Goal: Task Accomplishment & Management: Manage account settings

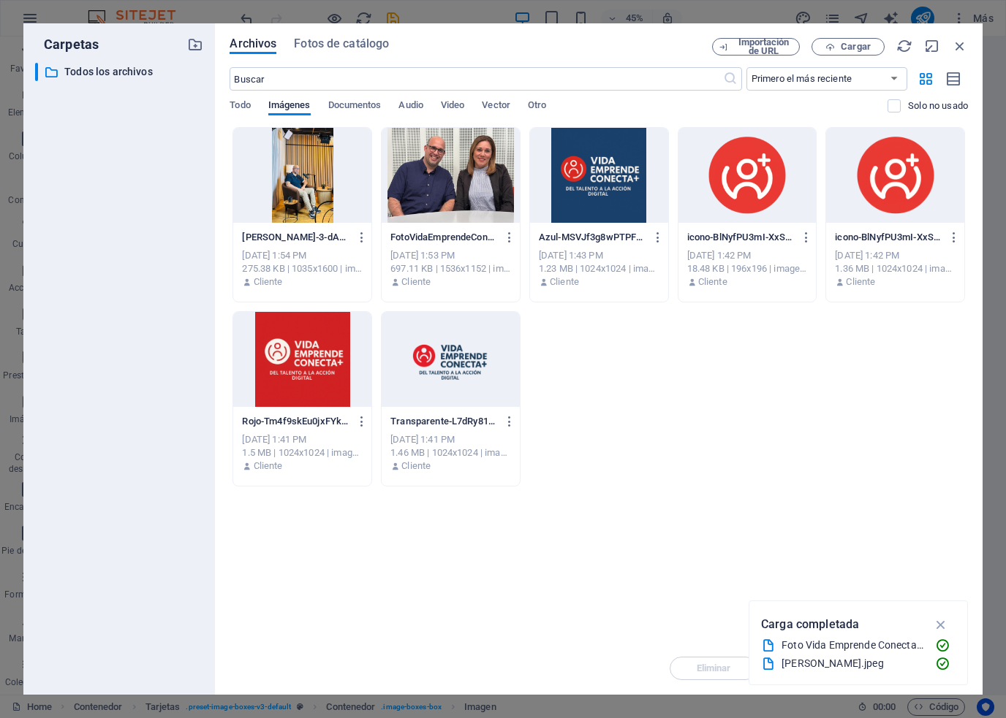
select select "vw"
select select "px"
drag, startPoint x: 959, startPoint y: 49, endPoint x: 677, endPoint y: 10, distance: 284.0
click at [959, 49] on icon "button" at bounding box center [959, 46] width 16 height 16
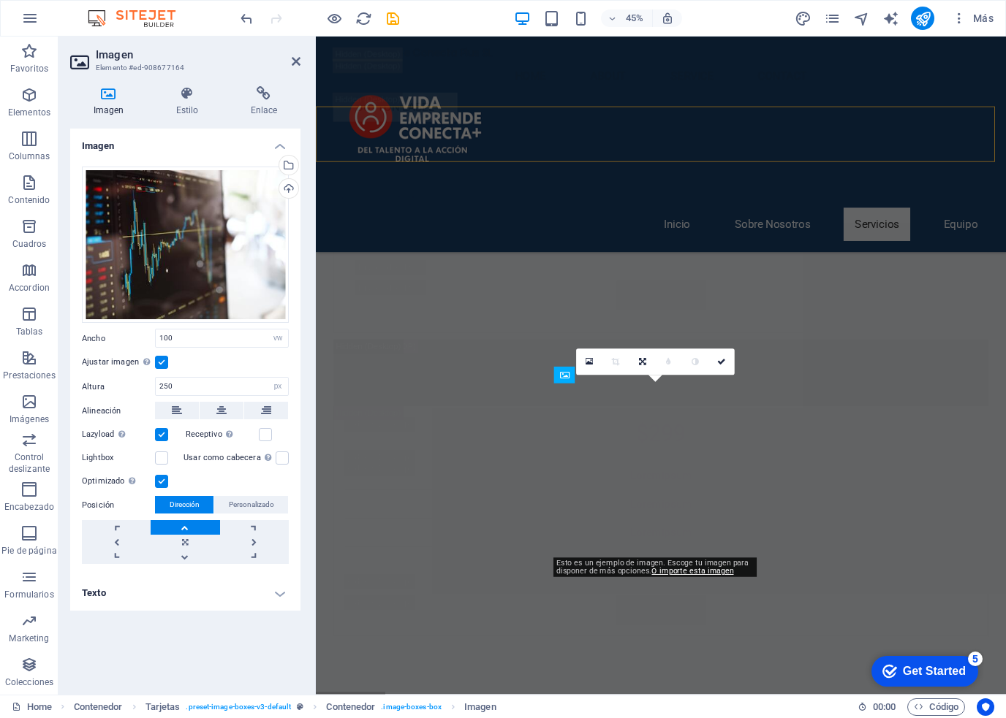
scroll to position [11248, 0]
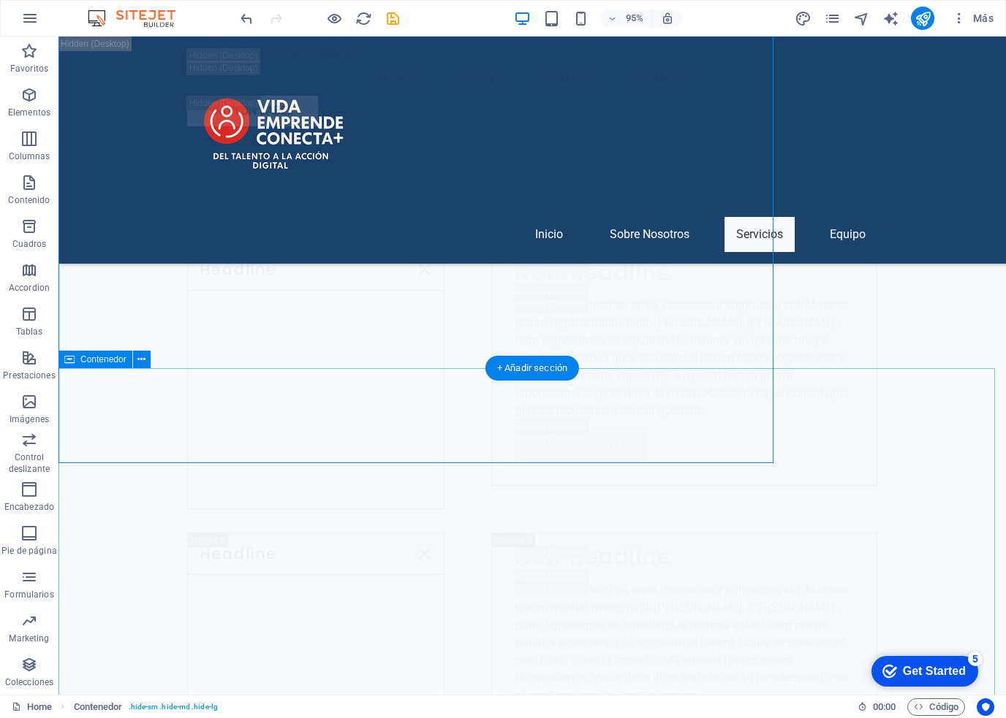
scroll to position [11153, 0]
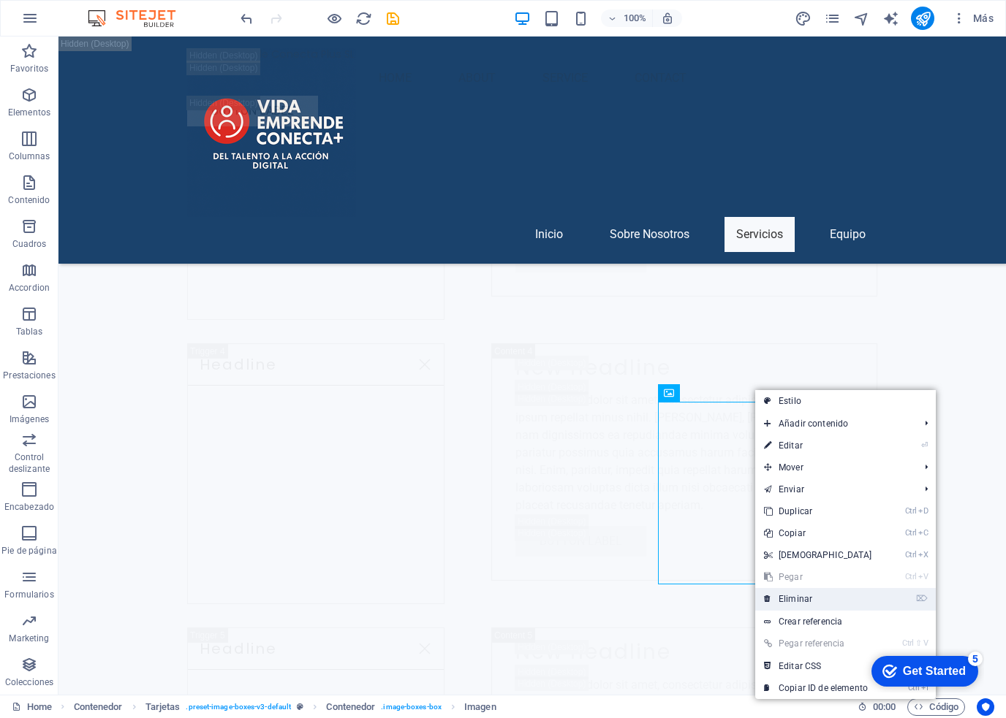
click at [766, 600] on icon at bounding box center [767, 599] width 7 height 22
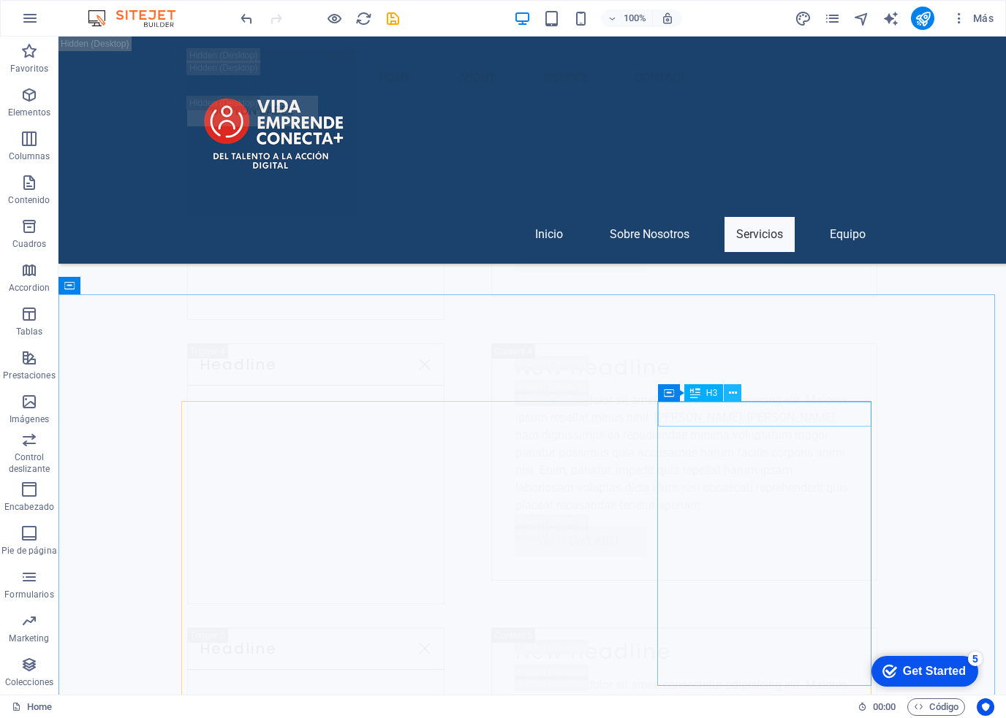
click at [731, 397] on icon at bounding box center [733, 393] width 8 height 15
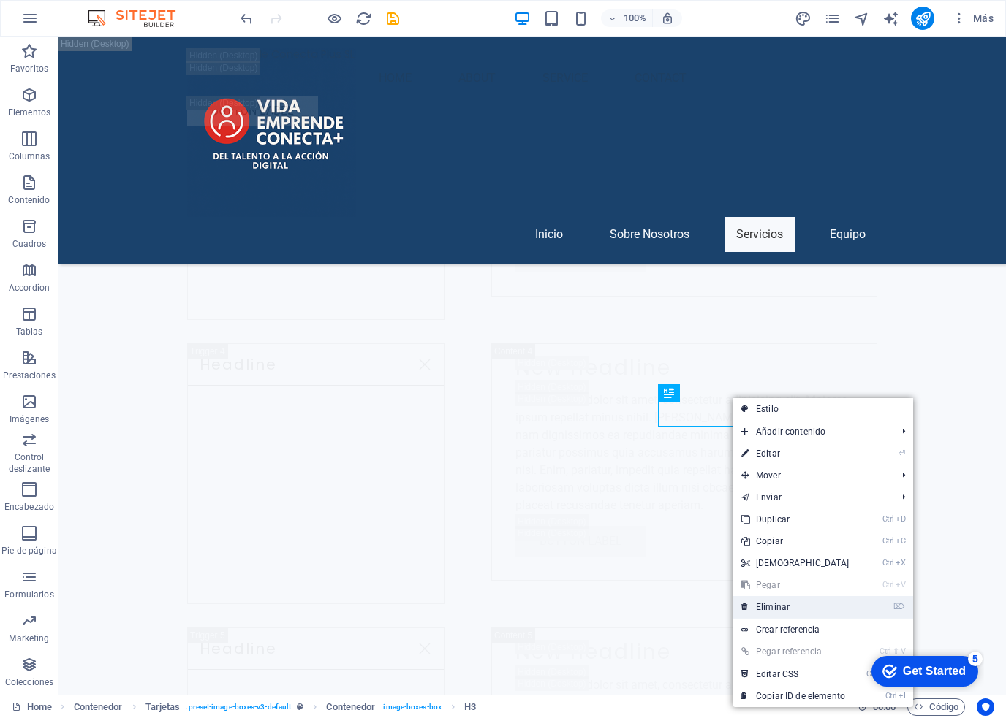
click at [760, 613] on link "⌦ Eliminar" at bounding box center [795, 607] width 126 height 22
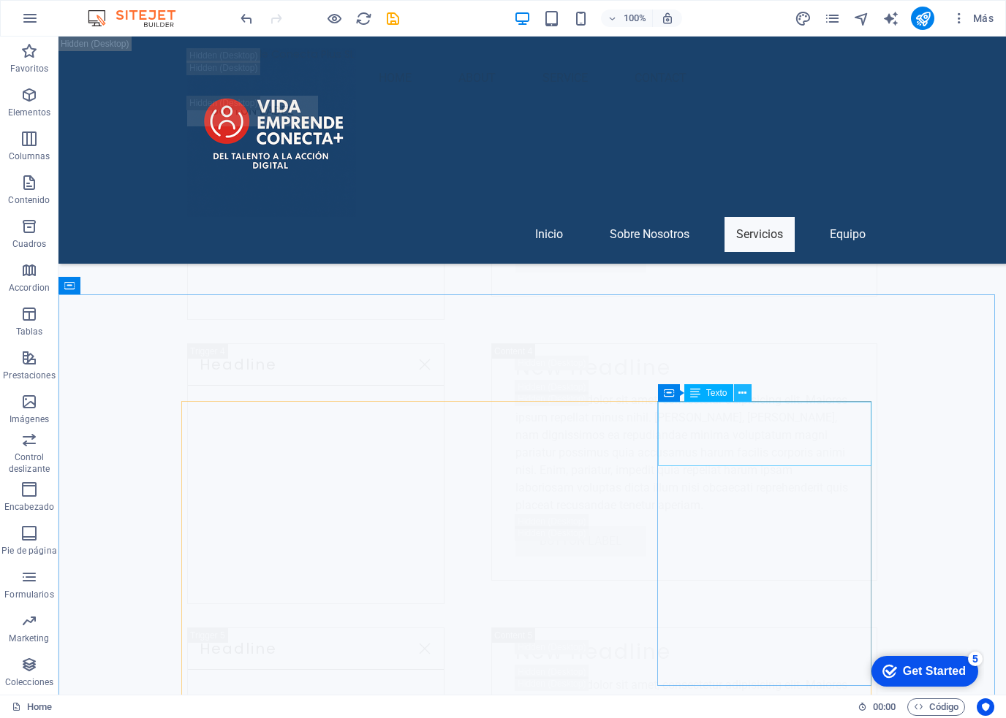
click at [744, 394] on icon at bounding box center [742, 393] width 8 height 15
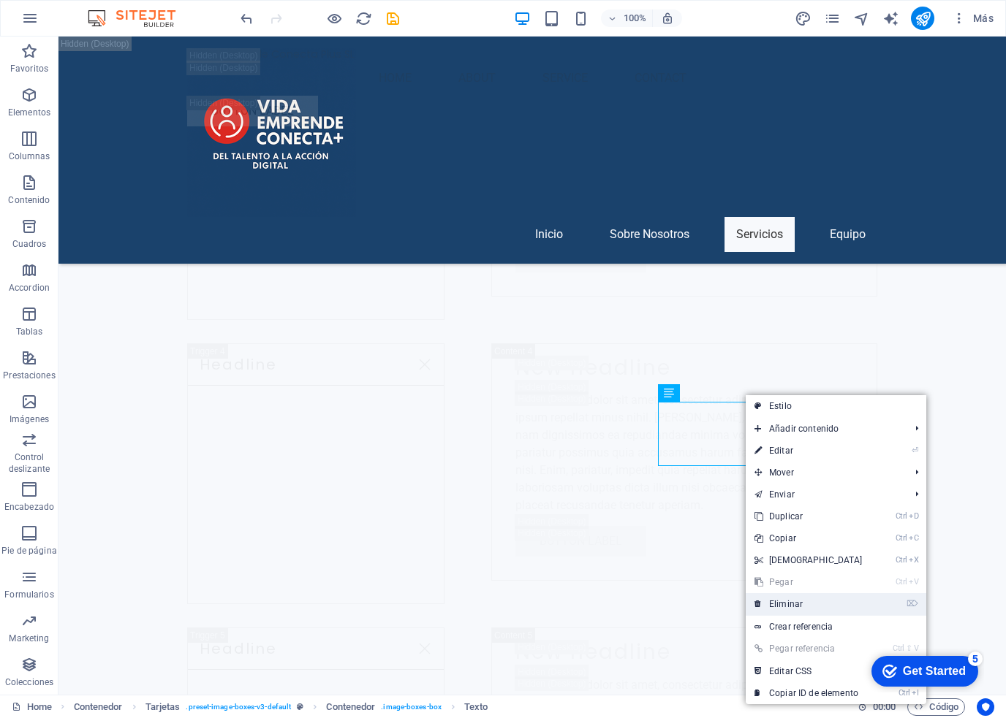
click at [775, 596] on link "⌦ Eliminar" at bounding box center [808, 604] width 126 height 22
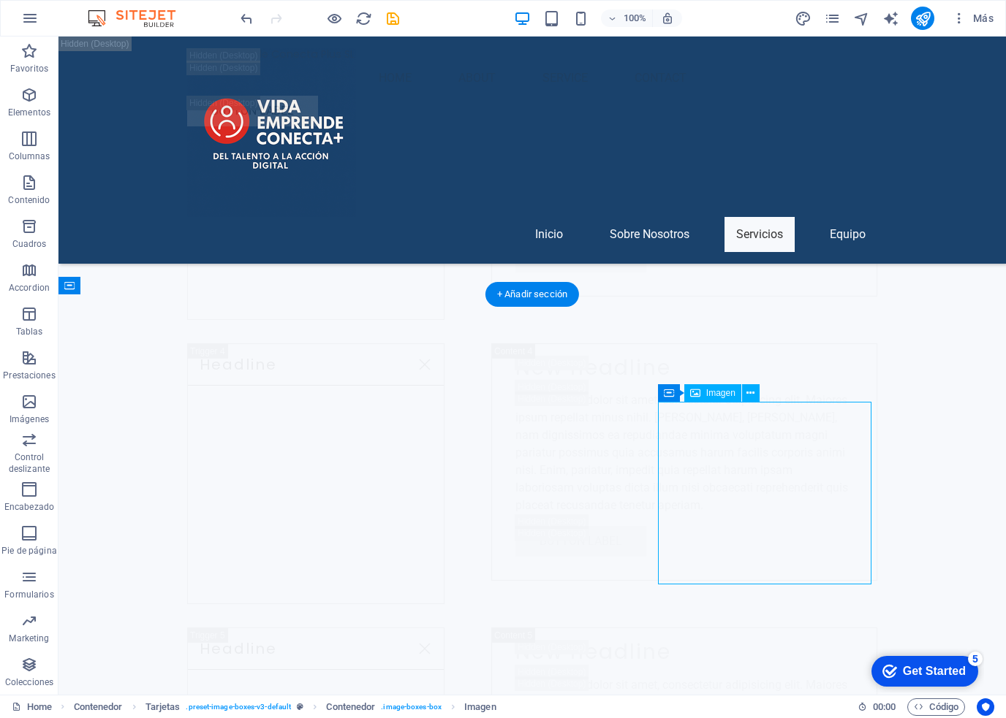
click at [677, 392] on div "Contenedor" at bounding box center [694, 393] width 74 height 18
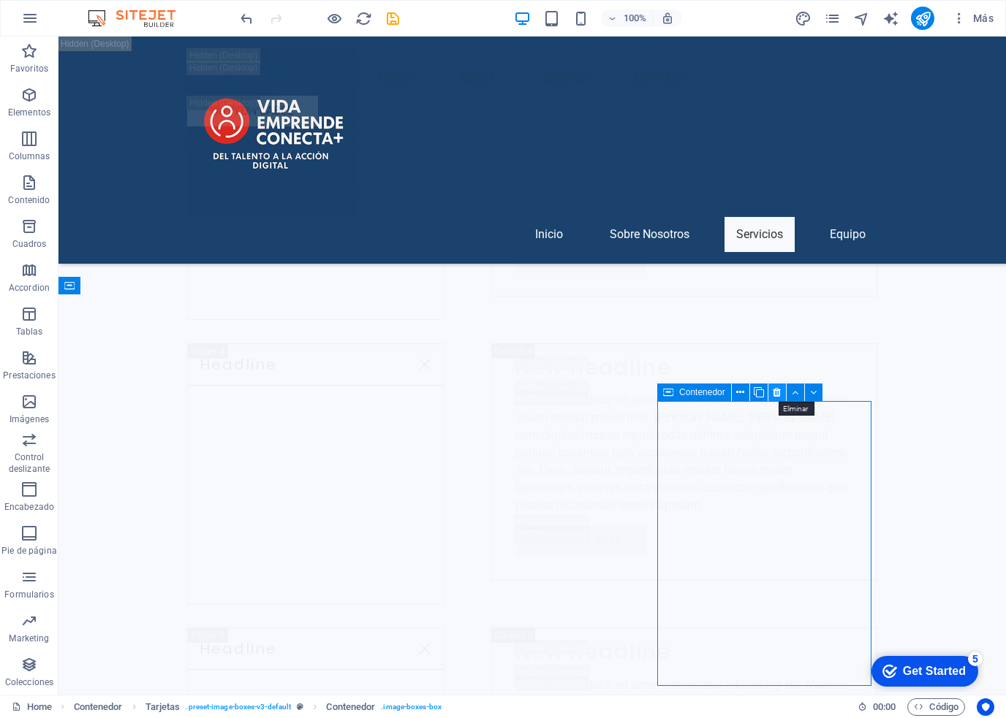
click at [780, 395] on icon at bounding box center [776, 392] width 8 height 15
click at [774, 390] on icon at bounding box center [776, 392] width 8 height 15
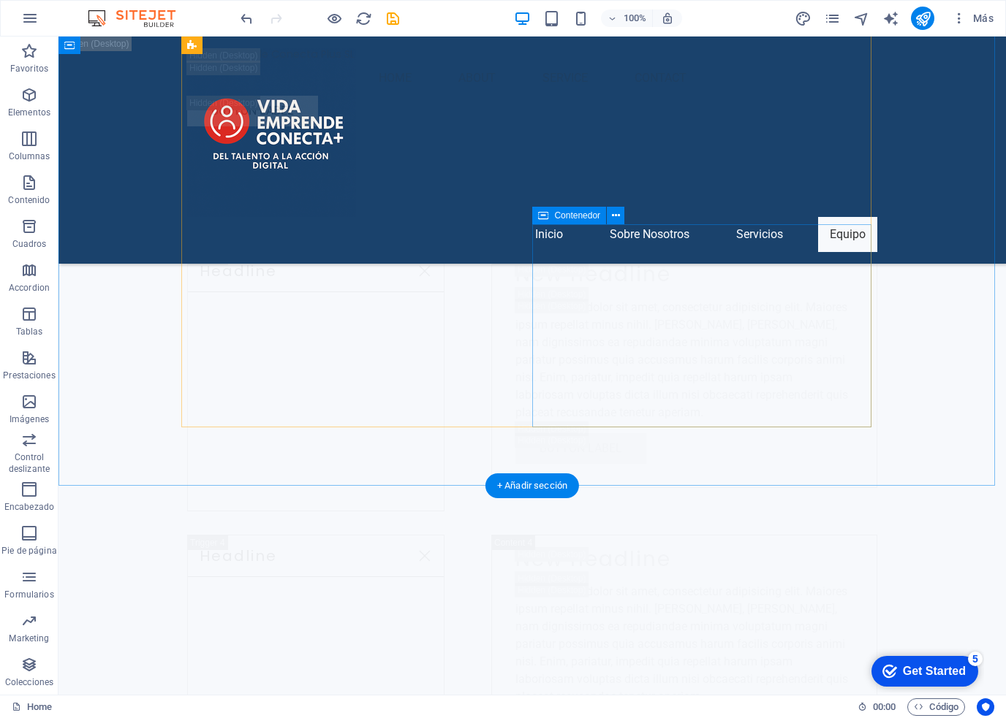
scroll to position [11180, 0]
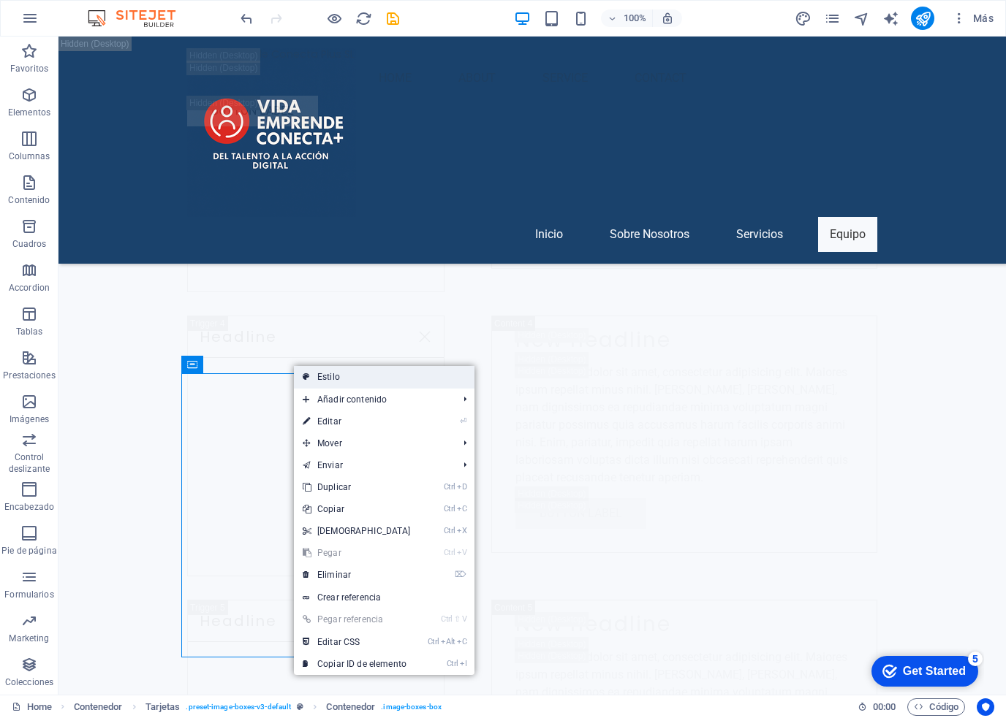
click at [330, 370] on link "Estilo" at bounding box center [384, 377] width 180 height 22
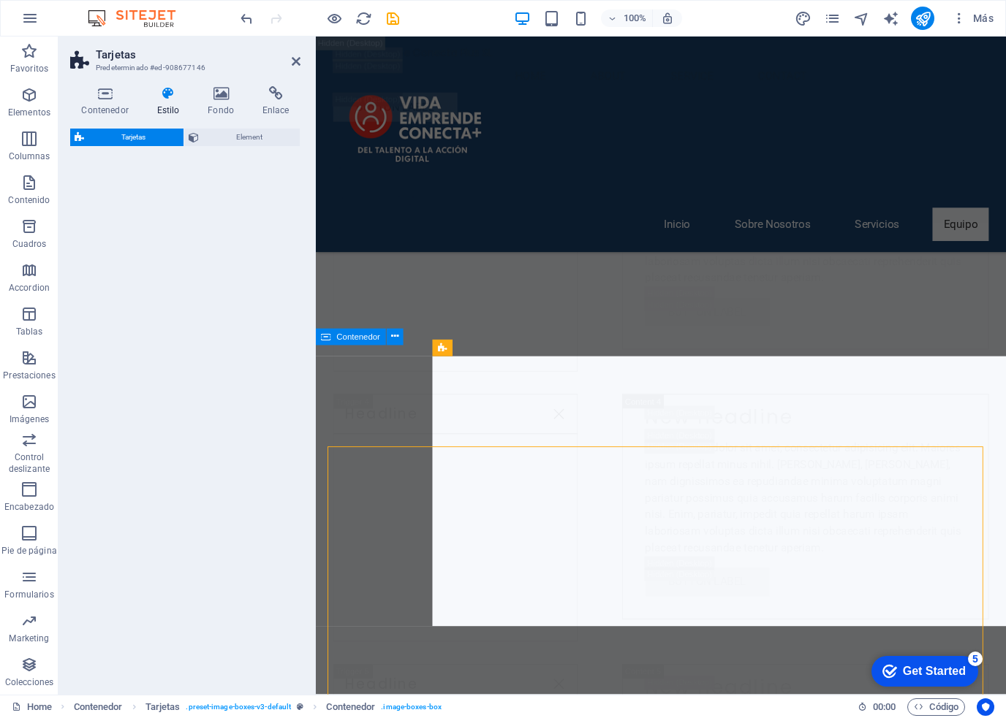
select select "rem"
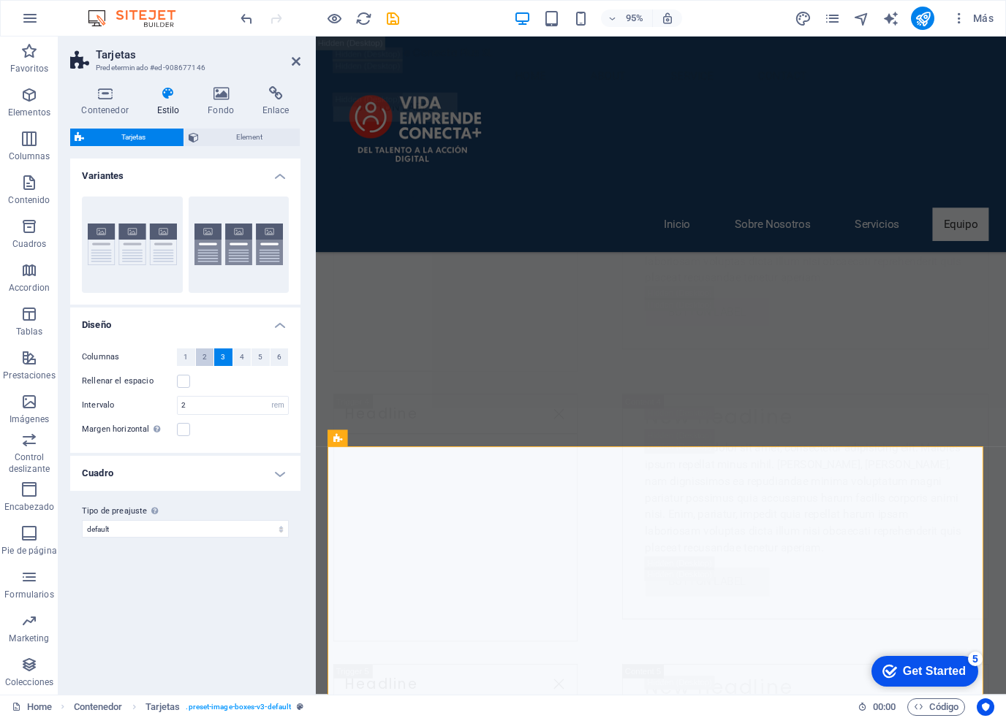
click at [210, 357] on button "2" at bounding box center [205, 358] width 18 height 18
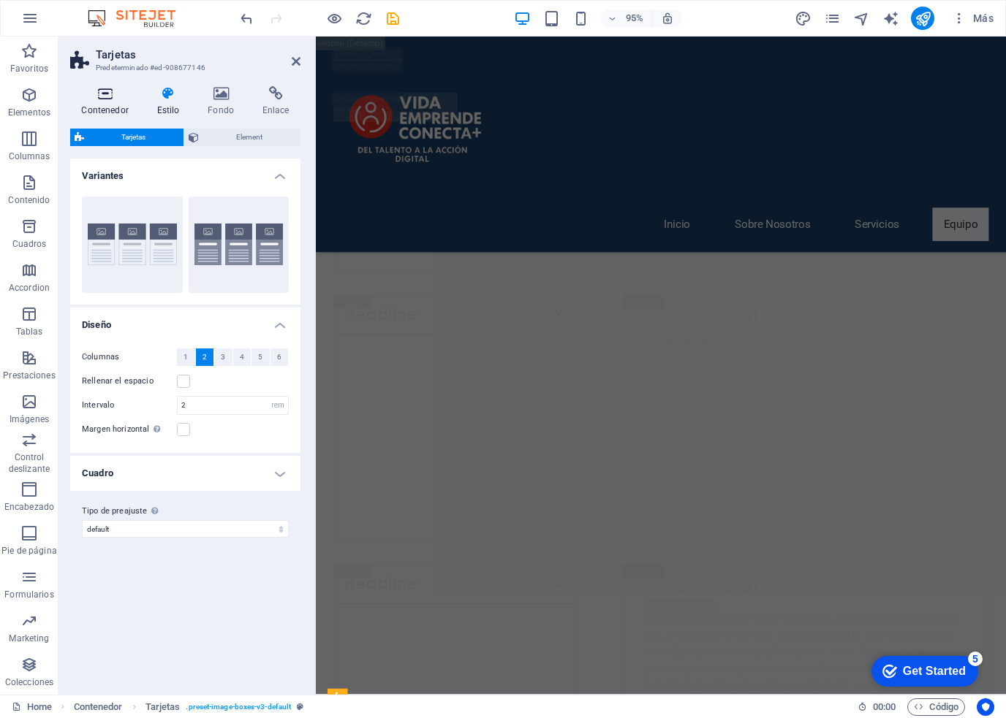
click at [109, 104] on h4 "Contenedor" at bounding box center [107, 101] width 75 height 31
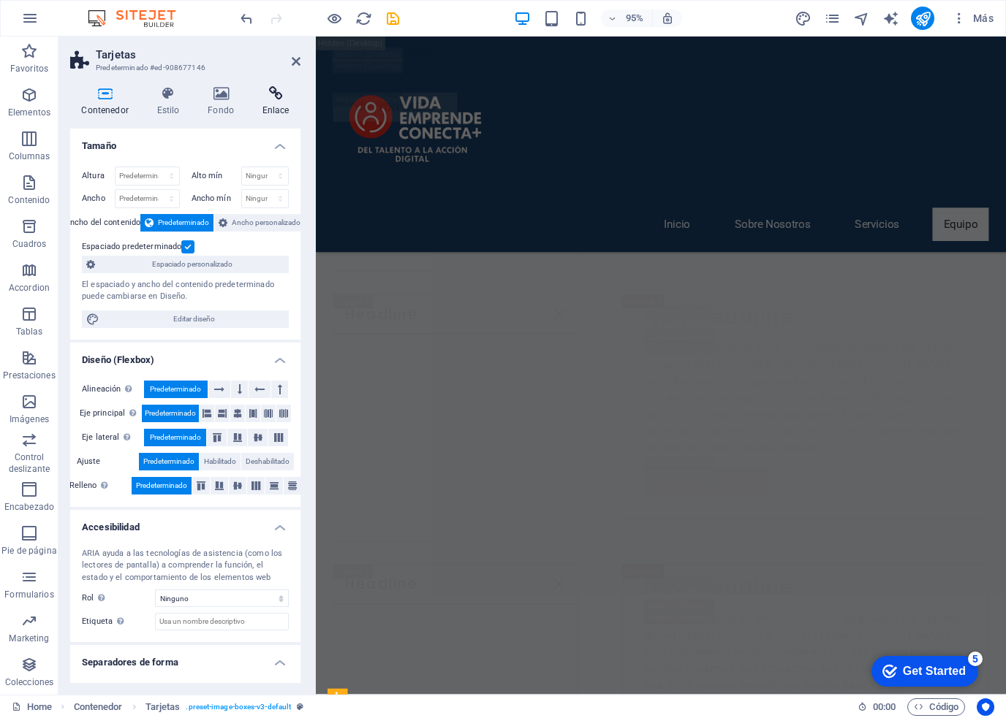
click at [275, 102] on h4 "Enlace" at bounding box center [276, 101] width 50 height 31
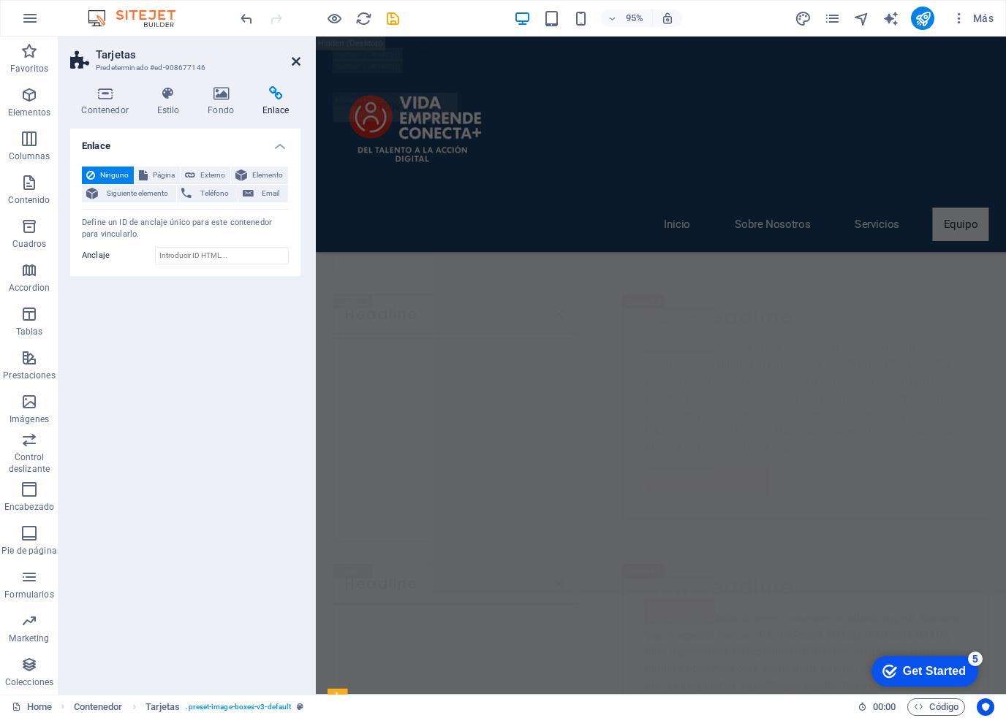
click at [295, 63] on icon at bounding box center [296, 62] width 9 height 12
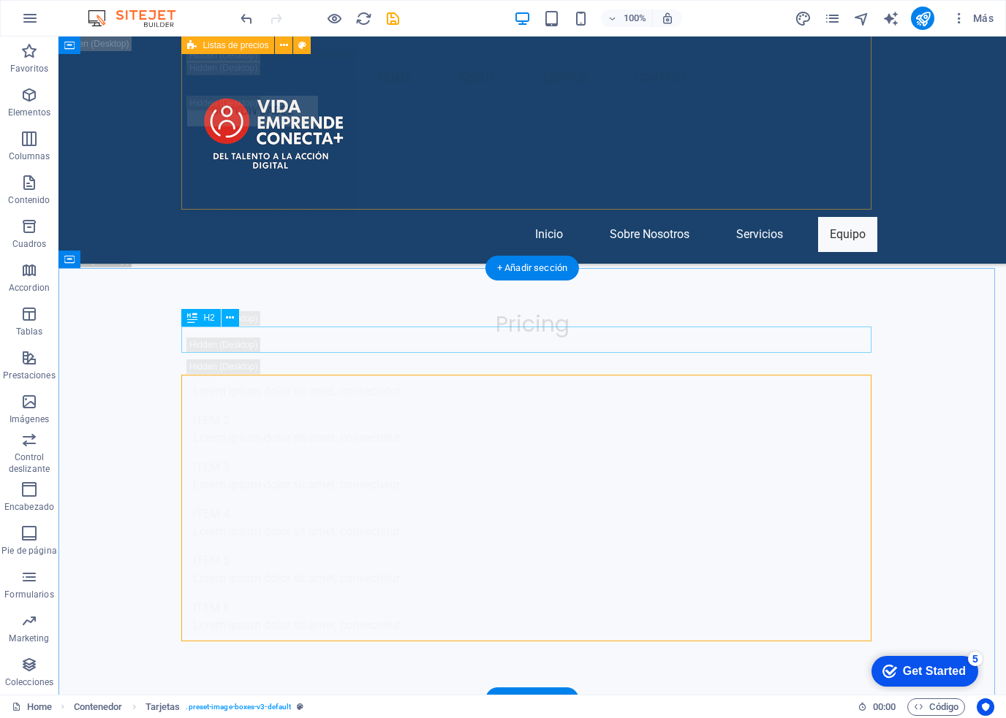
scroll to position [11282, 0]
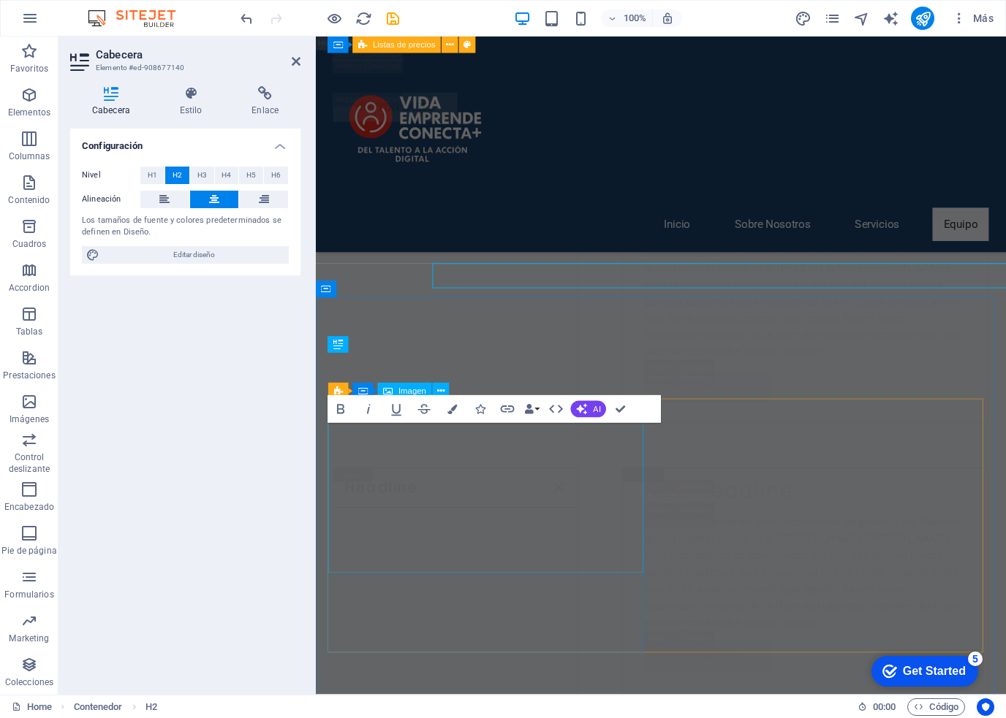
scroll to position [11503, 0]
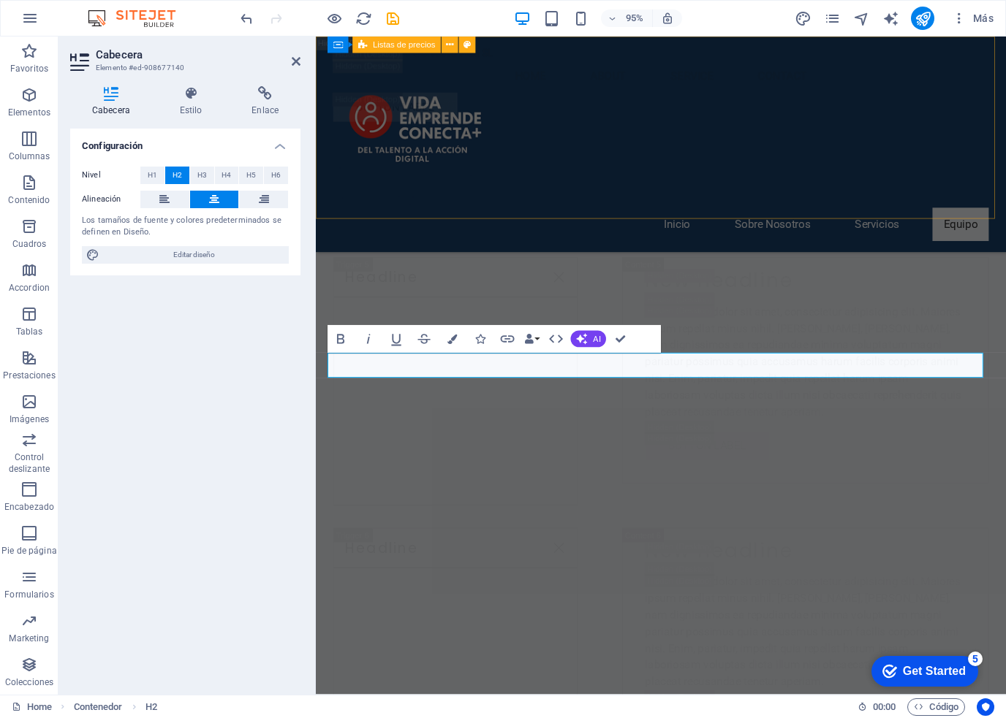
click at [631, 227] on div "Inicio Sobre Nosotros Servicios Equipo" at bounding box center [679, 150] width 726 height 227
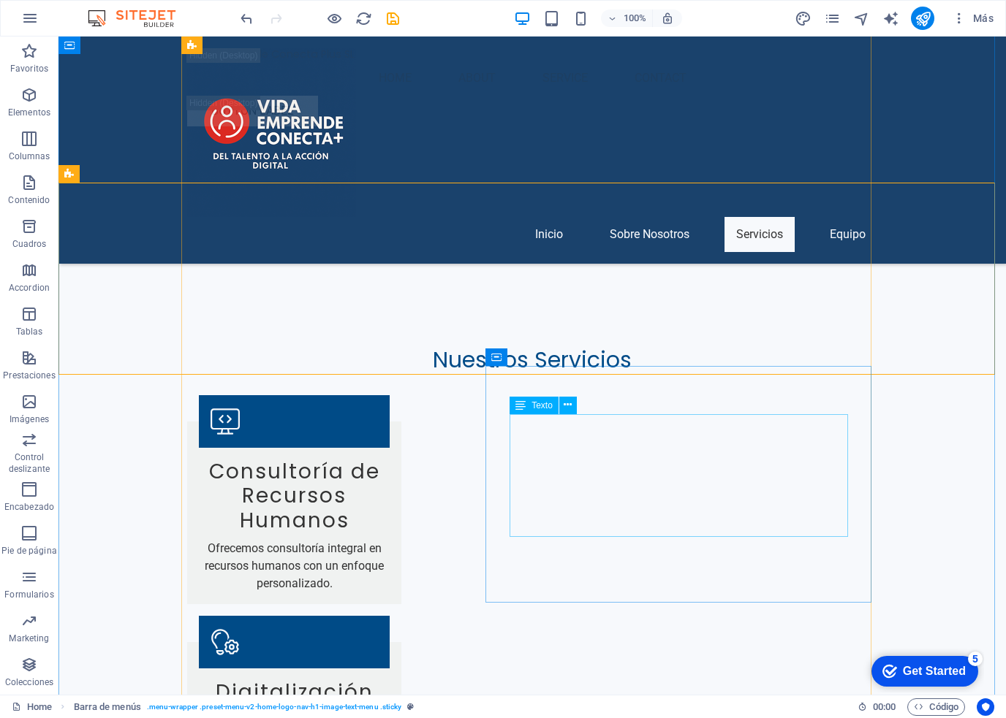
scroll to position [6740, 0]
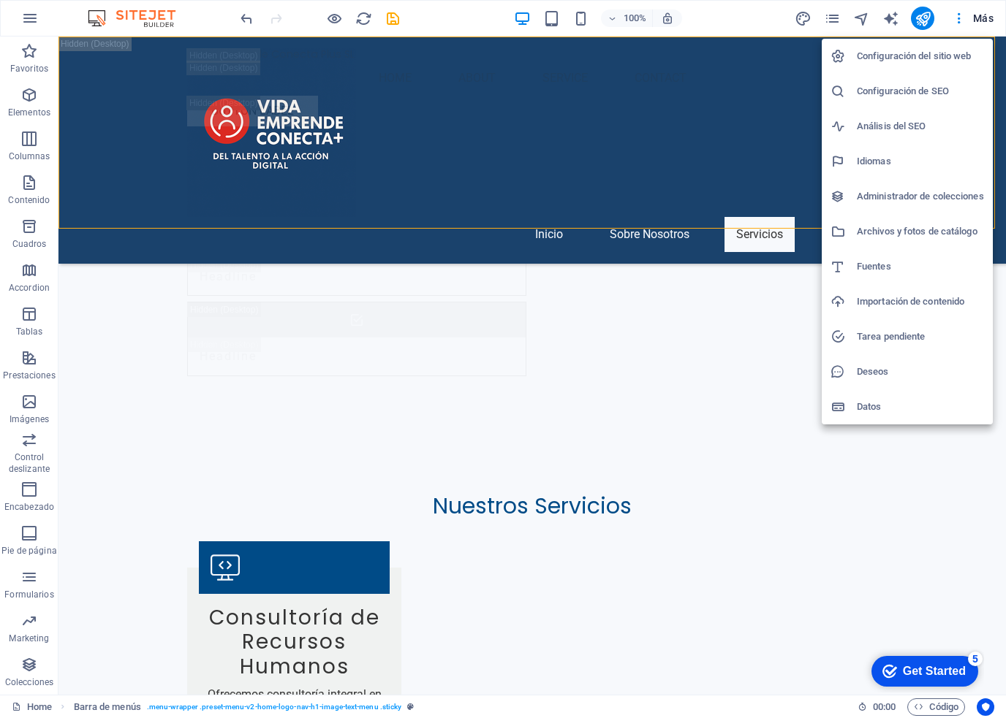
click at [892, 58] on h6 "Configuración del sitio web" at bounding box center [919, 56] width 127 height 18
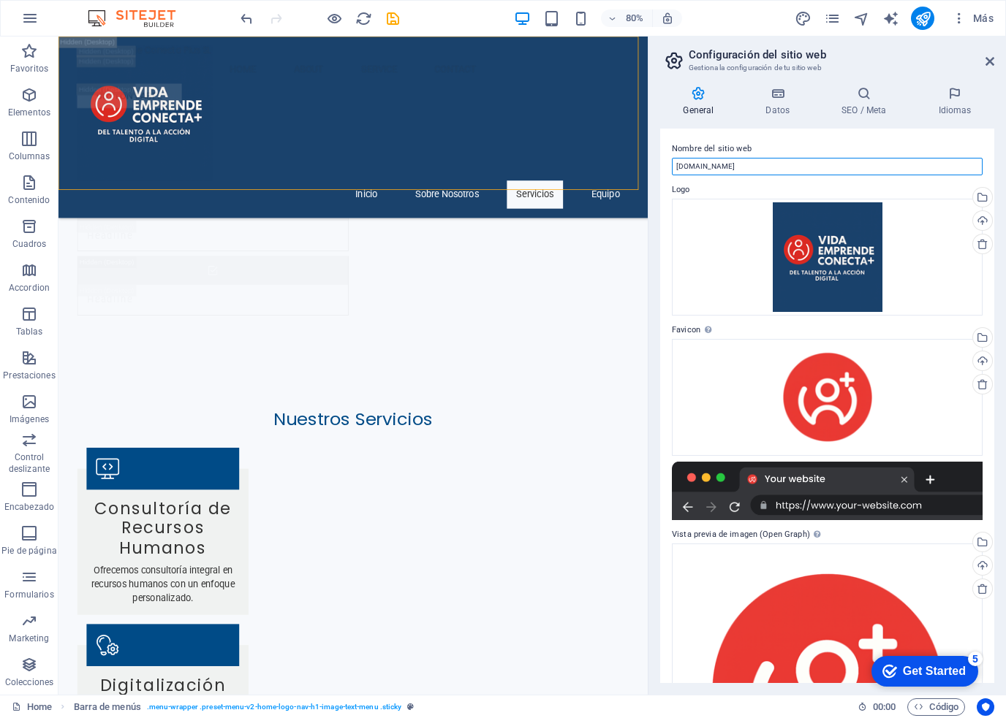
click at [775, 169] on input "[DOMAIN_NAME]" at bounding box center [827, 167] width 311 height 18
click at [789, 168] on input "[DOMAIN_NAME]" at bounding box center [827, 167] width 311 height 18
drag, startPoint x: 706, startPoint y: 165, endPoint x: 669, endPoint y: 161, distance: 36.8
click at [669, 161] on div "Nombre del sitio web [DOMAIN_NAME] Logo Arrastra archivos aquí, haz clic para e…" at bounding box center [827, 406] width 334 height 555
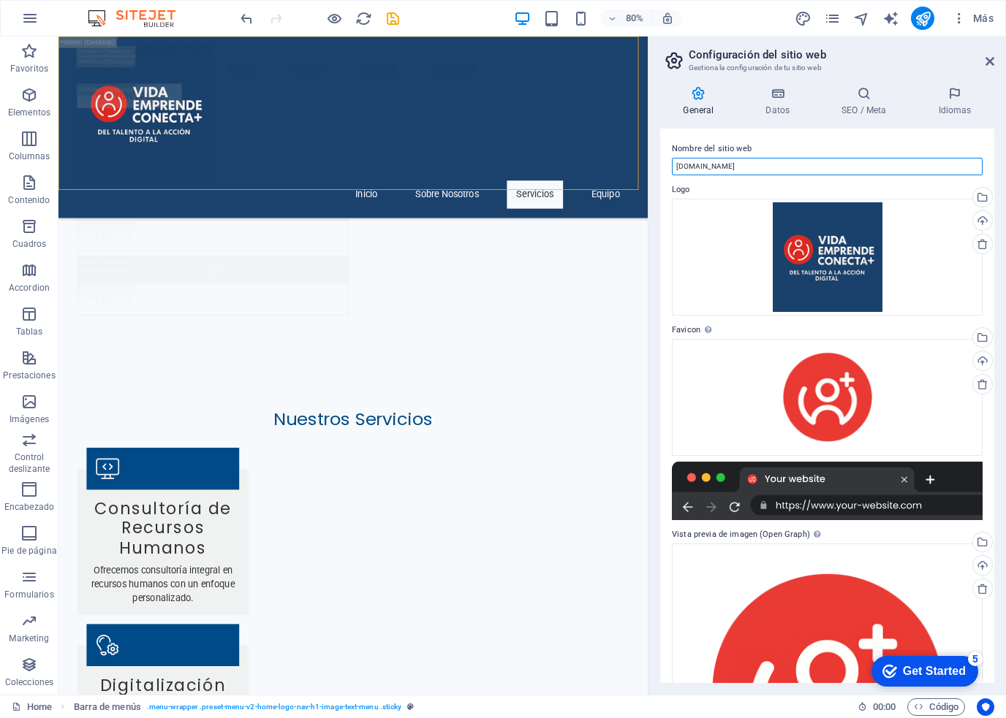
click at [677, 163] on input "[DOMAIN_NAME]" at bounding box center [827, 167] width 311 height 18
click at [705, 164] on input "[DOMAIN_NAME]" at bounding box center [827, 167] width 311 height 18
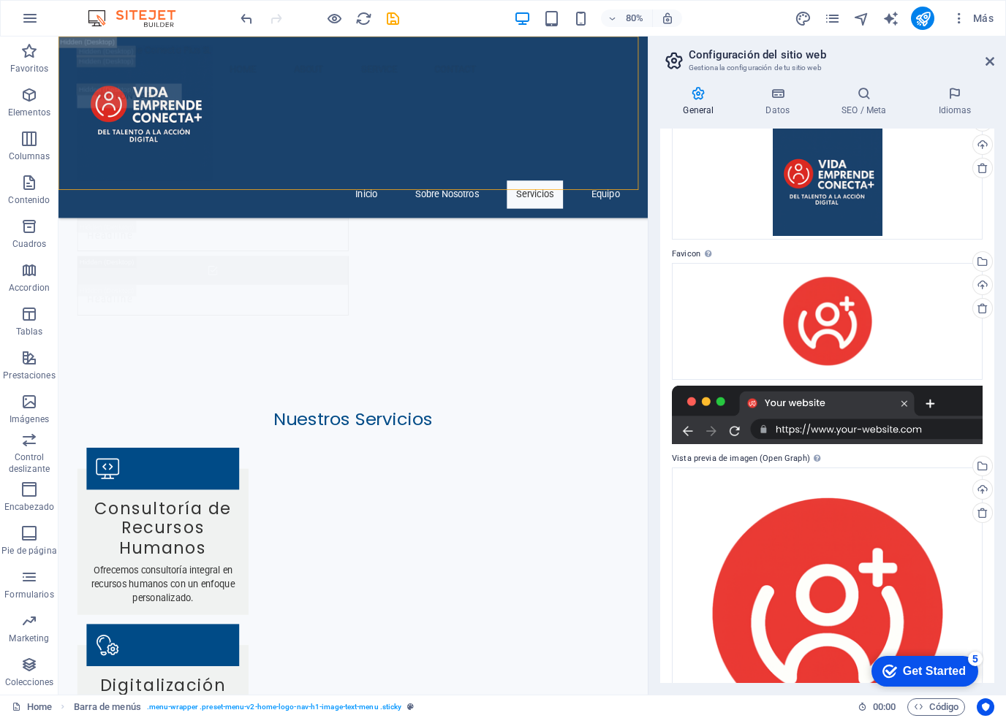
scroll to position [0, 0]
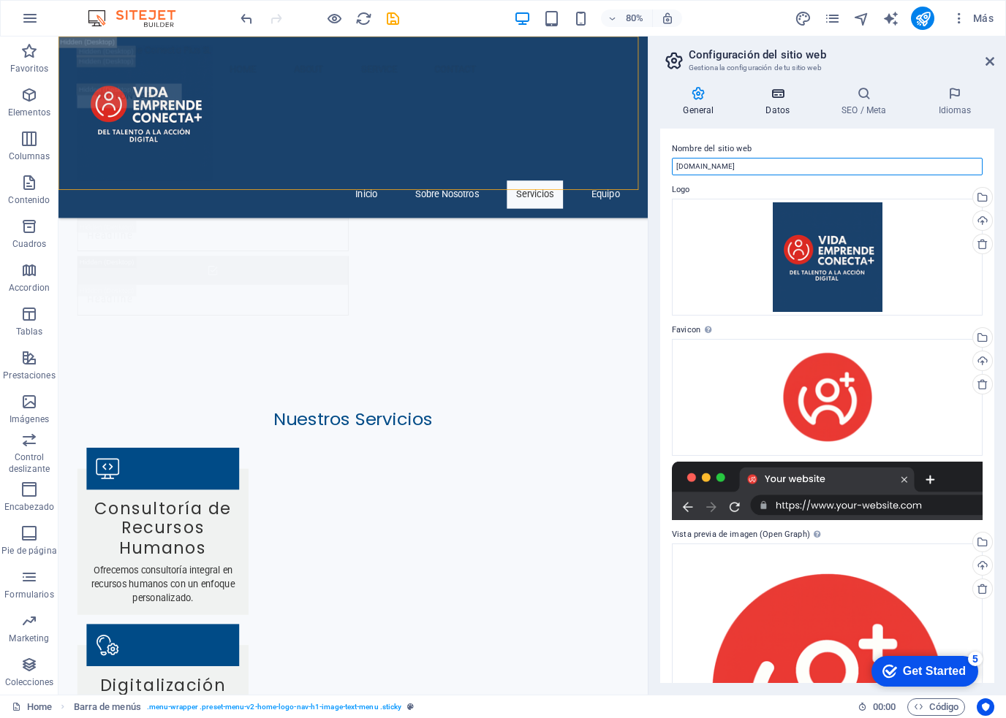
type input "[DOMAIN_NAME]"
click at [775, 102] on h4 "Datos" at bounding box center [780, 101] width 76 height 31
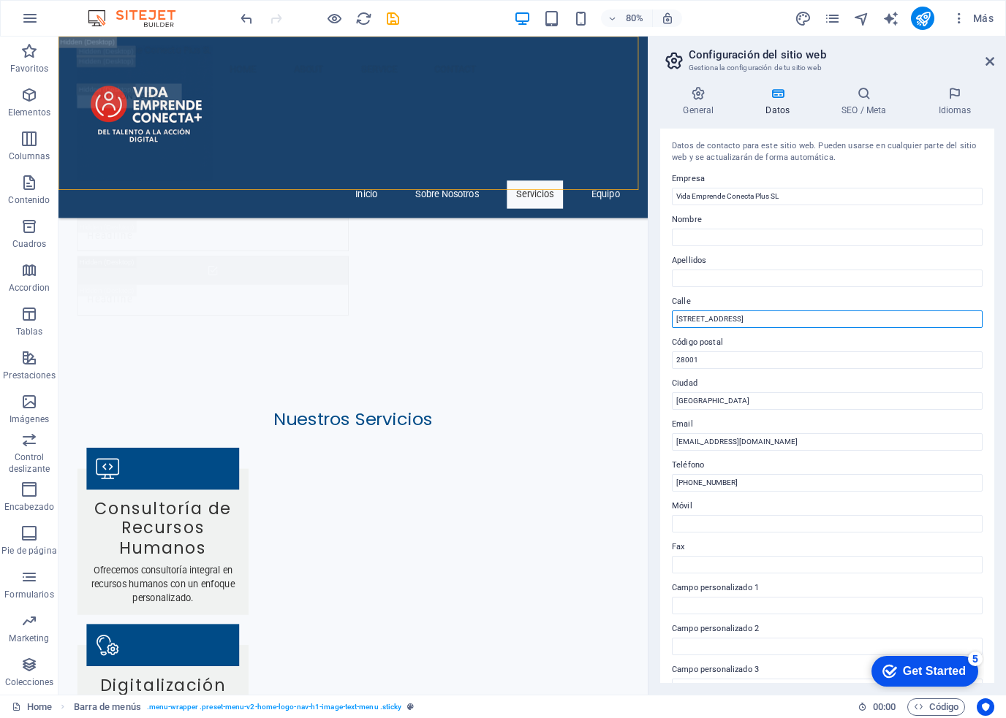
drag, startPoint x: 778, startPoint y: 319, endPoint x: 658, endPoint y: 321, distance: 119.1
click at [658, 321] on div "General Datos SEO / Meta Idiomas Nombre del sitio web [DOMAIN_NAME] Logo Arrast…" at bounding box center [826, 385] width 357 height 620
type input "Camelias, 28"
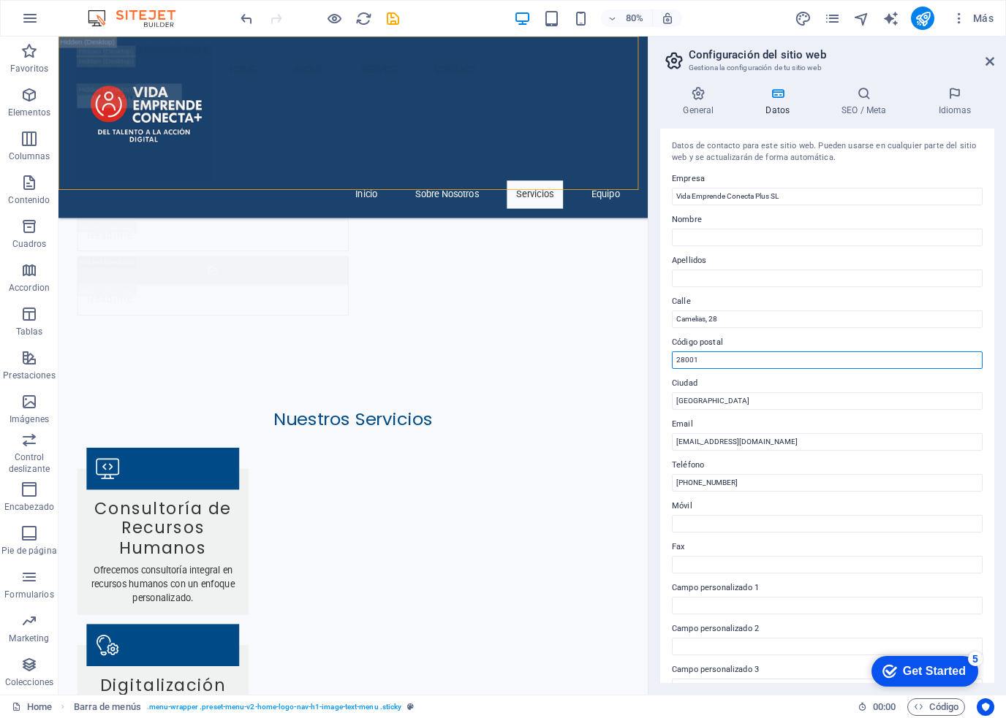
click at [709, 368] on input "28001" at bounding box center [827, 360] width 311 height 18
type input "08110"
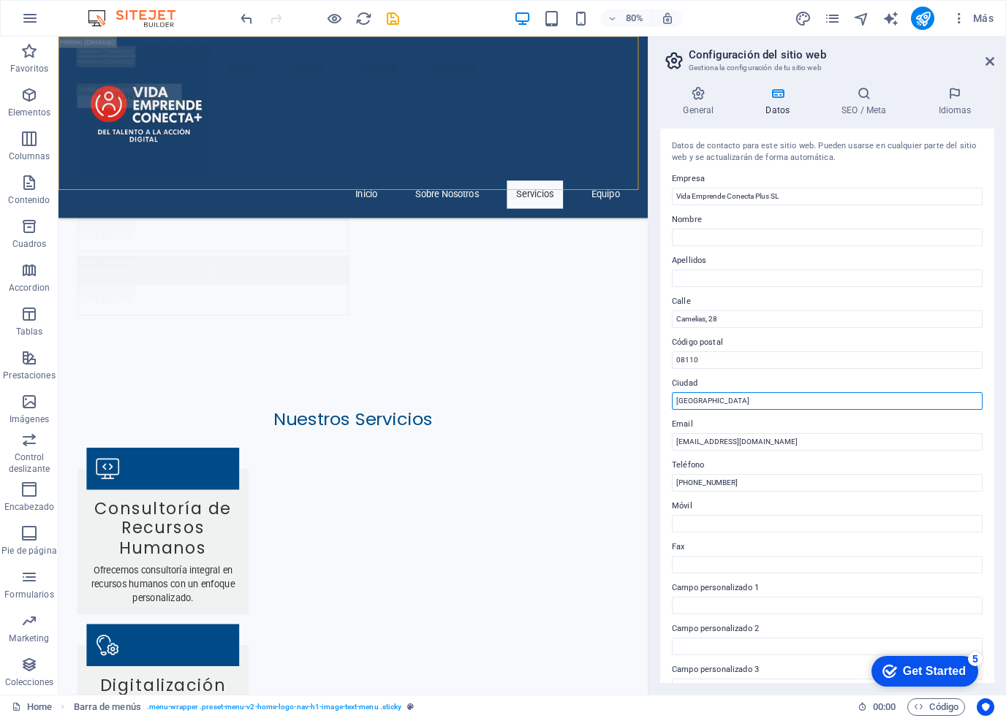
click at [707, 400] on input "[GEOGRAPHIC_DATA]" at bounding box center [827, 401] width 311 height 18
type input "[GEOGRAPHIC_DATA]"
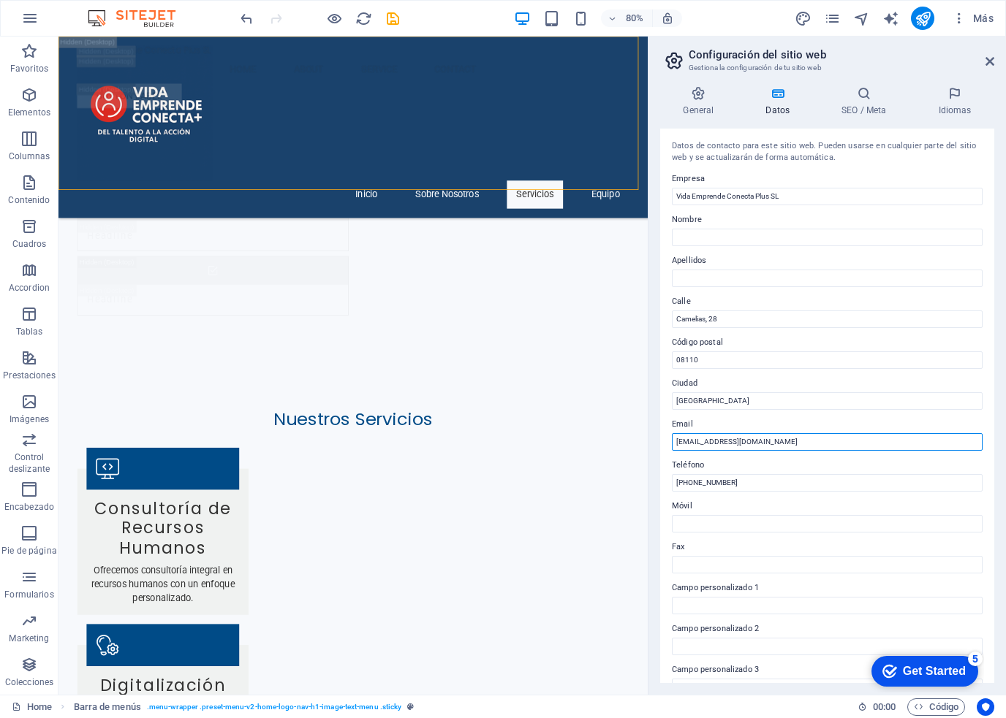
click at [690, 441] on input "[EMAIL_ADDRESS][DOMAIN_NAME]" at bounding box center [827, 442] width 311 height 18
click at [746, 446] on input "[EMAIL_ADDRESS][DOMAIN_NAME]" at bounding box center [827, 442] width 311 height 18
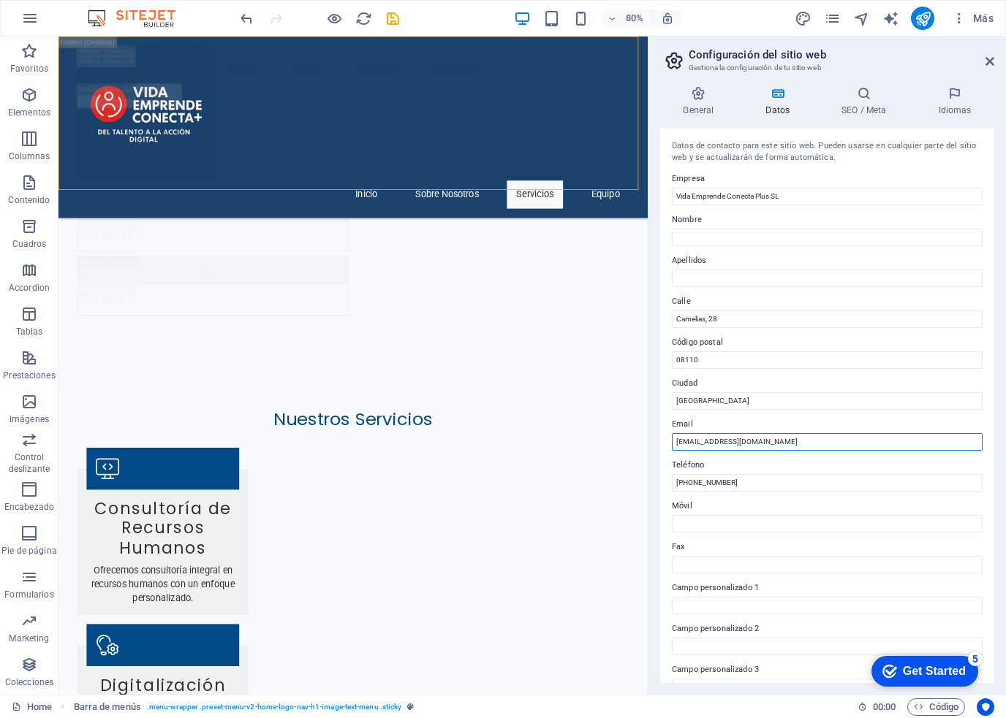
click at [766, 441] on input "[EMAIL_ADDRESS][DOMAIN_NAME]" at bounding box center [827, 442] width 311 height 18
drag, startPoint x: 824, startPoint y: 477, endPoint x: 735, endPoint y: 541, distance: 109.9
paste input "cafe@vidaemprendeconecta"
type input "[EMAIL_ADDRESS][DOMAIN_NAME]"
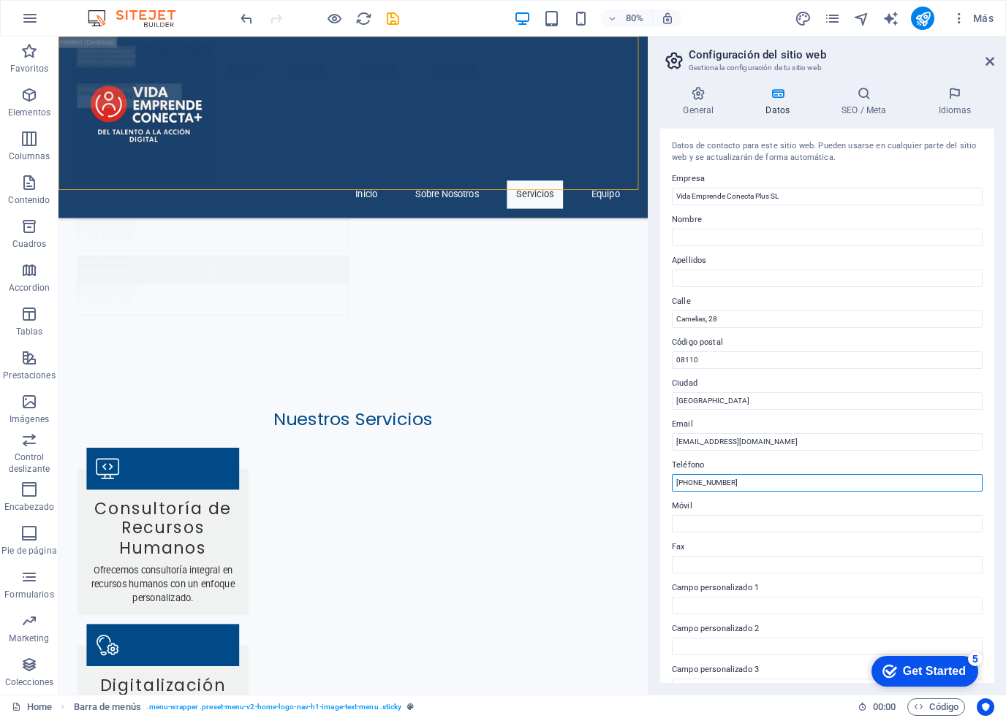
click at [750, 481] on input "[PHONE_NUMBER]" at bounding box center [827, 483] width 311 height 18
click at [716, 482] on input "+34" at bounding box center [827, 483] width 311 height 18
paste input "623 990 072"
type input "[PHONE_NUMBER]"
click at [867, 102] on h4 "SEO / Meta" at bounding box center [866, 101] width 96 height 31
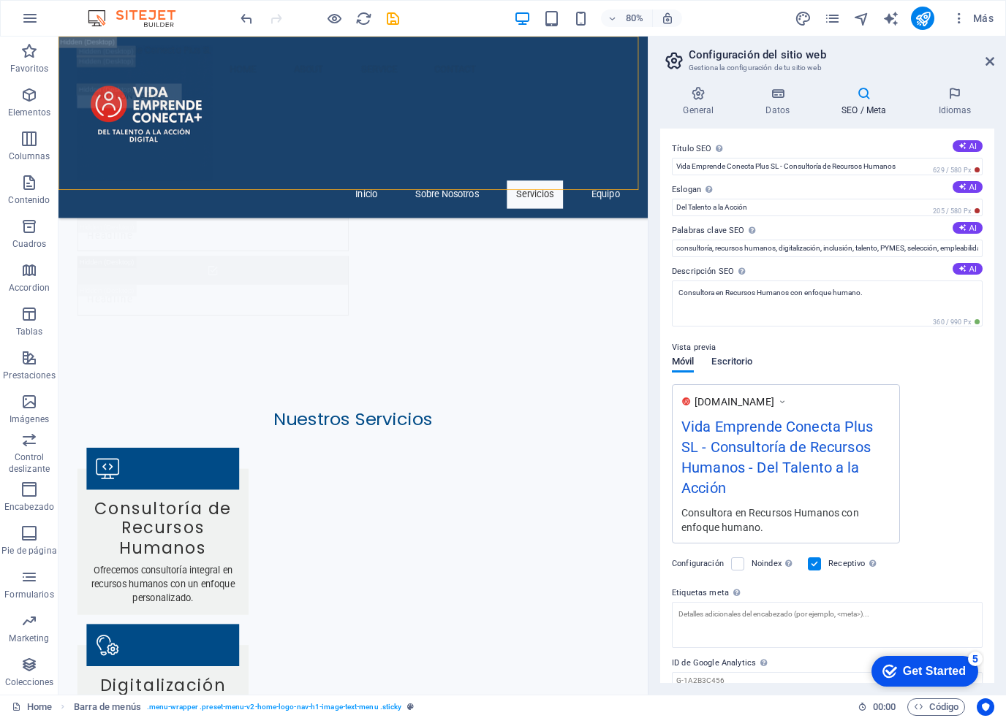
click at [742, 366] on span "Escritorio" at bounding box center [731, 363] width 41 height 20
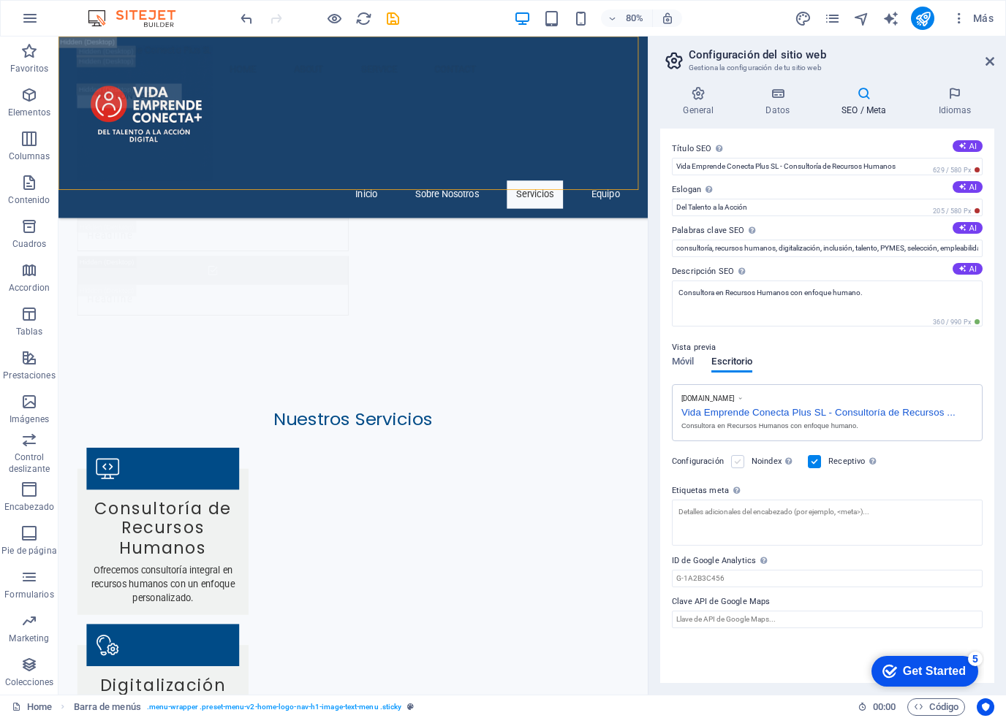
click at [738, 461] on label at bounding box center [737, 461] width 13 height 13
click at [0, 0] on input "Noindex Indica a los buscadores que no incluyan este sitio web en los resultado…" at bounding box center [0, 0] width 0 height 0
click at [704, 577] on input "ID de Google Analytics Añada únicamente el ID de Google Analytics. Incluimos el…" at bounding box center [827, 579] width 311 height 18
paste input "361181243"
type input "361181243"
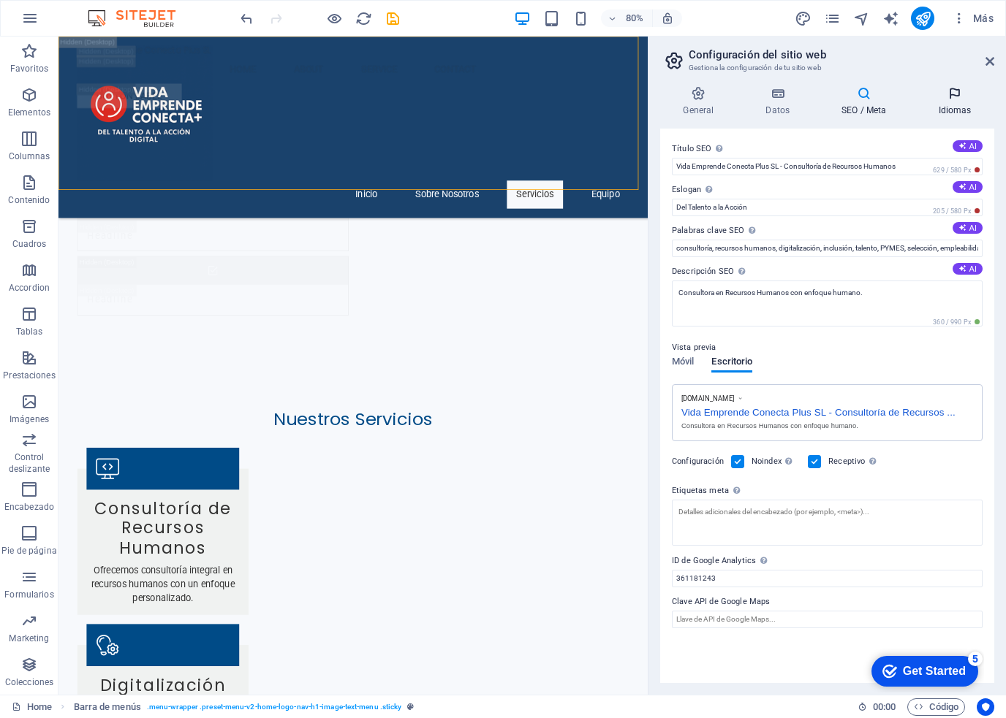
click at [953, 110] on h4 "Idiomas" at bounding box center [954, 101] width 79 height 31
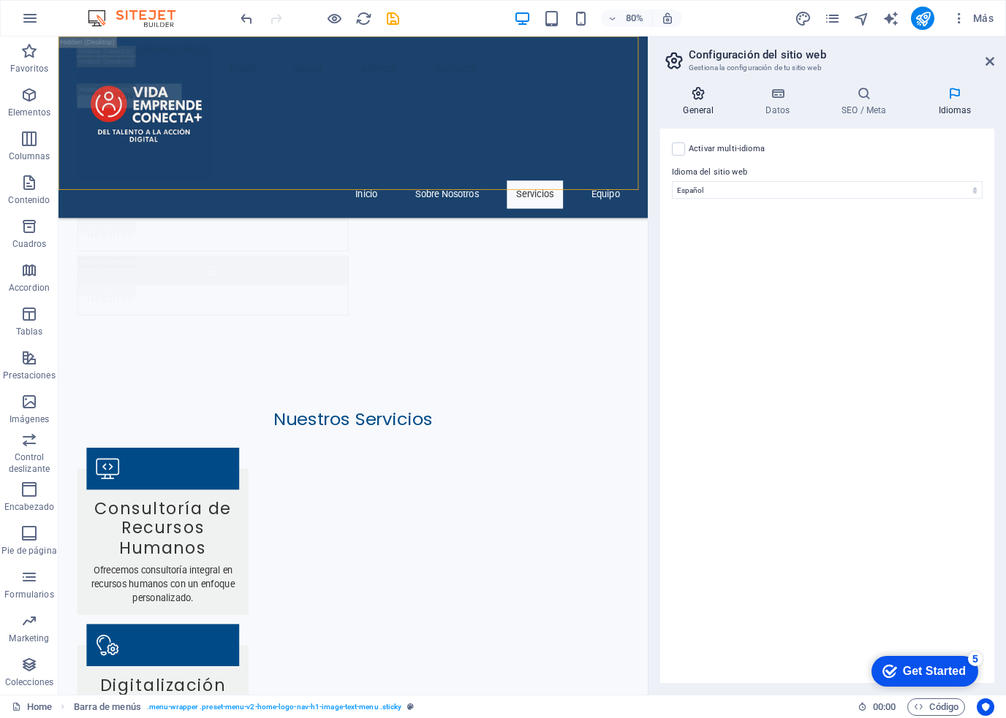
click at [693, 114] on h4 "General" at bounding box center [701, 101] width 83 height 31
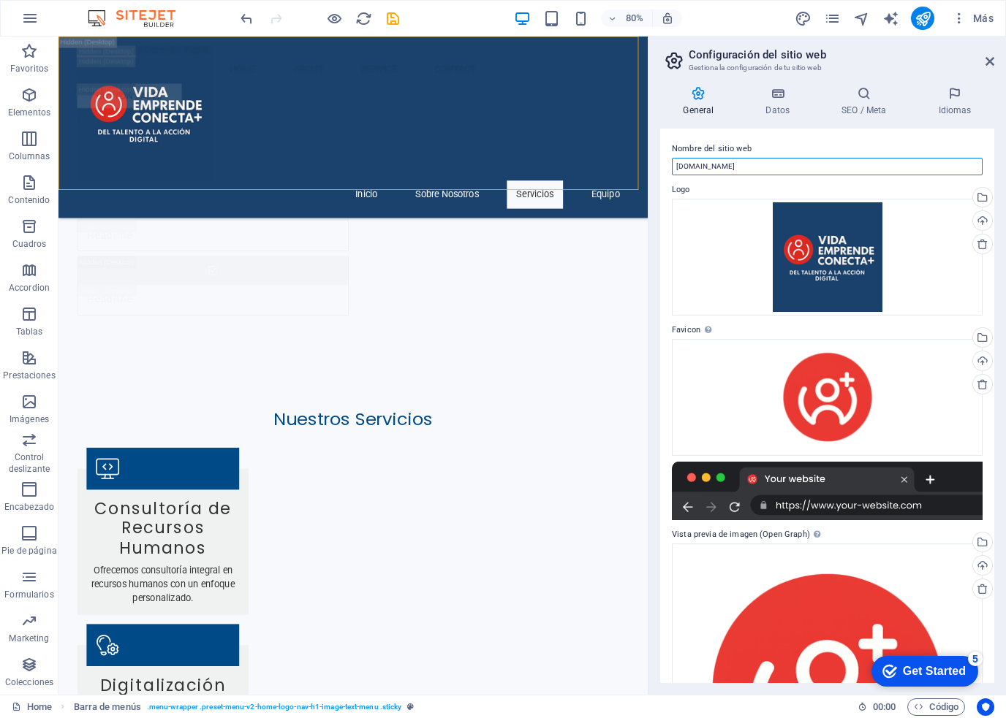
click at [794, 169] on input "[DOMAIN_NAME]" at bounding box center [827, 167] width 311 height 18
click at [987, 64] on icon at bounding box center [989, 62] width 9 height 12
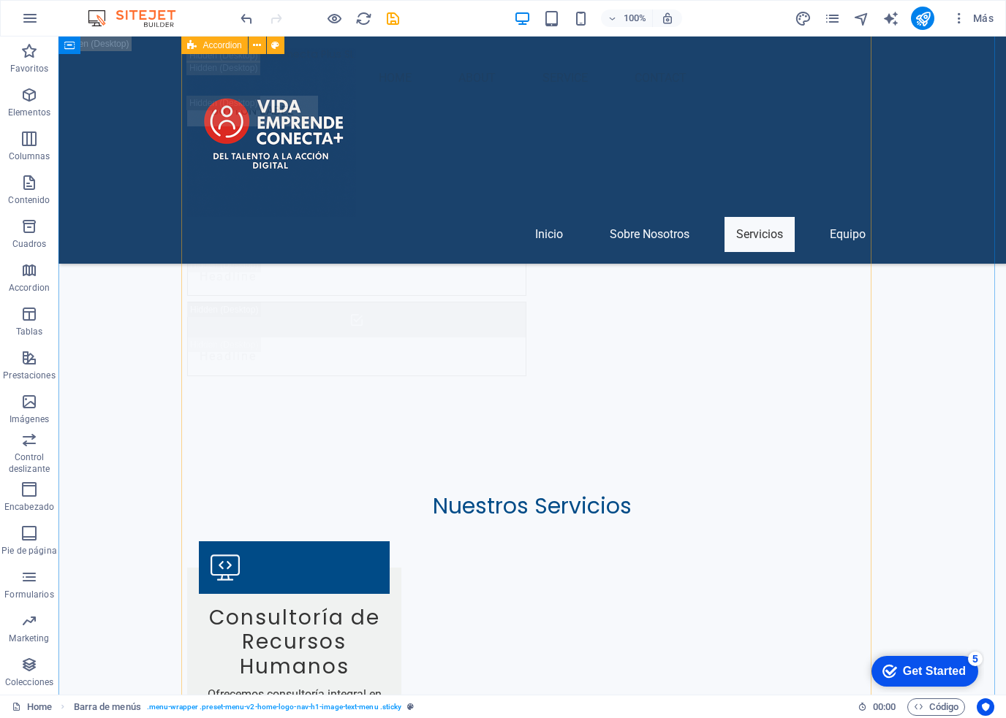
scroll to position [7179, 0]
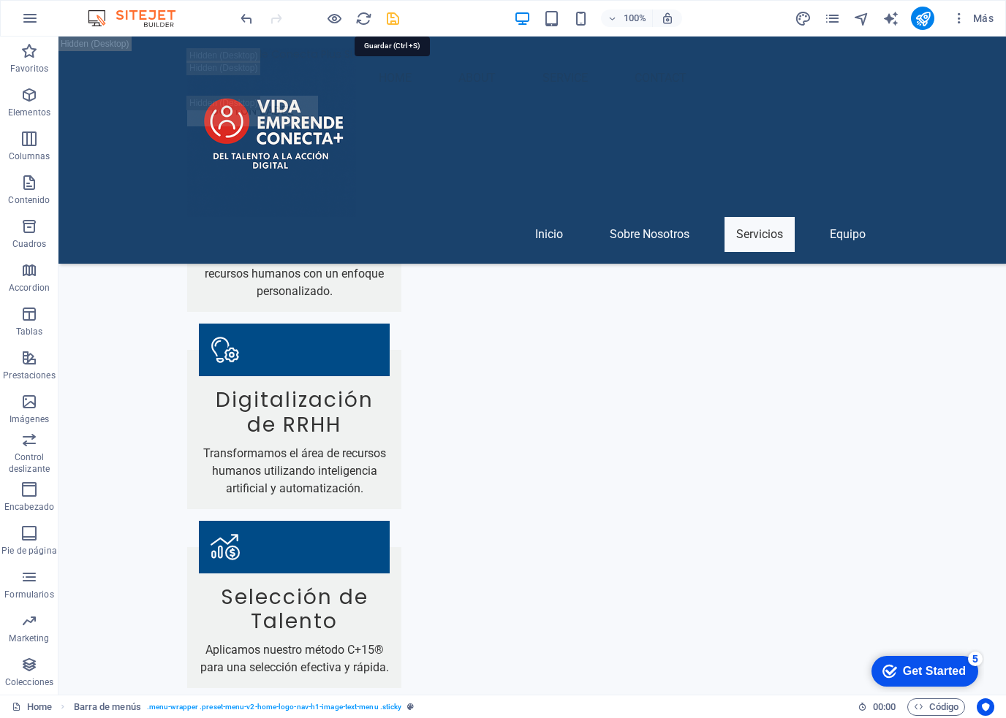
click at [389, 17] on icon "save" at bounding box center [392, 18] width 17 height 17
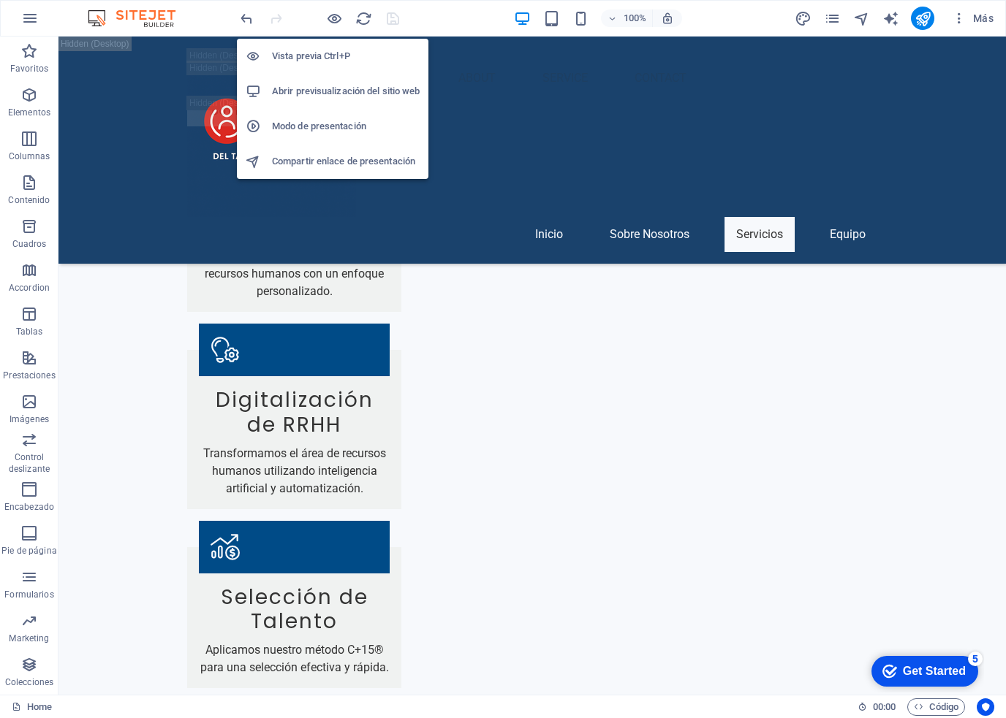
click at [319, 92] on h6 "Abrir previsualización del sitio web" at bounding box center [346, 92] width 148 height 18
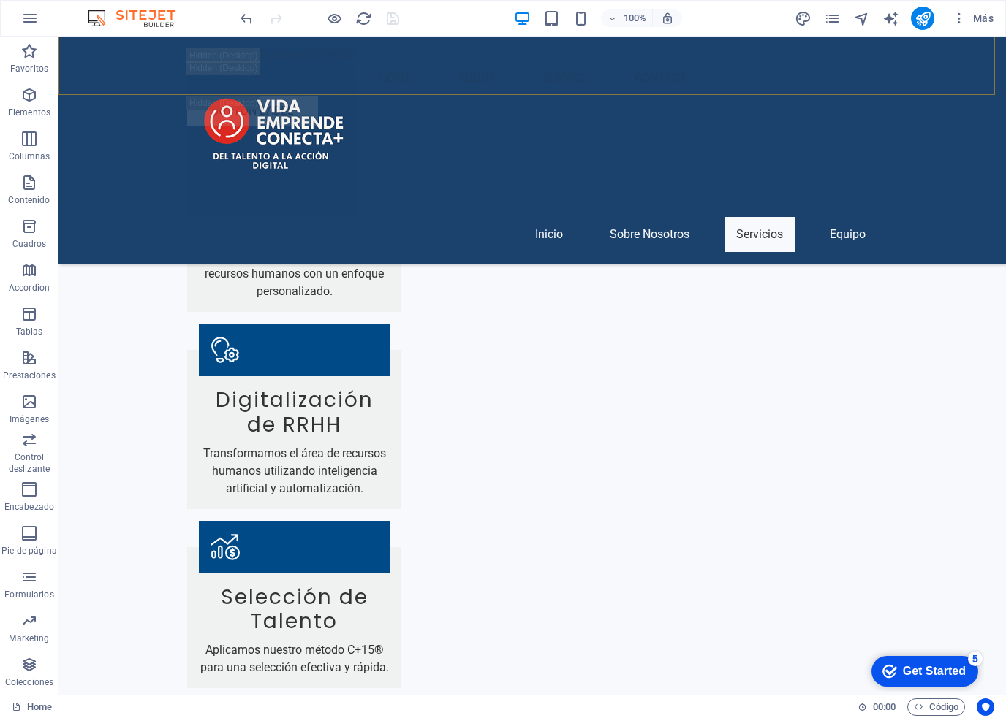
click at [89, 44] on div "Vida Emprende Conecta Plus SL Menu Home About Service Contact Button label" at bounding box center [531, 88] width 947 height 102
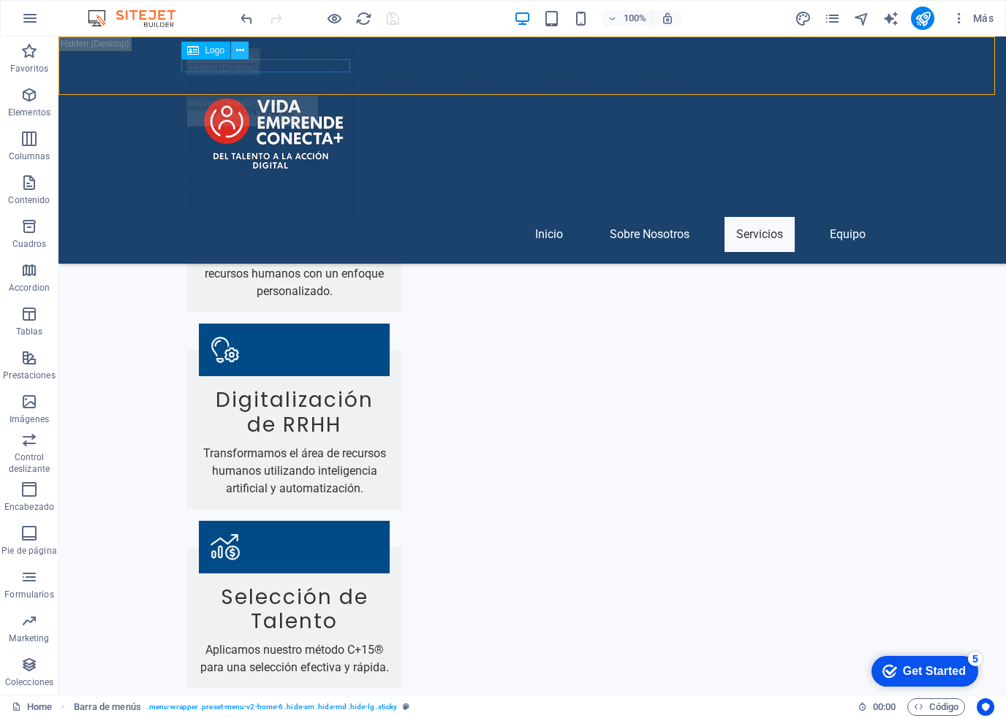
click at [240, 52] on icon at bounding box center [240, 50] width 8 height 15
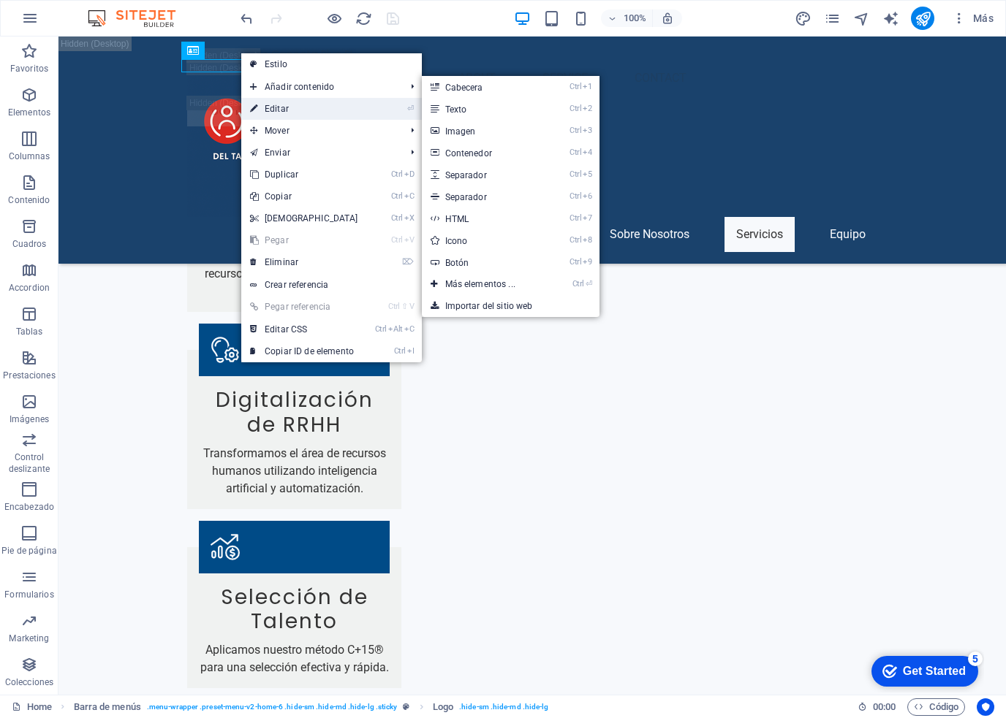
click at [260, 102] on link "⏎ Editar" at bounding box center [304, 109] width 126 height 22
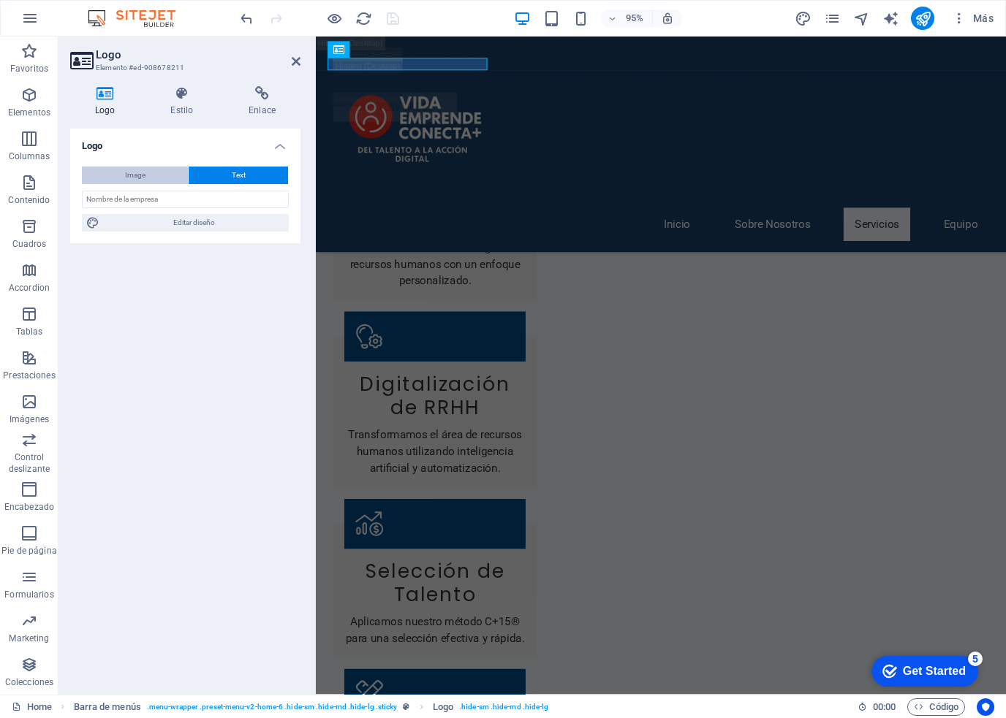
click at [118, 178] on button "Image" at bounding box center [135, 176] width 106 height 18
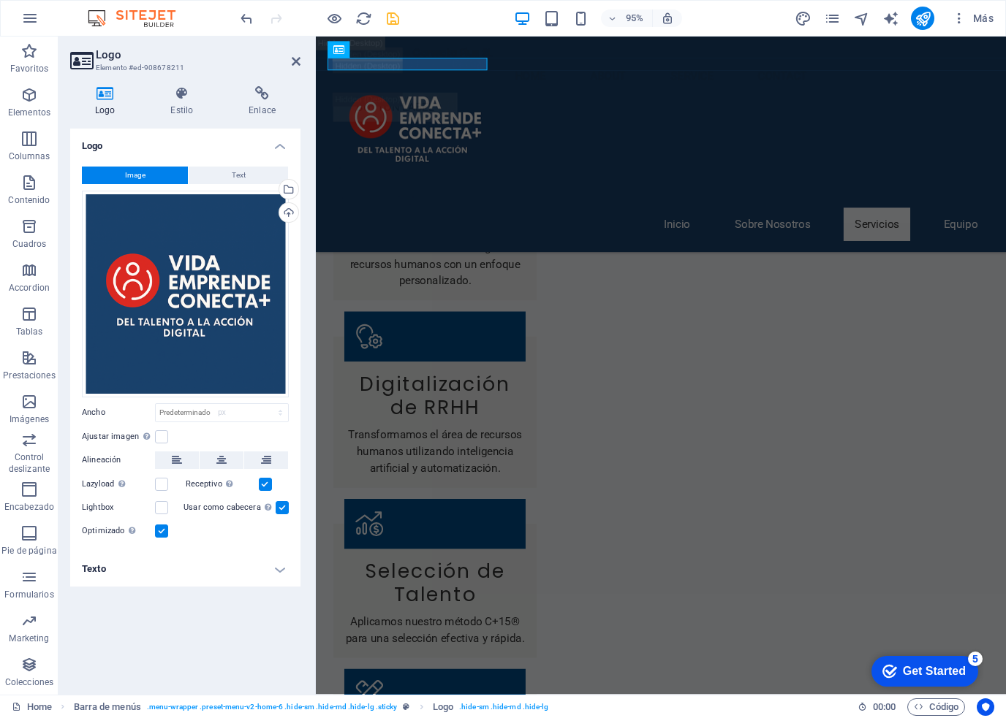
select select "DISABLED_OPTION_VALUE"
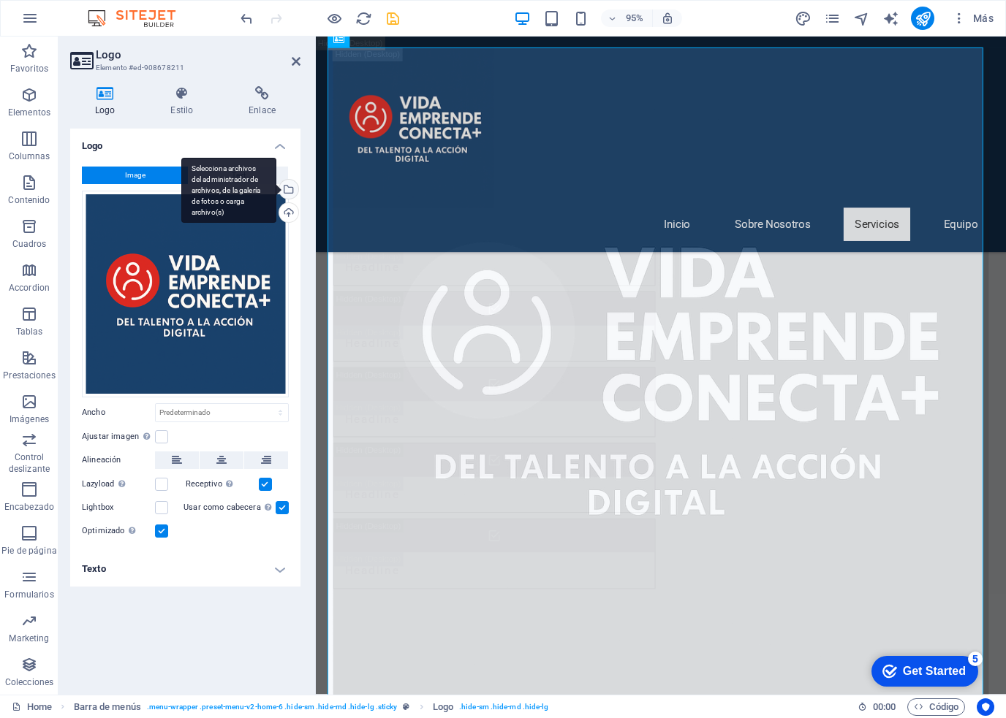
click at [292, 192] on div "Selecciona archivos del administrador de archivos, de la galería de fotos o car…" at bounding box center [287, 191] width 22 height 22
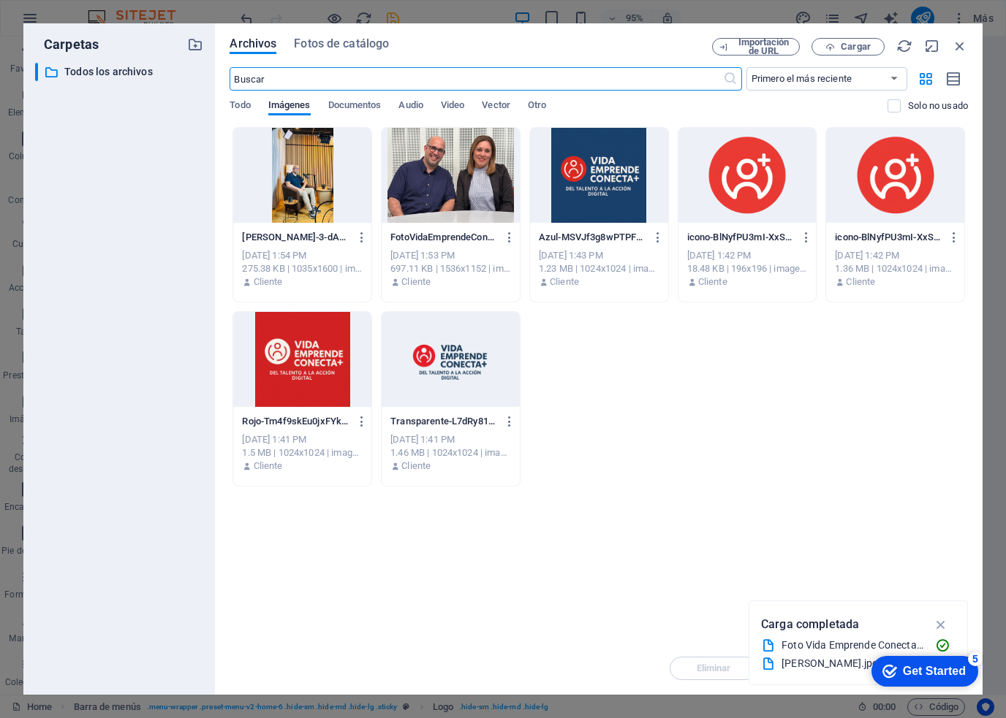
scroll to position [9391, 0]
click at [794, 210] on div at bounding box center [747, 175] width 138 height 95
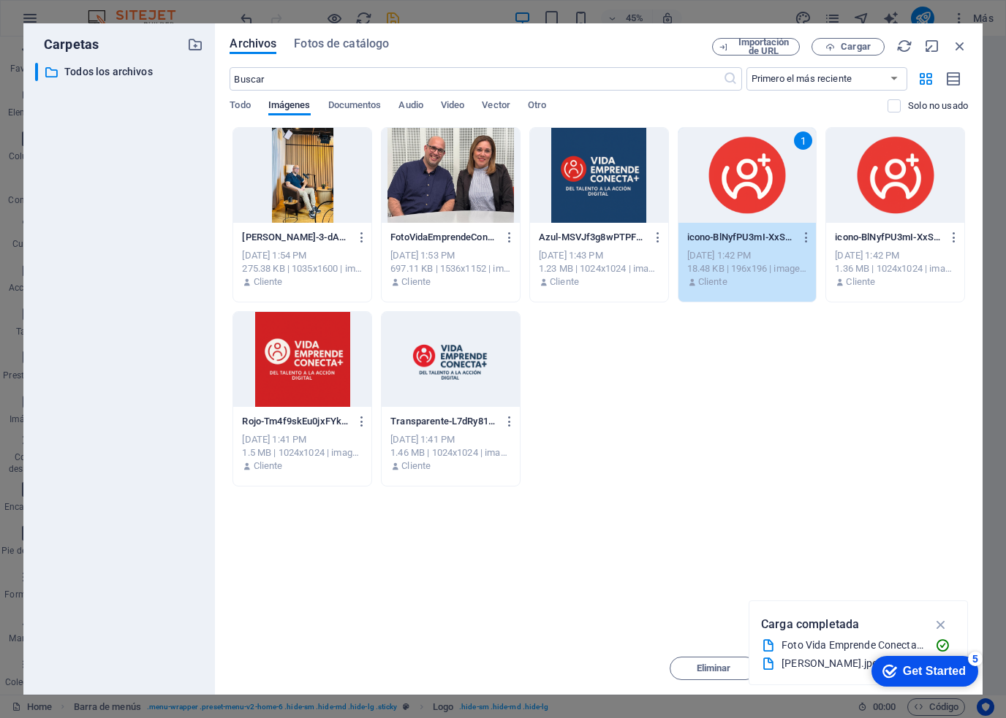
click at [634, 521] on div "Arrastra archivos aquí para cargarlos de inmediato [PERSON_NAME]-3-dA62Bz-4dH0V…" at bounding box center [598, 384] width 738 height 515
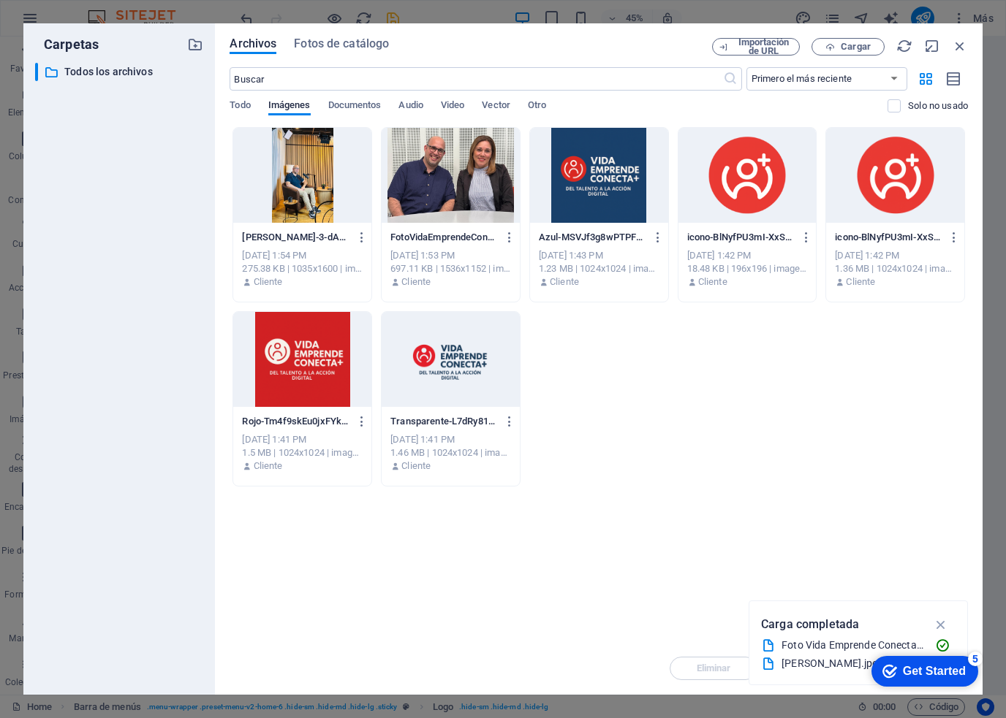
click at [771, 238] on p "icono-BlNyfPU3mI-XxSAuoDT65A-PYT8nQOsPbpcbQF7R9aYoA.png" at bounding box center [740, 237] width 107 height 13
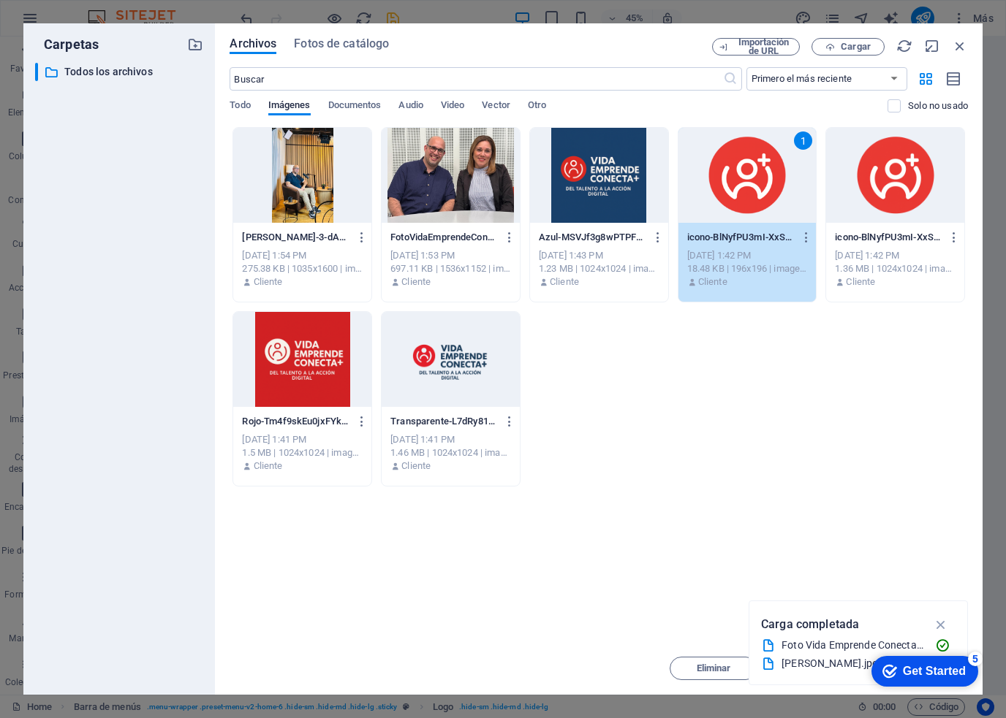
click at [771, 238] on p "icono-BlNyfPU3mI-XxSAuoDT65A-PYT8nQOsPbpcbQF7R9aYoA.png" at bounding box center [740, 237] width 107 height 13
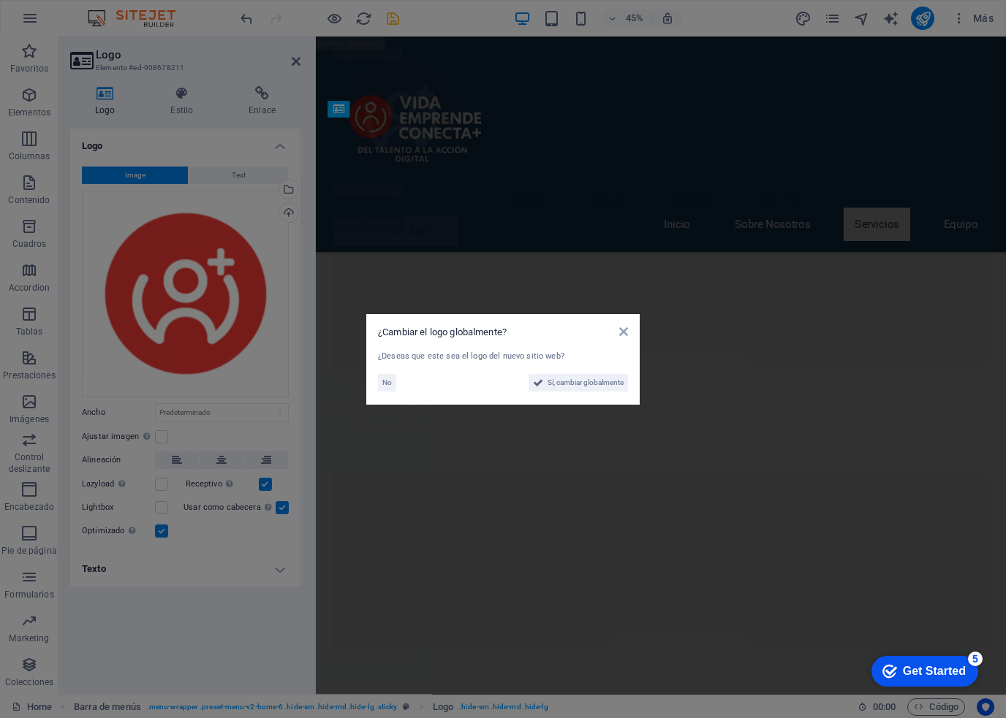
scroll to position [7273, 0]
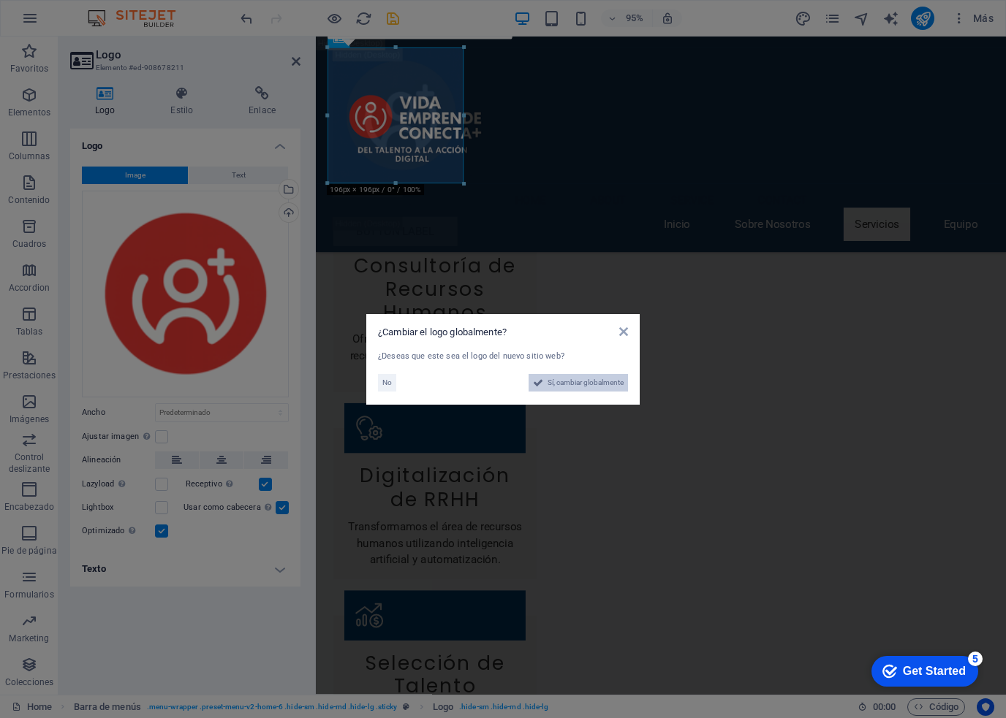
drag, startPoint x: 556, startPoint y: 387, endPoint x: 536, endPoint y: 780, distance: 392.9
click at [556, 387] on span "Sí, cambiar globalmente" at bounding box center [585, 383] width 76 height 18
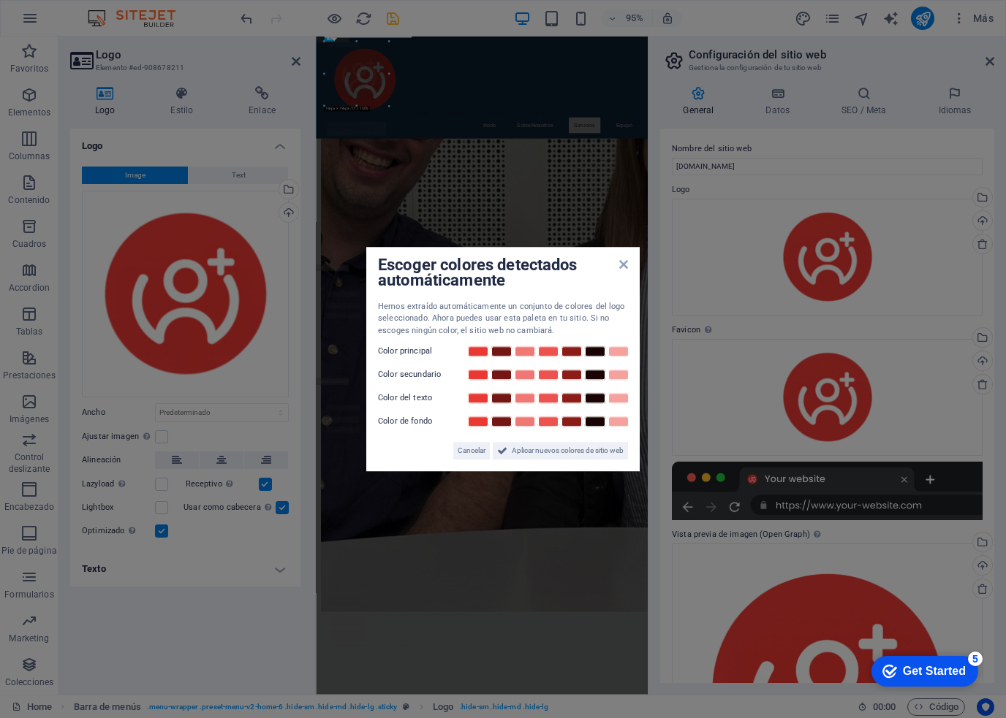
scroll to position [9391, 0]
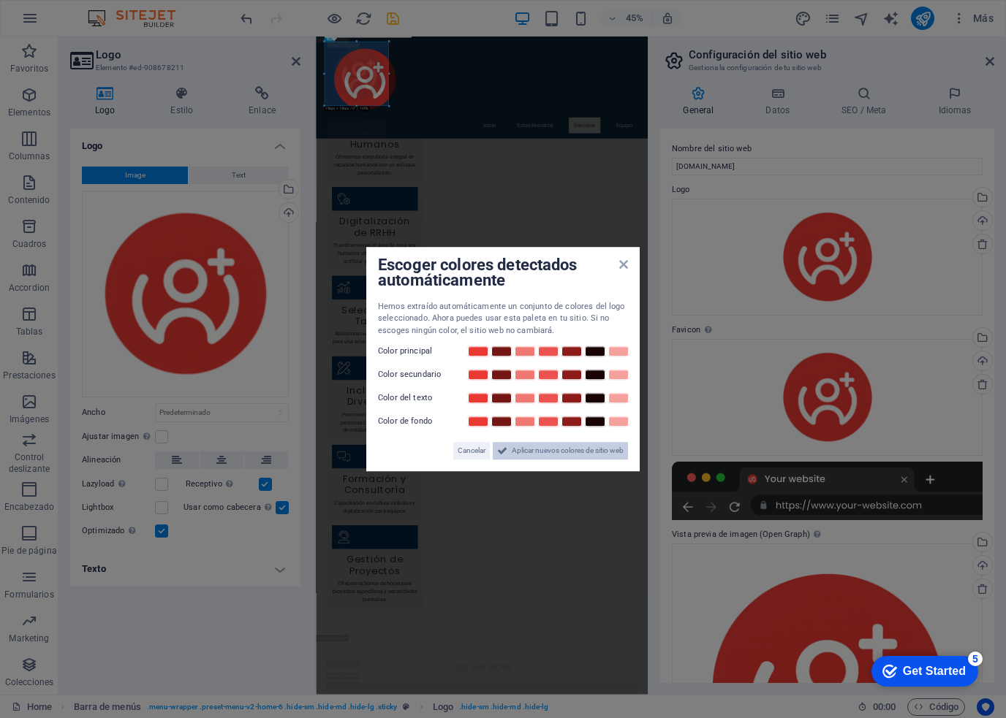
click at [525, 450] on span "Aplicar nuevos colores de sitio web" at bounding box center [568, 451] width 112 height 18
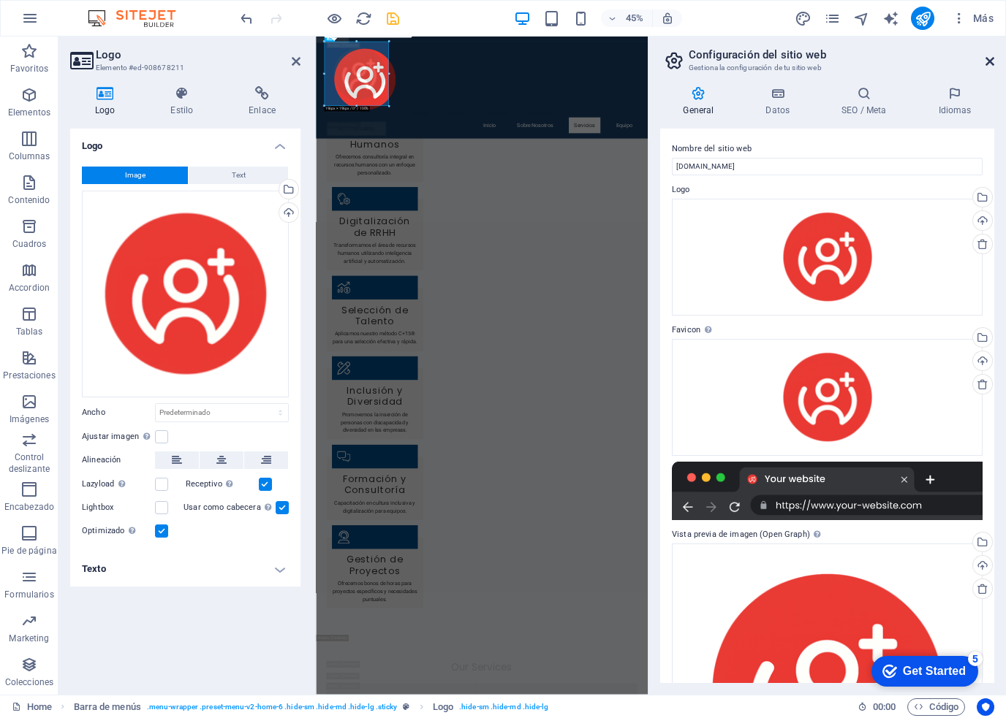
click at [989, 61] on icon at bounding box center [989, 62] width 9 height 12
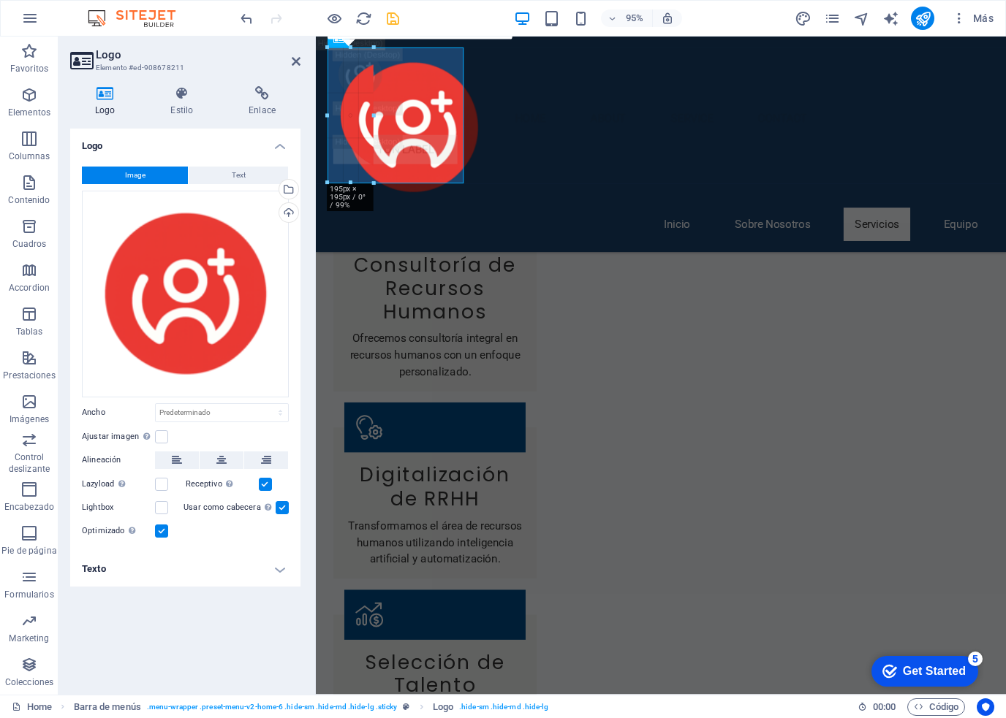
scroll to position [7369, 0]
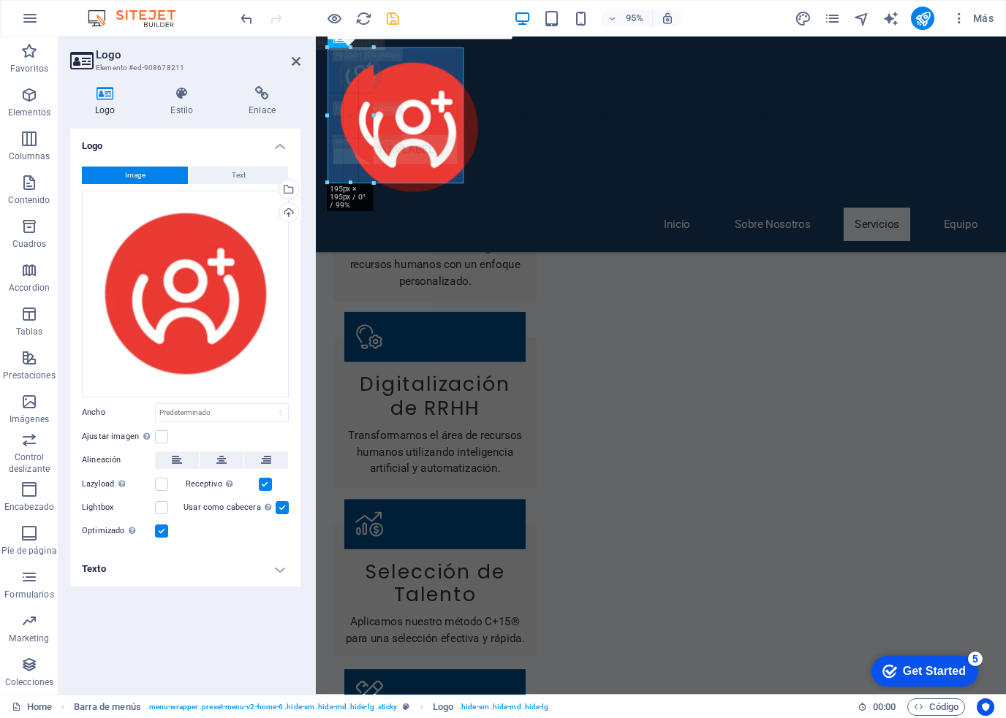
drag, startPoint x: 463, startPoint y: 183, endPoint x: 50, endPoint y: 55, distance: 432.4
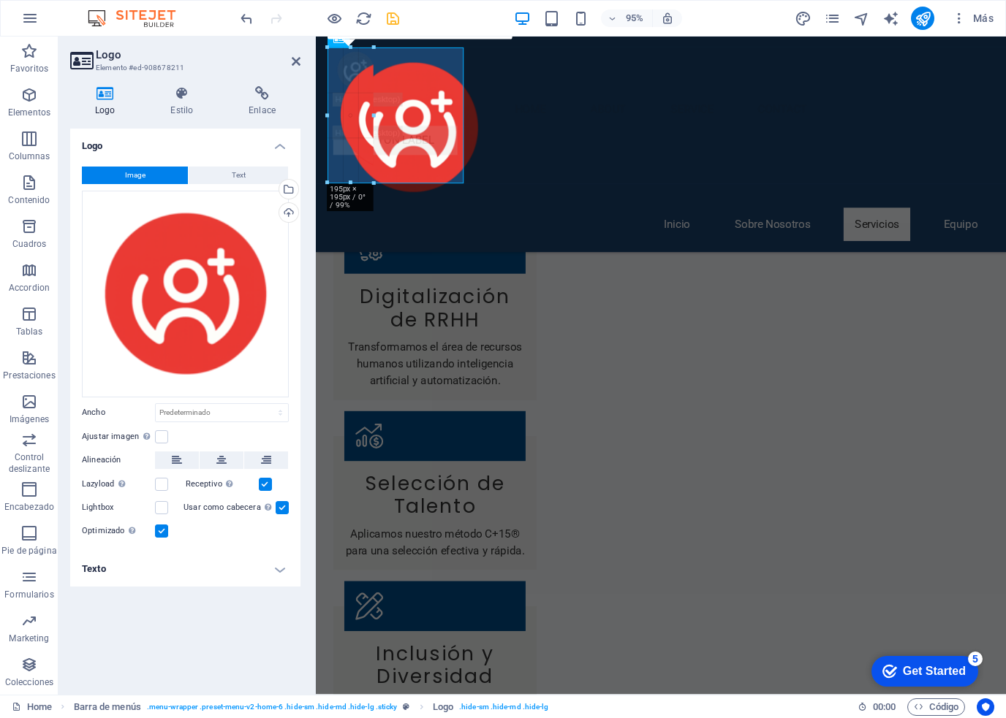
type input "65"
select select "px"
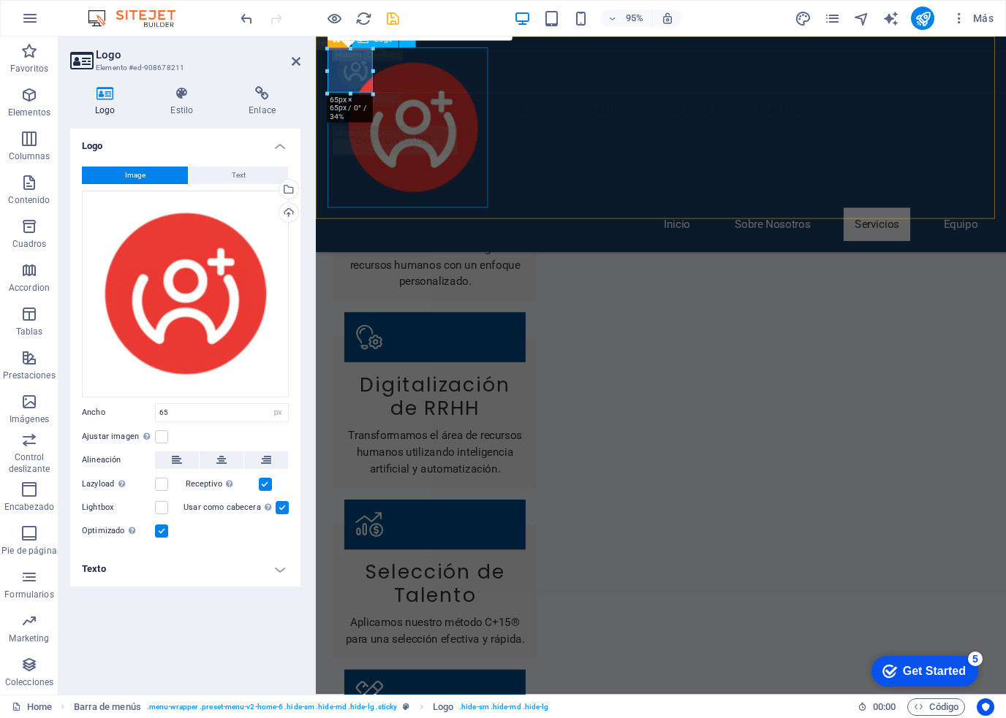
click at [453, 172] on div at bounding box center [679, 132] width 690 height 169
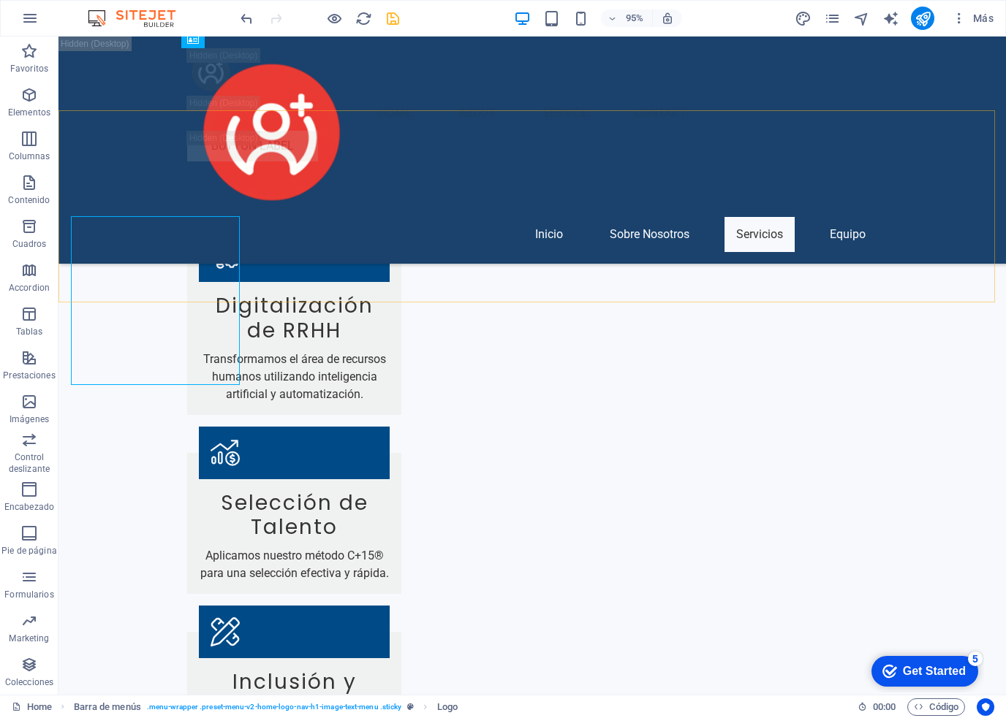
scroll to position [7179, 0]
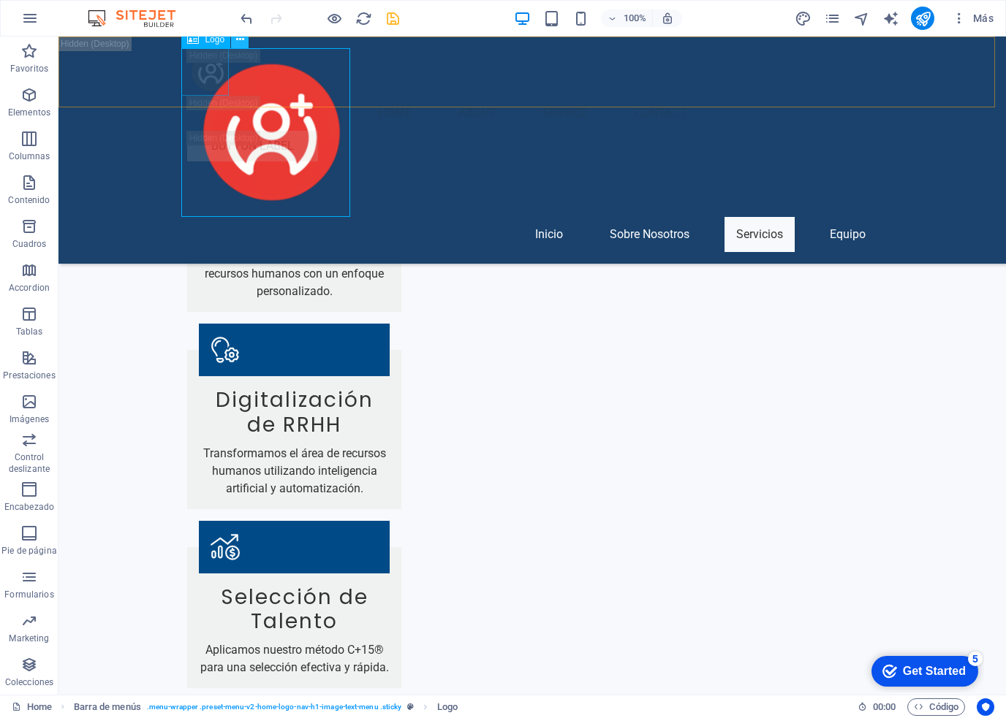
click at [234, 40] on button at bounding box center [240, 40] width 18 height 18
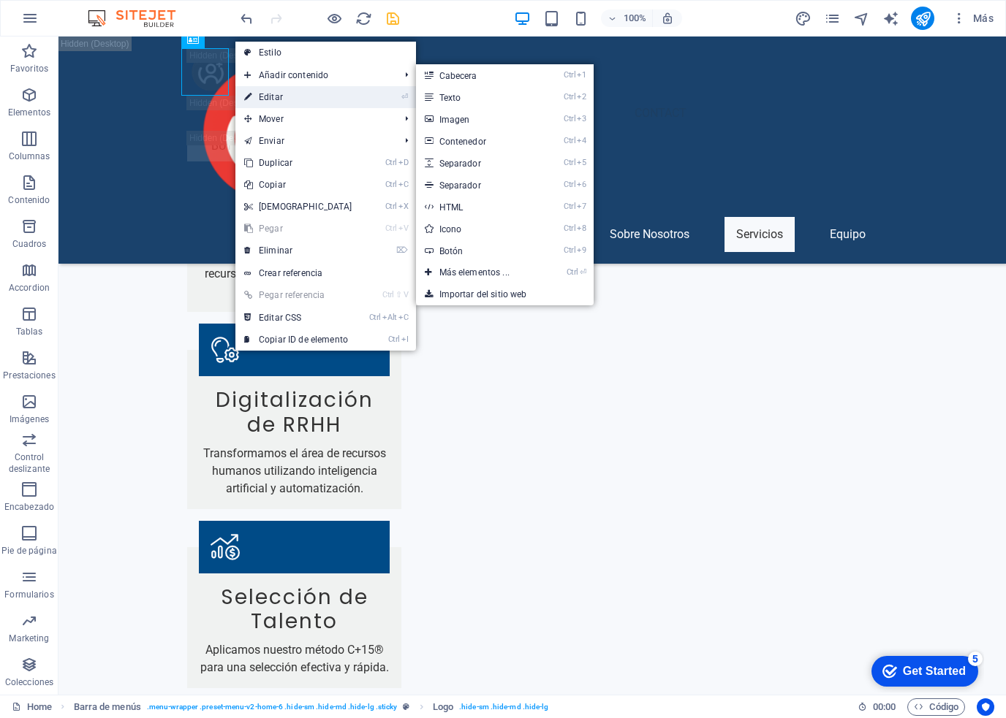
click at [272, 91] on link "⏎ Editar" at bounding box center [298, 97] width 126 height 22
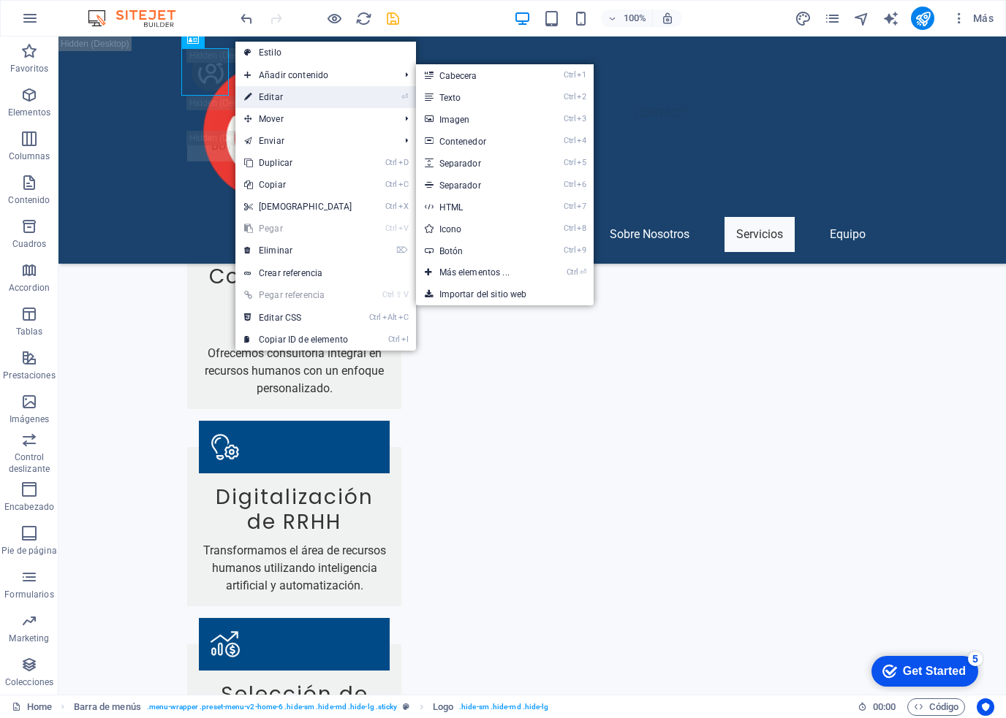
select select "px"
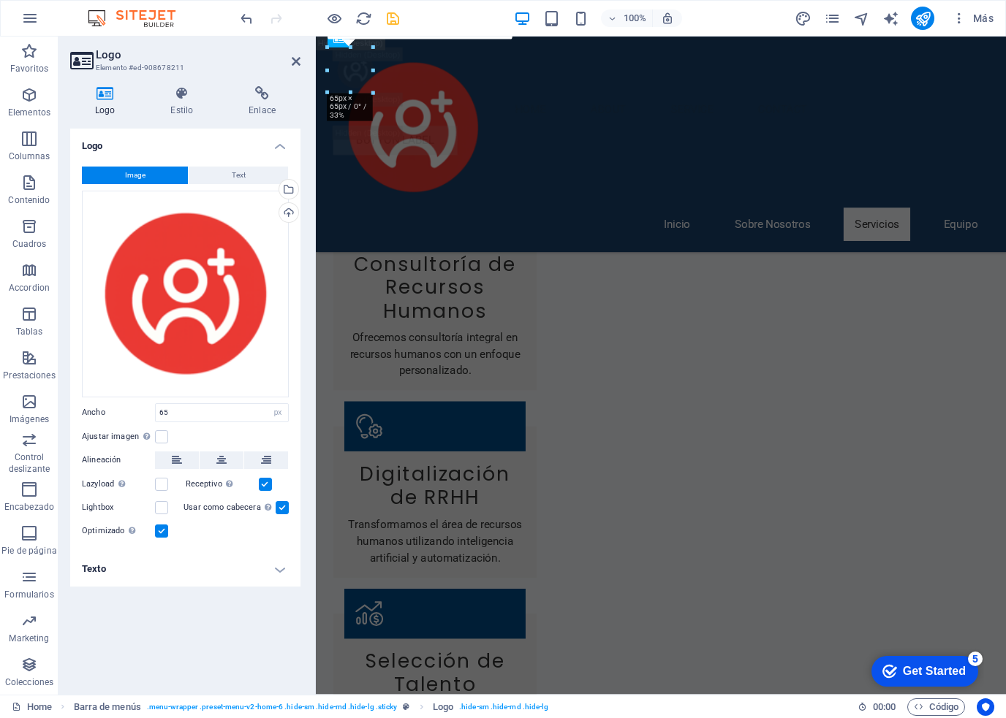
scroll to position [7273, 0]
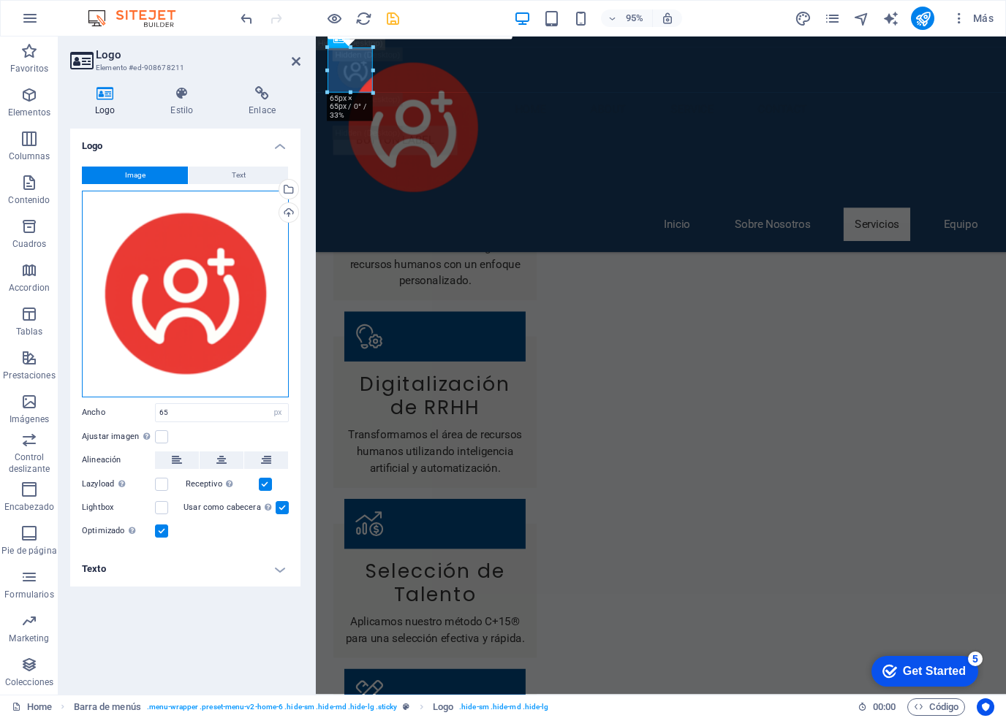
click at [130, 301] on div "Arrastra archivos aquí, haz clic para escoger archivos o selecciona archivos de…" at bounding box center [185, 294] width 207 height 207
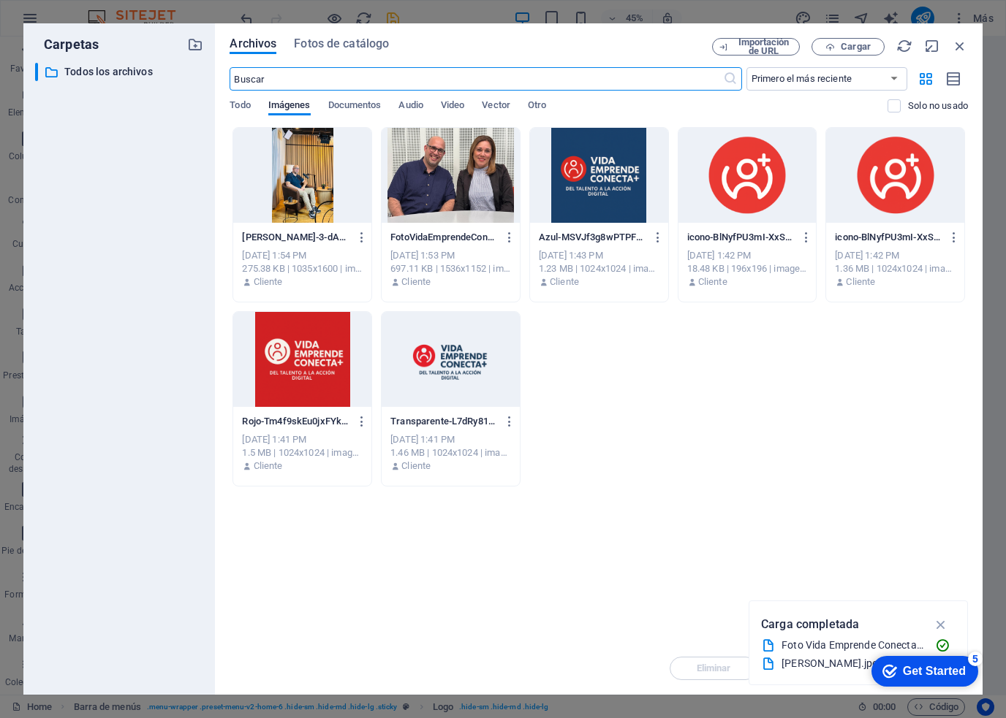
scroll to position [9391, 0]
click at [963, 47] on icon "button" at bounding box center [959, 46] width 16 height 16
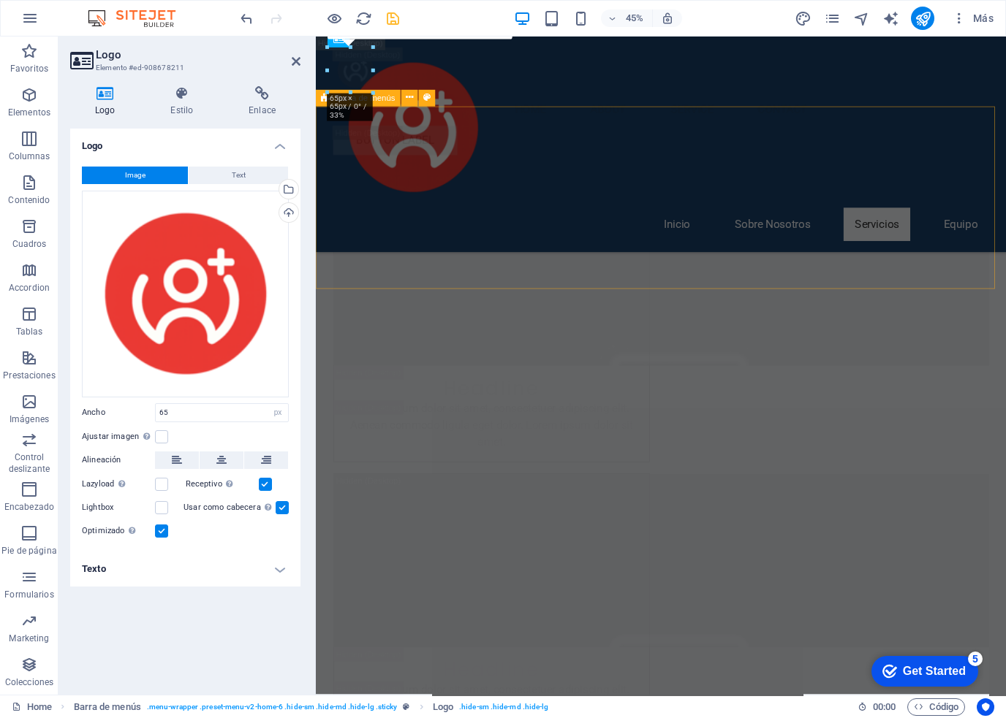
scroll to position [7273, 0]
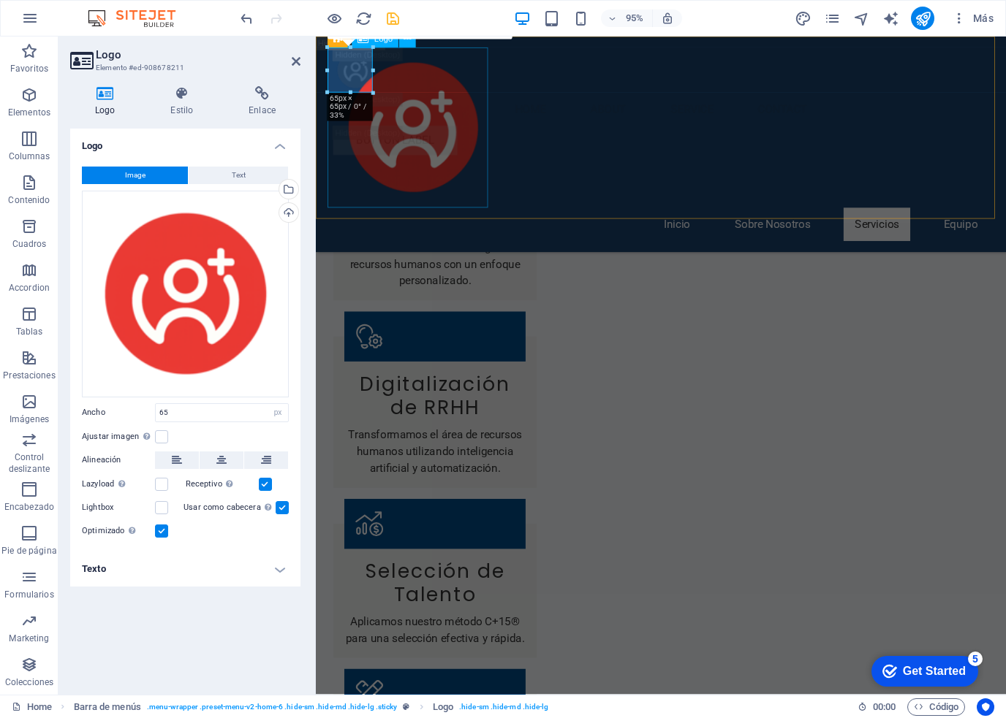
drag, startPoint x: 448, startPoint y: 154, endPoint x: 698, endPoint y: 149, distance: 250.0
click at [699, 149] on header "Inicio Sobre Nosotros Servicios Equipo" at bounding box center [678, 150] width 713 height 227
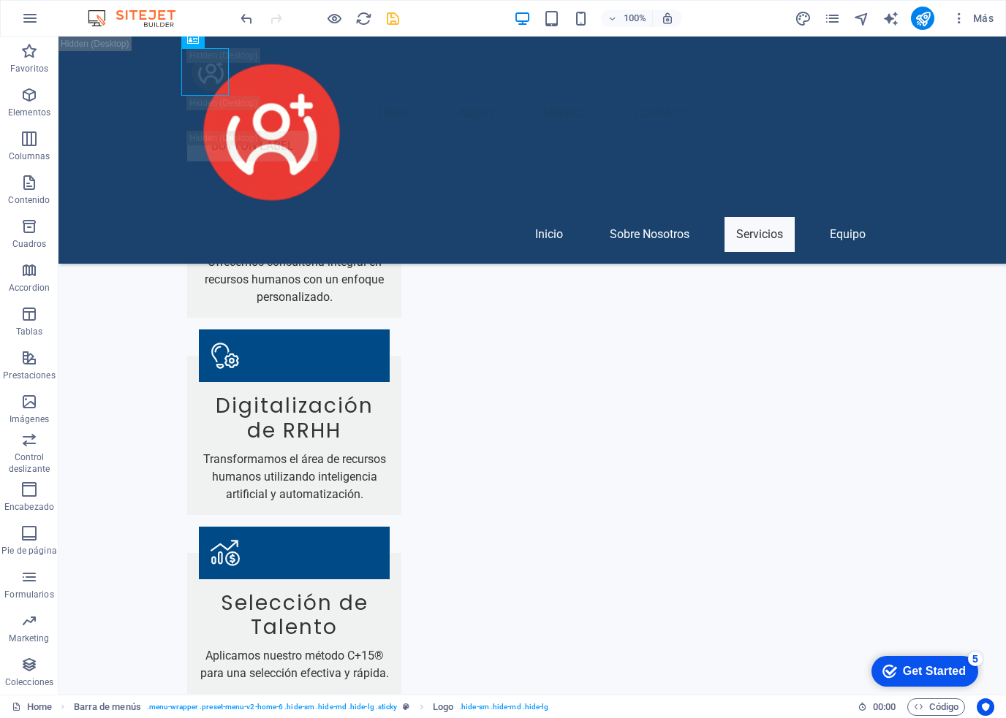
scroll to position [7157, 0]
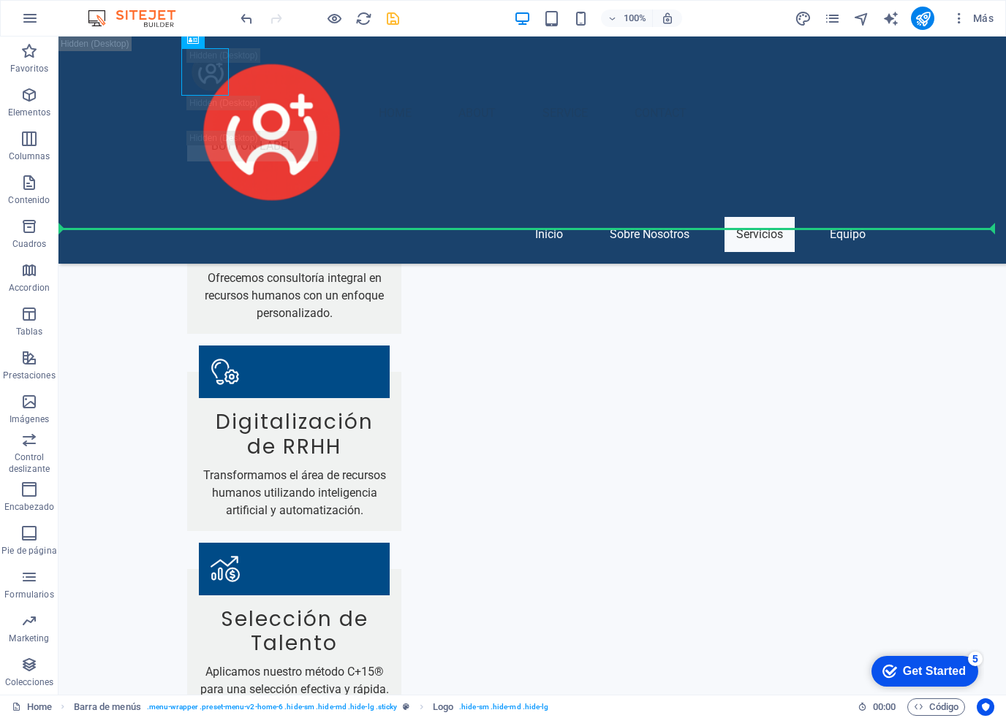
drag, startPoint x: 254, startPoint y: 77, endPoint x: 384, endPoint y: 181, distance: 166.3
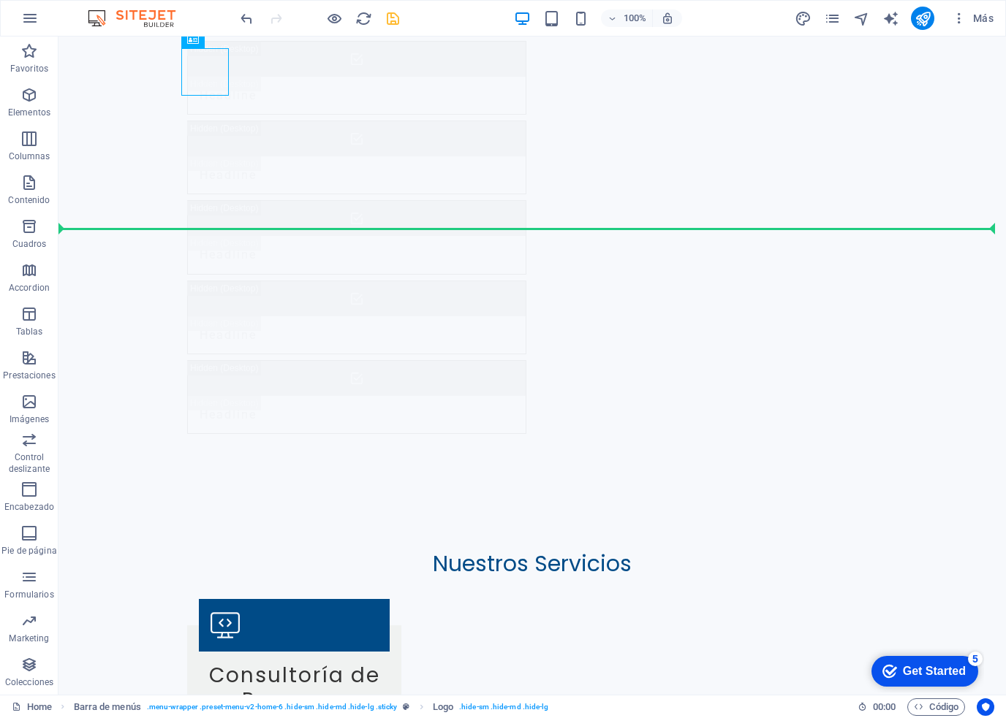
scroll to position [0, 0]
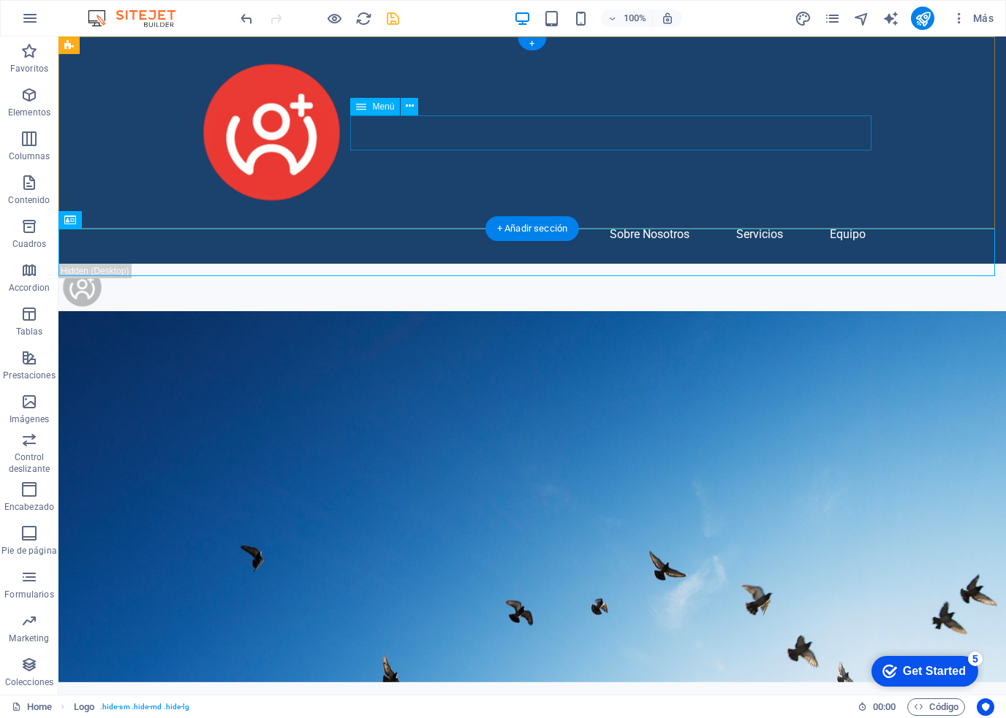
click at [465, 217] on nav "Inicio Sobre Nosotros Servicios Equipo" at bounding box center [532, 234] width 690 height 35
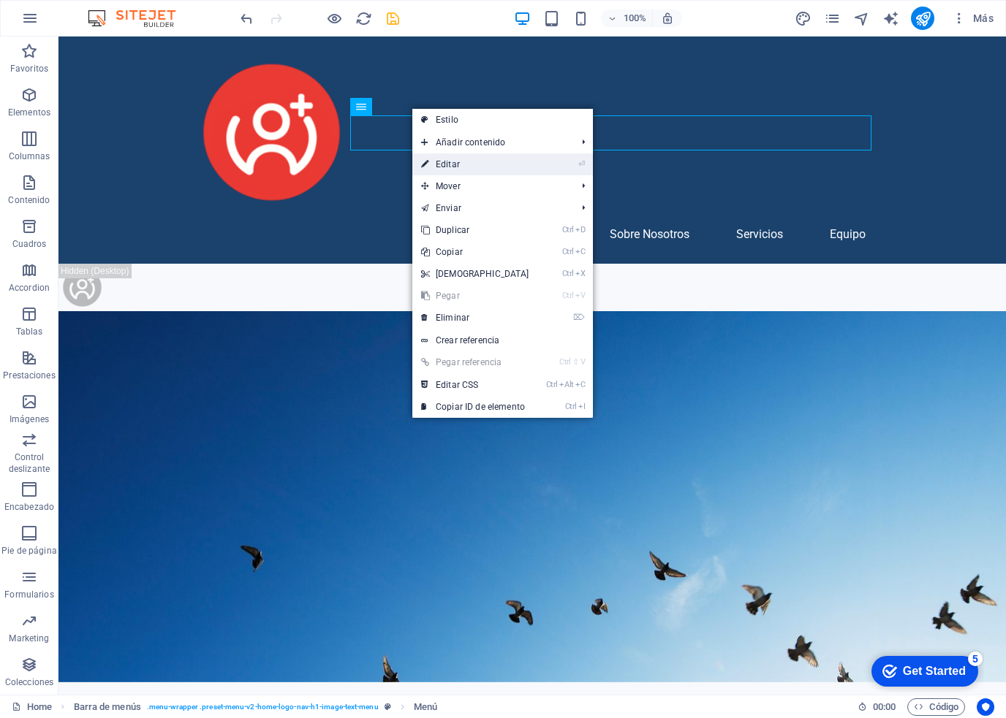
click at [422, 163] on icon at bounding box center [424, 164] width 7 height 22
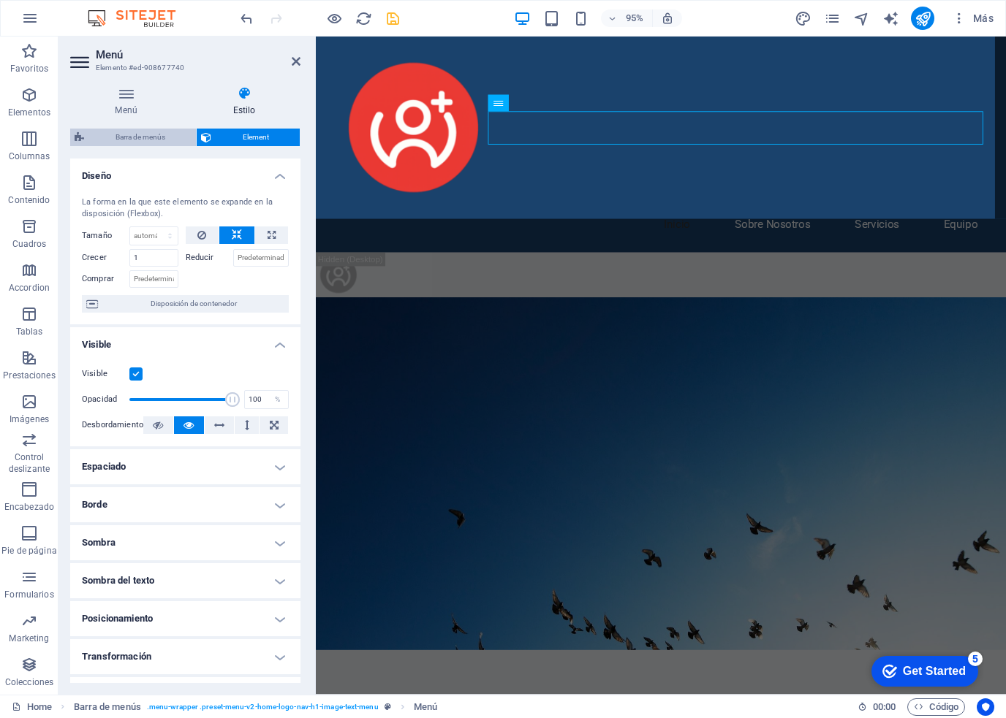
click at [155, 137] on span "Barra de menús" at bounding box center [139, 138] width 103 height 18
select select "rem"
select select "preset-menu-v2-home-logo-nav-h1-image-text-menu"
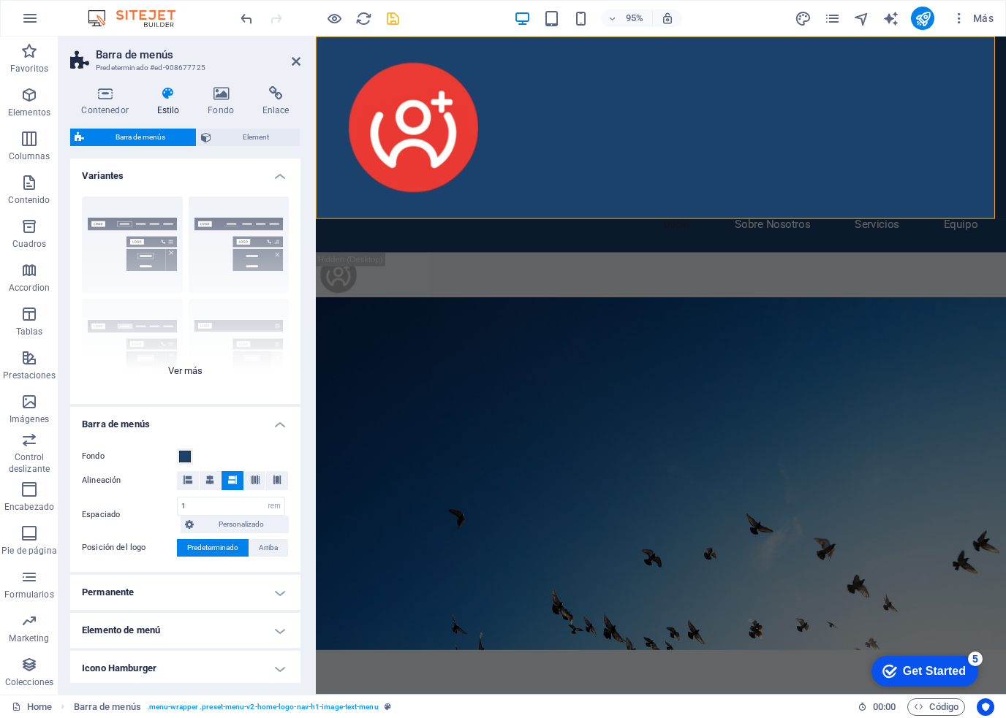
click at [247, 243] on div "Borde Centrado Predeterminado Fijo Loki Desencadenador Ancho XXL" at bounding box center [185, 294] width 230 height 219
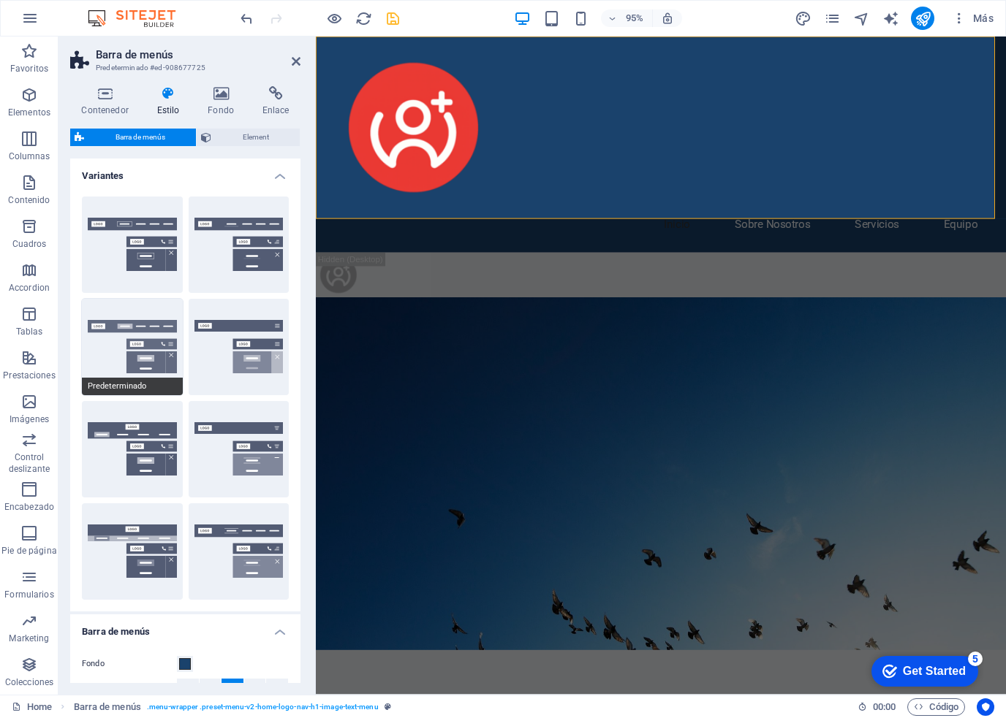
click at [126, 333] on button "Predeterminado" at bounding box center [132, 347] width 101 height 96
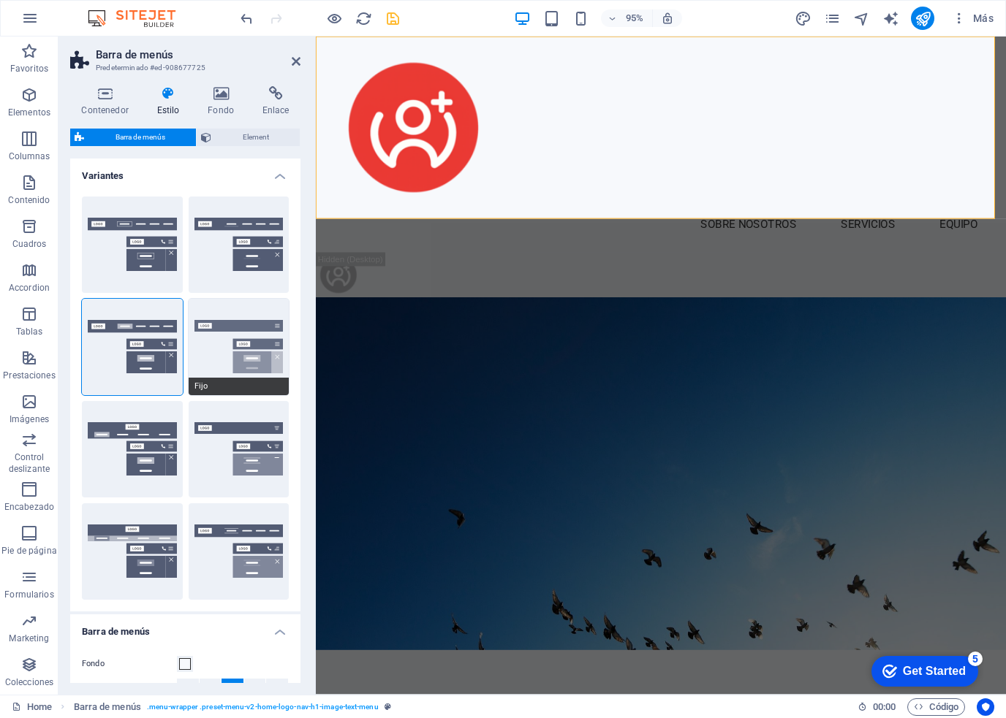
click at [201, 335] on button "Fijo" at bounding box center [239, 347] width 101 height 96
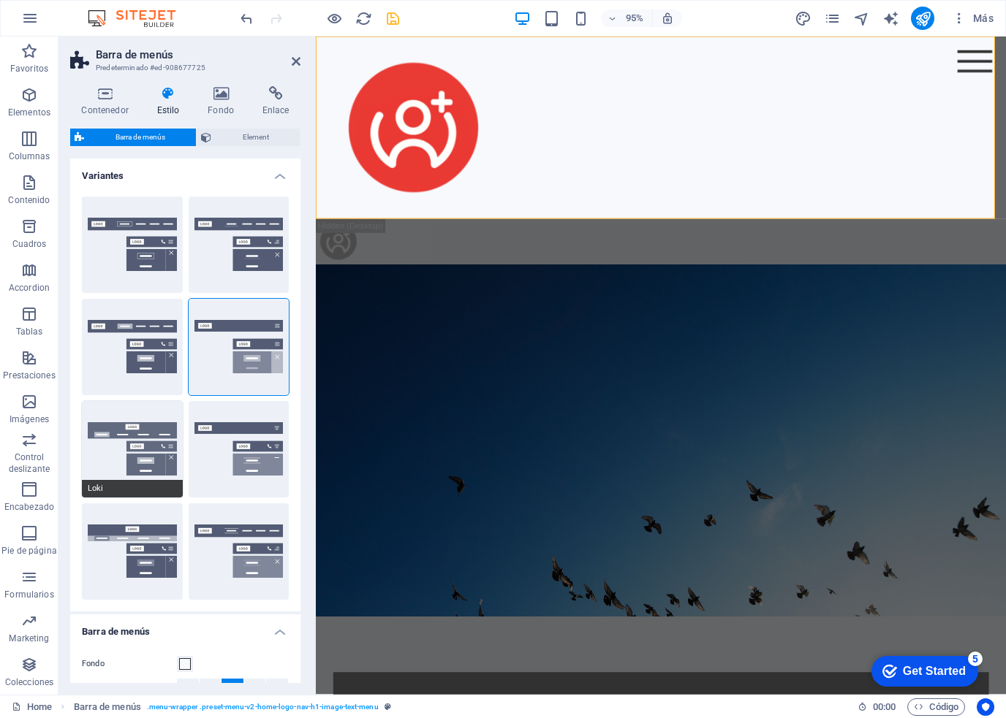
click at [110, 464] on button "Loki" at bounding box center [132, 449] width 101 height 96
type input "0"
select select "DISABLED_OPTION_VALUE"
type input "2"
type input "1"
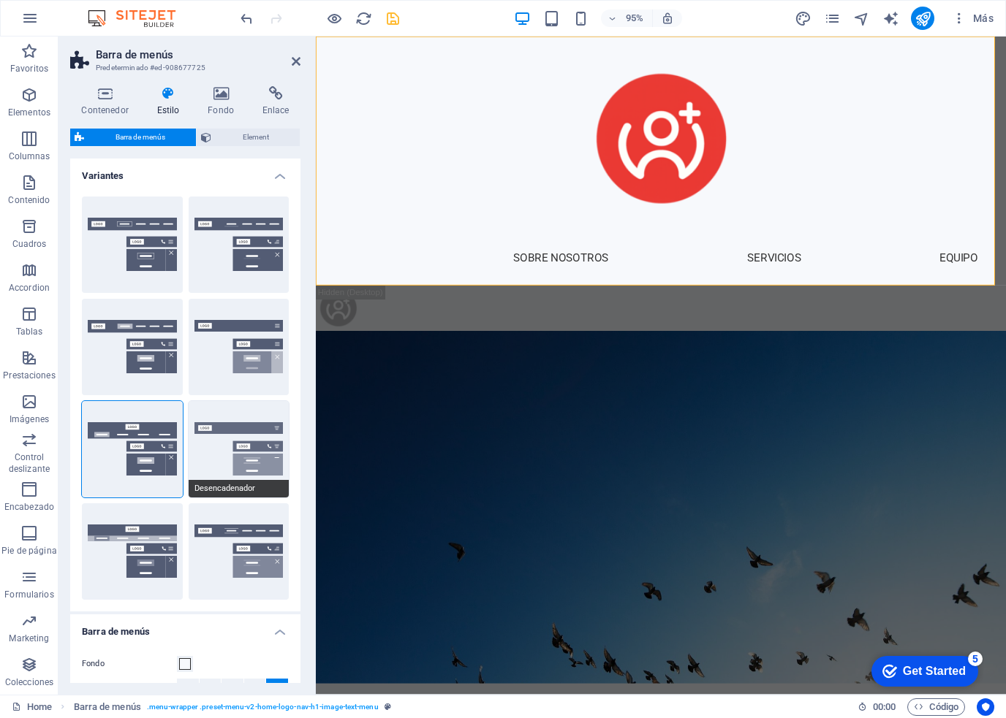
click at [240, 465] on button "Desencadenador" at bounding box center [239, 449] width 101 height 96
type input "1"
select select "rem"
type input "1"
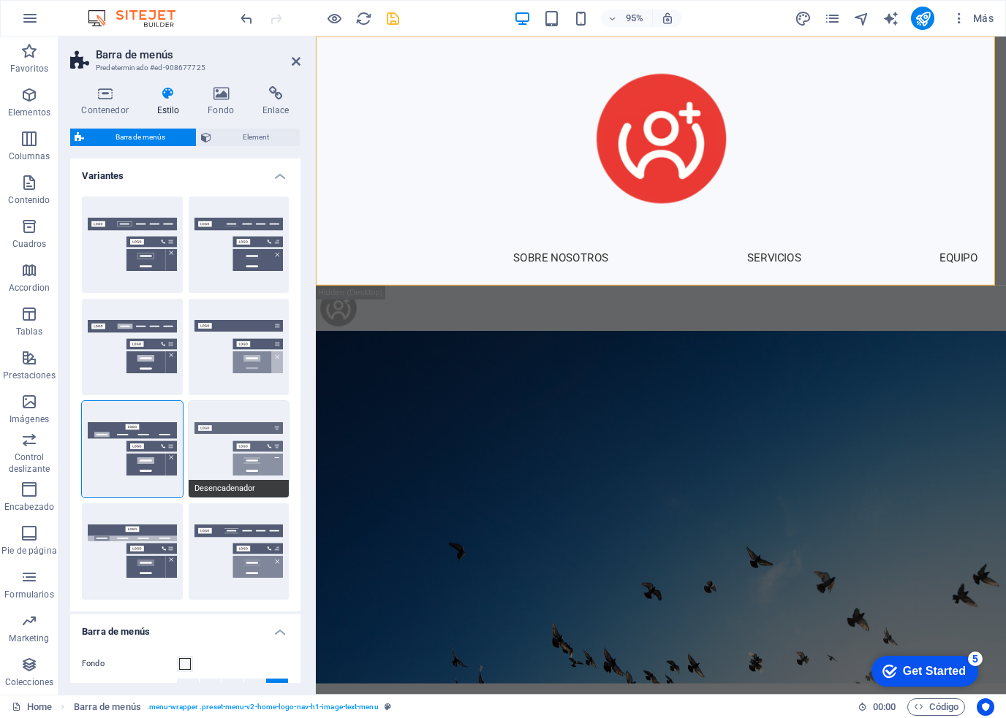
type input "0"
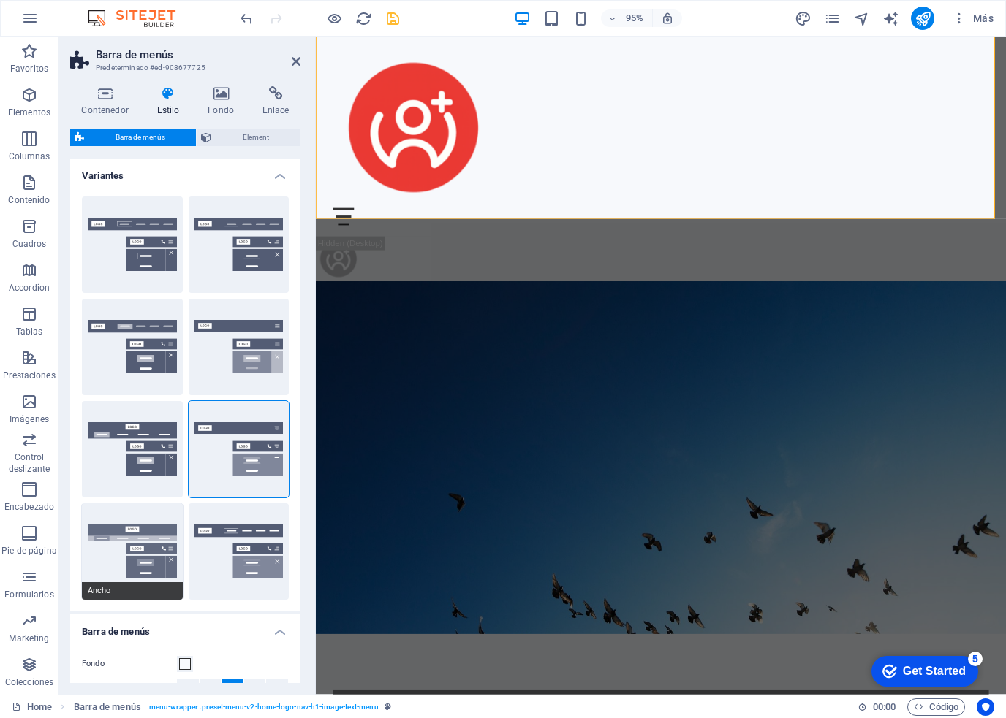
click at [91, 552] on button "Ancho" at bounding box center [132, 551] width 101 height 96
type input "0"
type input "2"
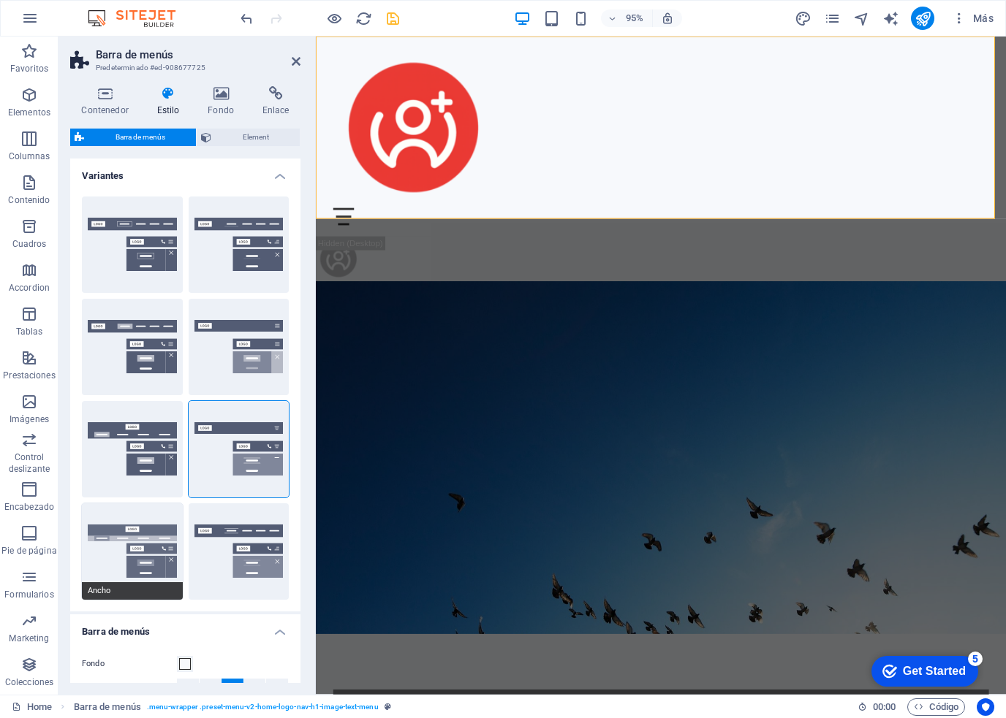
type input "2"
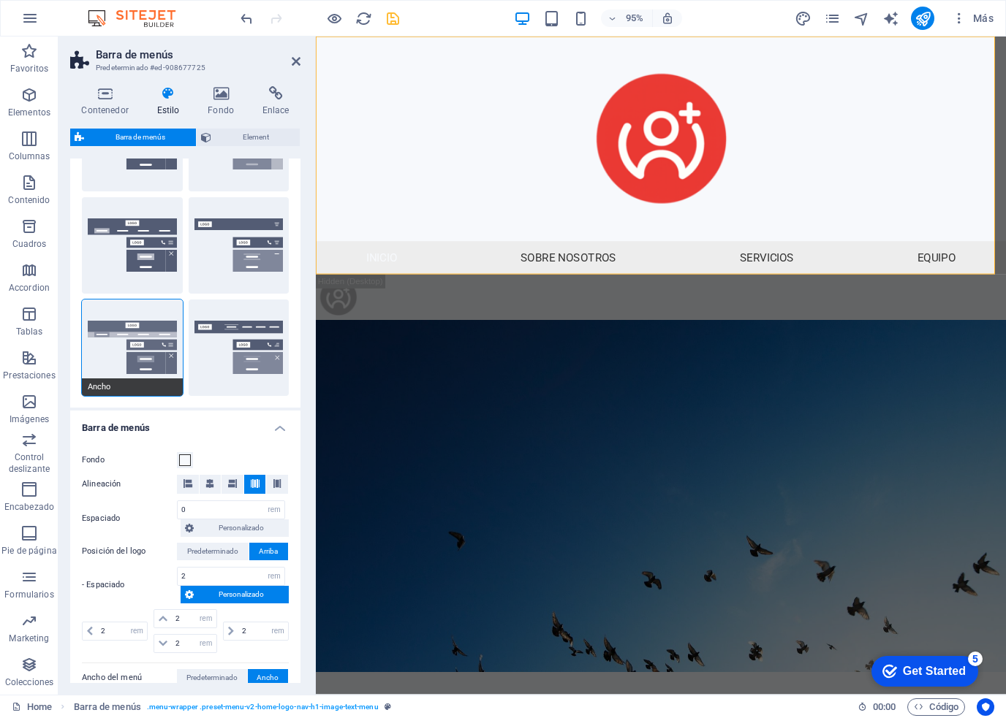
scroll to position [219, 0]
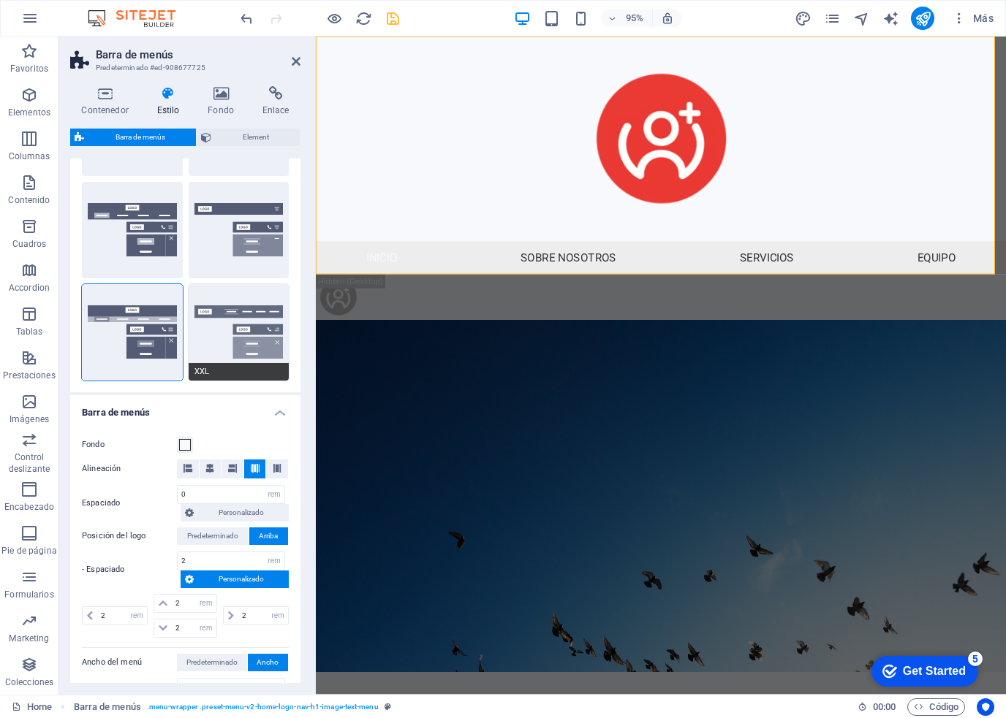
click at [229, 309] on button "XXL" at bounding box center [239, 332] width 101 height 96
type input "1"
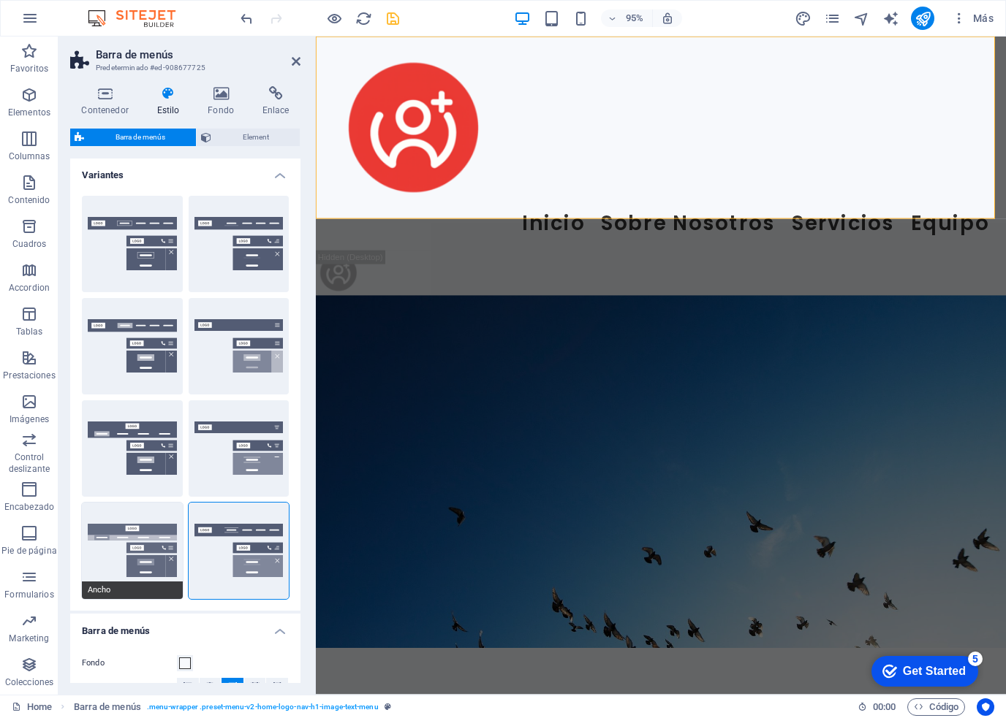
scroll to position [0, 0]
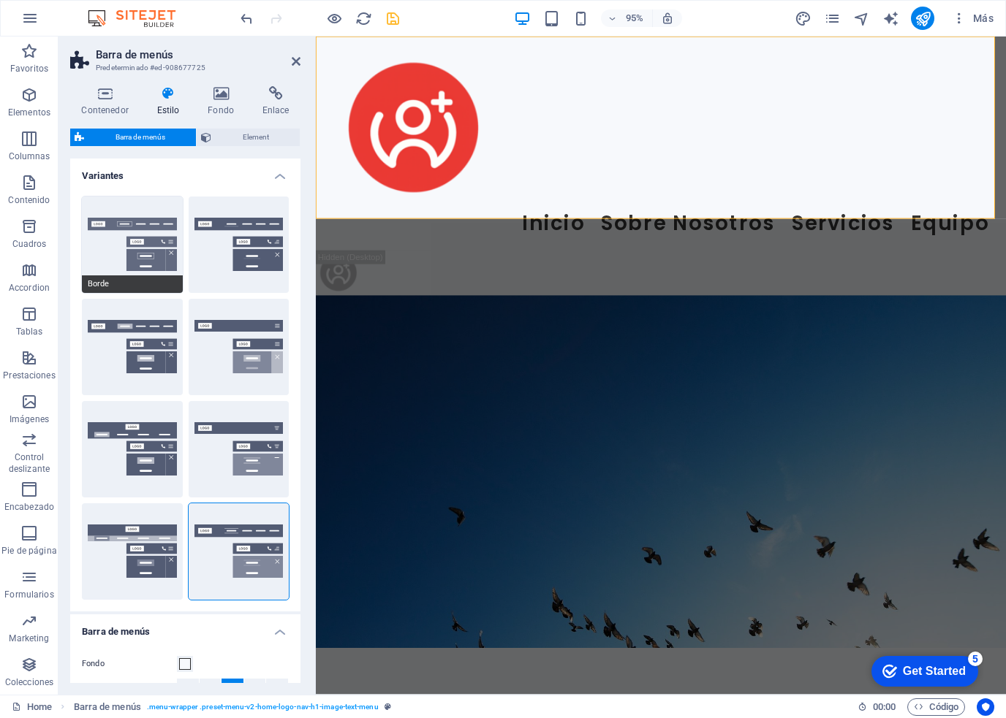
click at [151, 257] on button "Borde" at bounding box center [132, 245] width 101 height 96
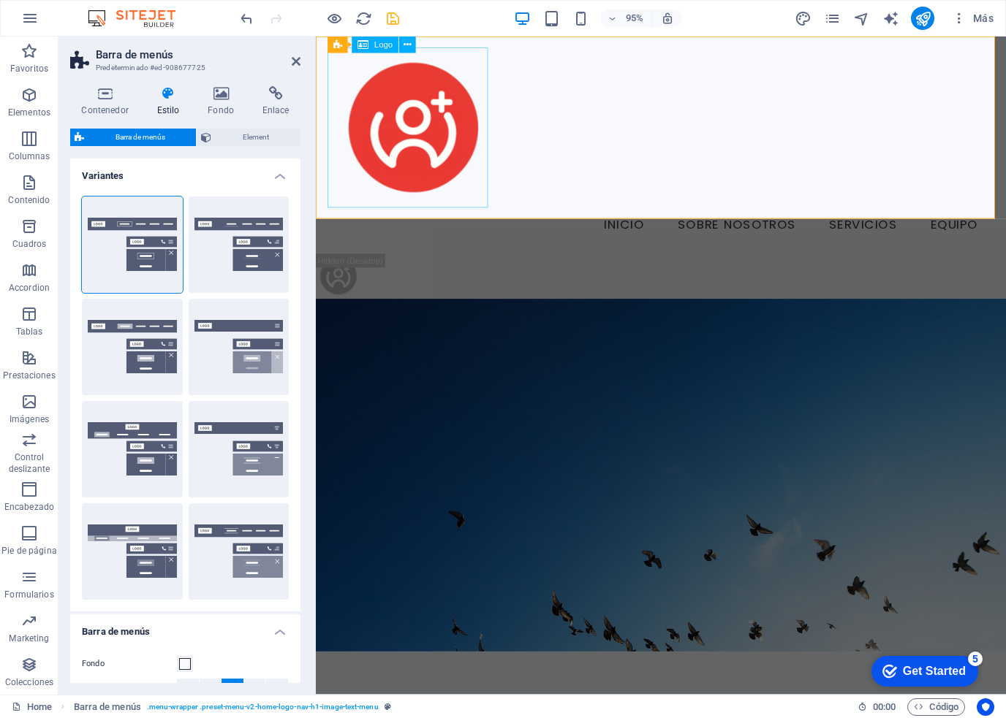
click at [371, 142] on div at bounding box center [679, 132] width 690 height 169
click at [0, 0] on span "Logo" at bounding box center [0, 0] width 0 height 0
click at [409, 42] on icon at bounding box center [406, 44] width 7 height 15
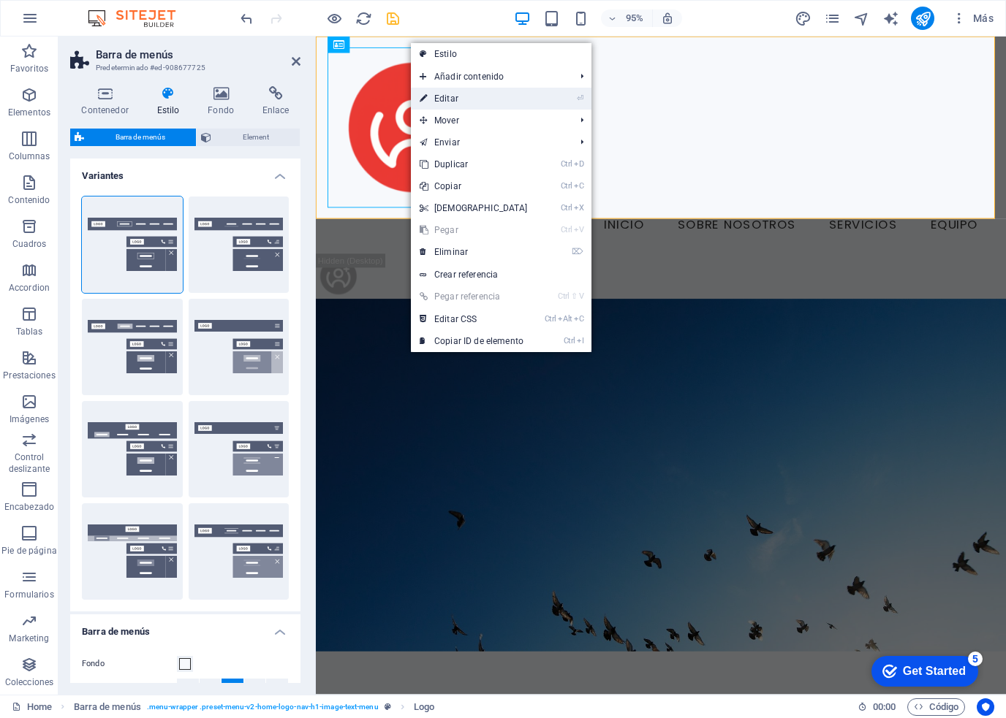
click at [441, 102] on link "⏎ Editar" at bounding box center [474, 99] width 126 height 22
select select "px"
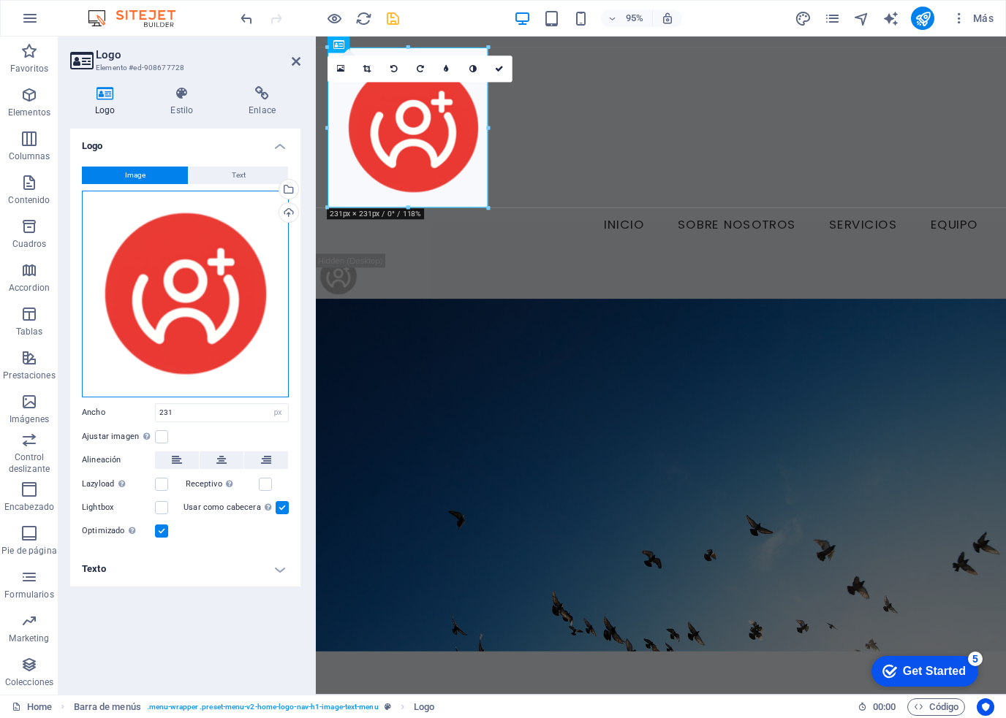
click at [210, 312] on div "Arrastra archivos aquí, haz clic para escoger archivos o selecciona archivos de…" at bounding box center [185, 294] width 207 height 207
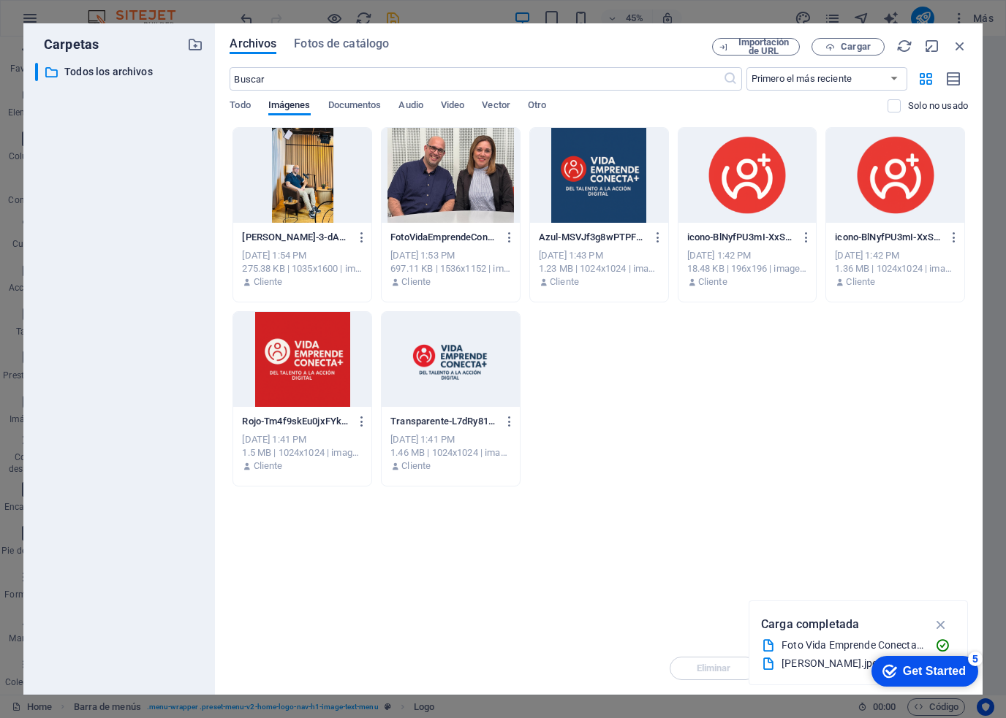
click at [584, 166] on div at bounding box center [599, 175] width 138 height 95
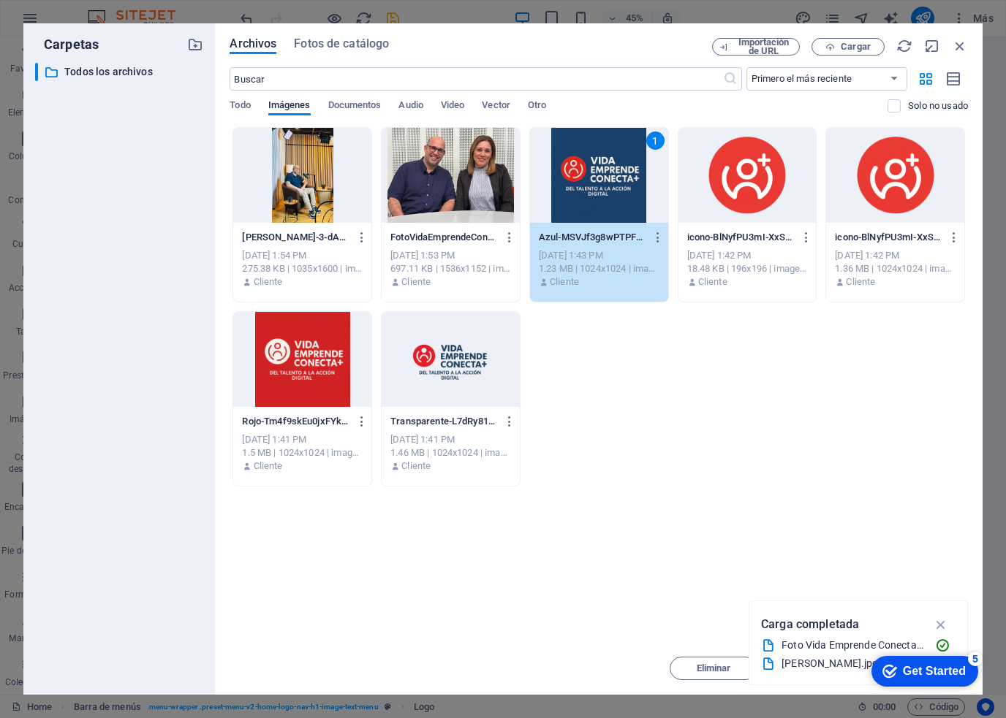
click at [444, 387] on div at bounding box center [450, 359] width 138 height 95
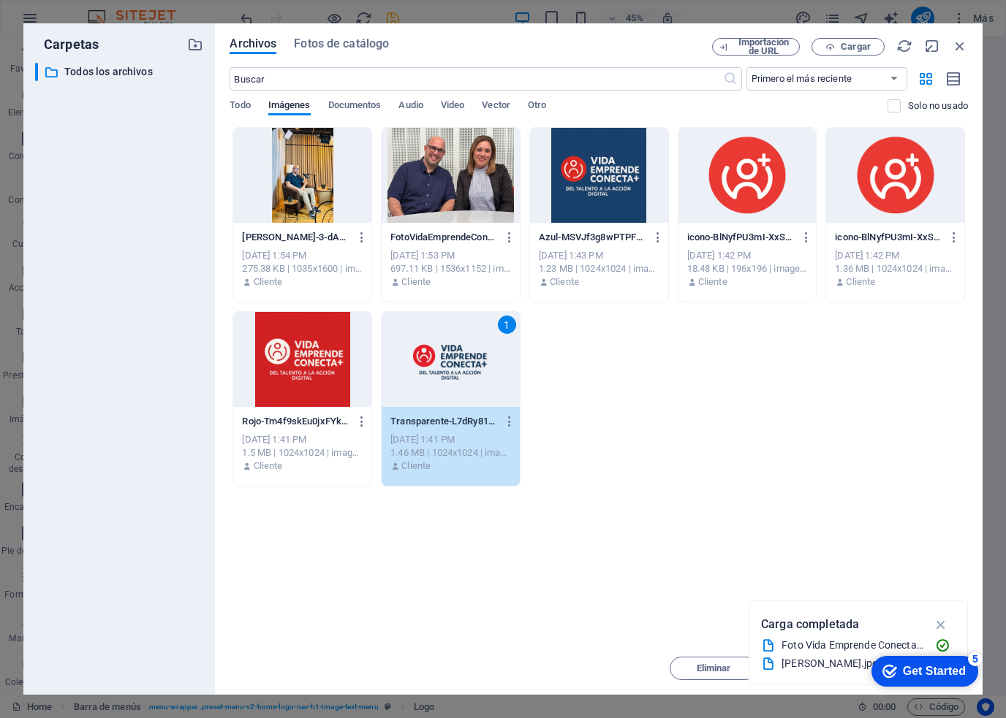
click at [938, 625] on icon "button" at bounding box center [940, 625] width 17 height 16
click at [817, 666] on span "Mover" at bounding box center [818, 668] width 27 height 9
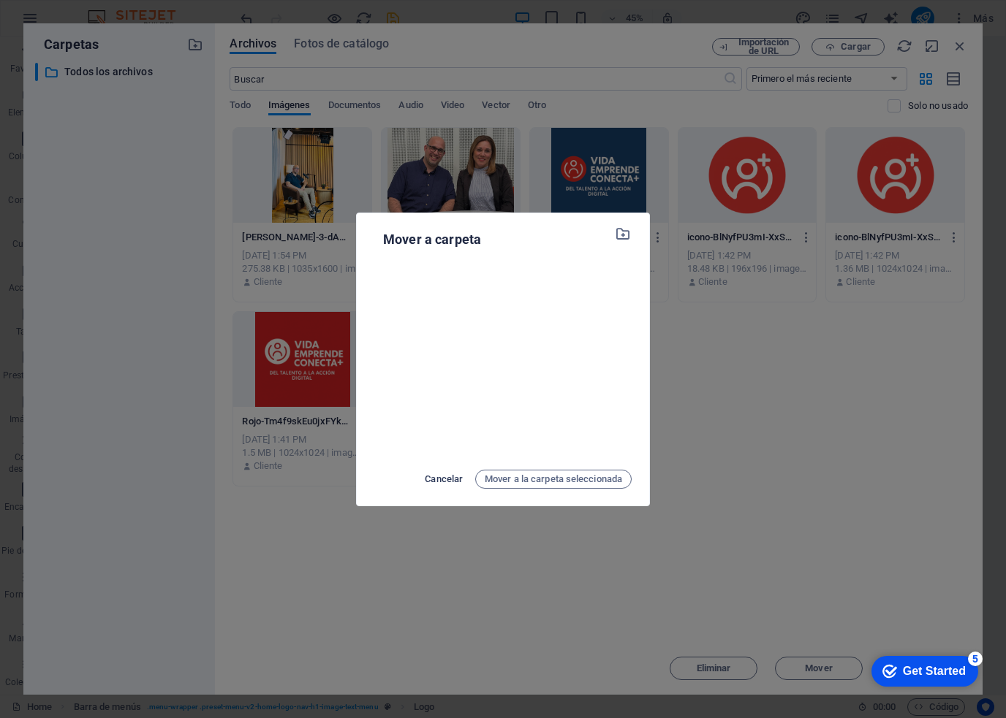
click at [439, 480] on span "Cancelar" at bounding box center [444, 480] width 38 height 18
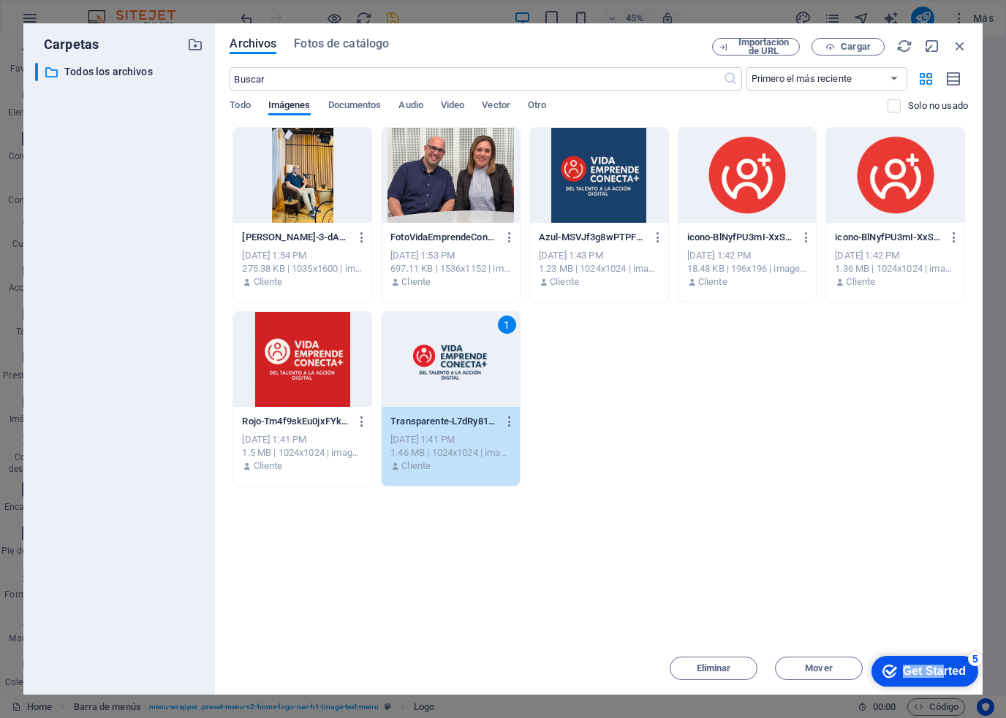
drag, startPoint x: 943, startPoint y: 670, endPoint x: 952, endPoint y: 624, distance: 46.9
click at [952, 649] on html "checkmark Get Started 5 First Steps in the Editor Let's guide you through the t…" at bounding box center [921, 671] width 124 height 44
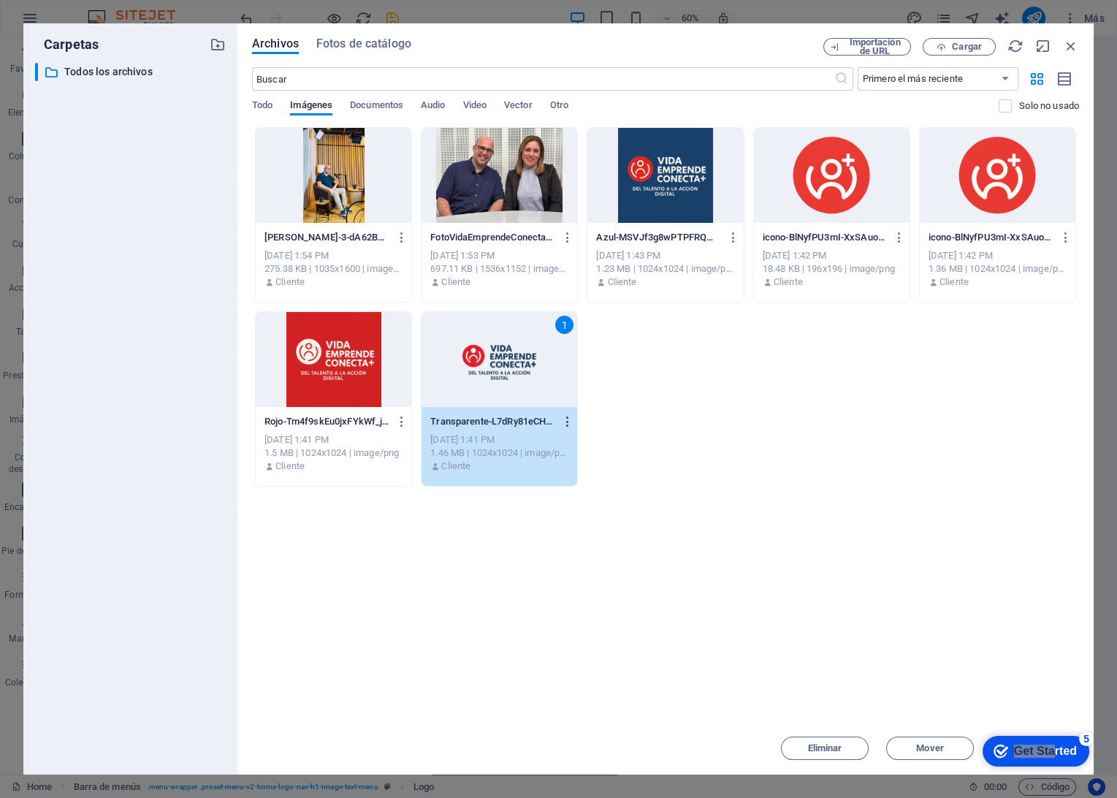
click at [568, 417] on icon "button" at bounding box center [568, 421] width 14 height 13
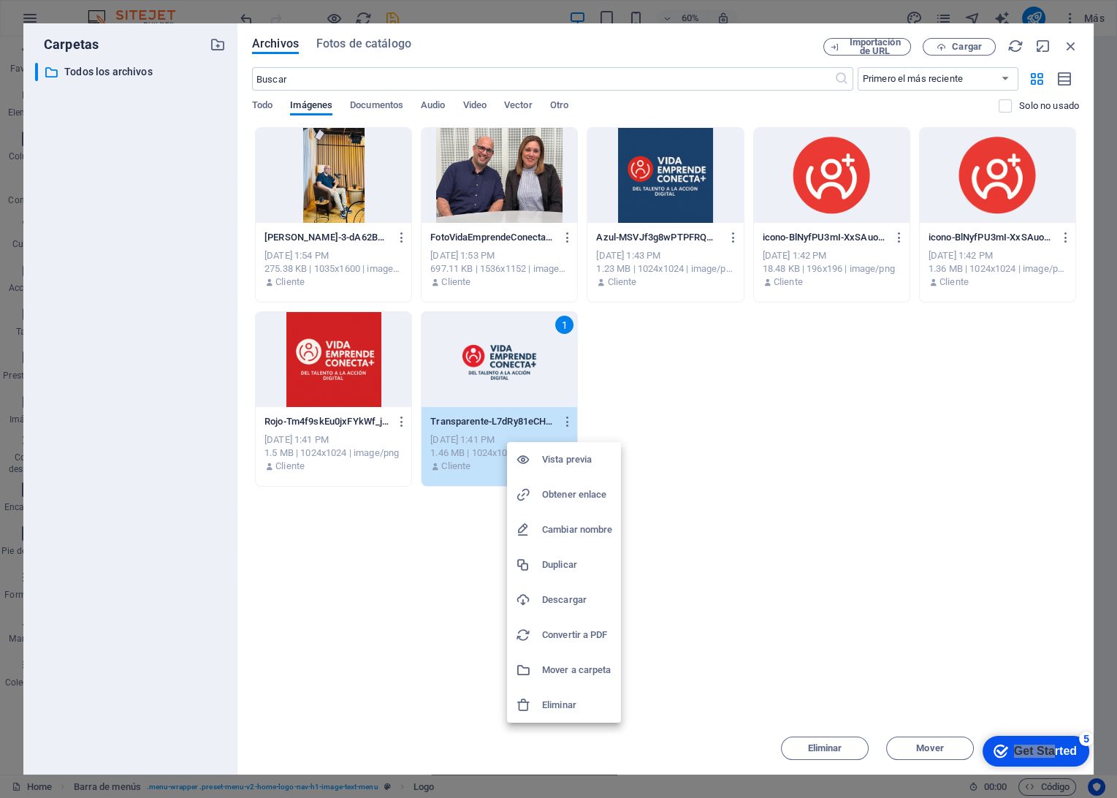
click at [778, 490] on div at bounding box center [558, 399] width 1117 height 798
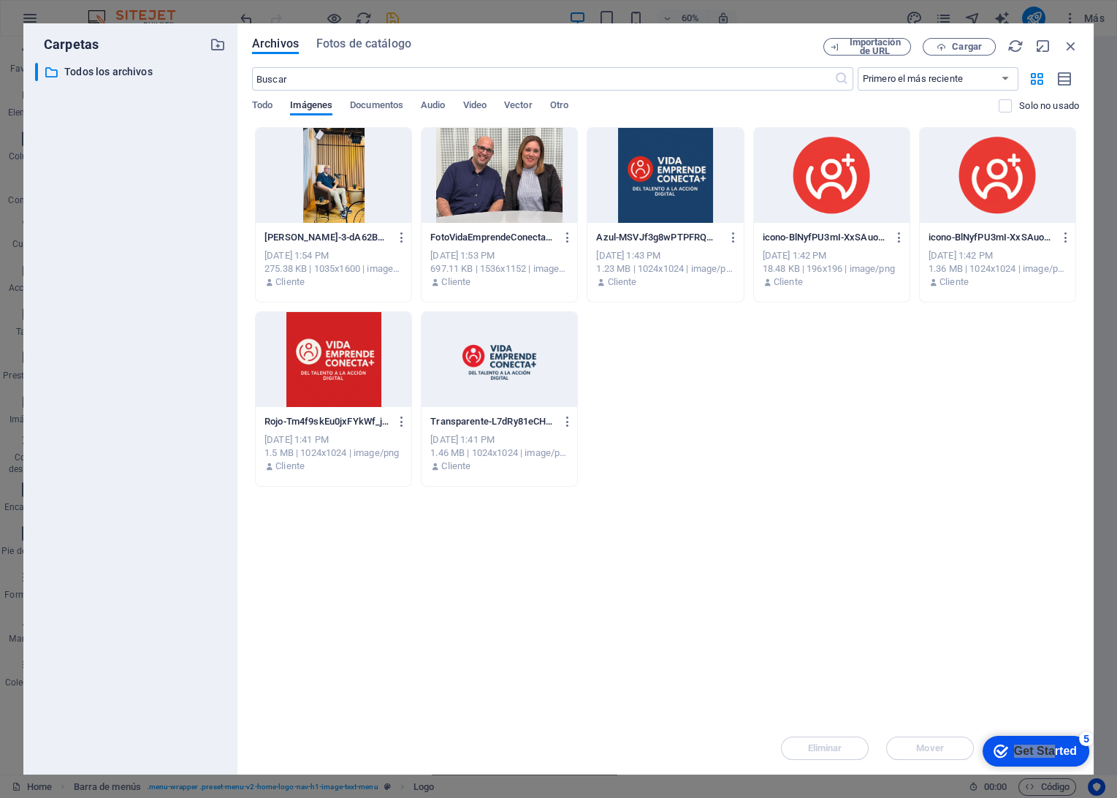
click at [541, 384] on div at bounding box center [500, 359] width 156 height 95
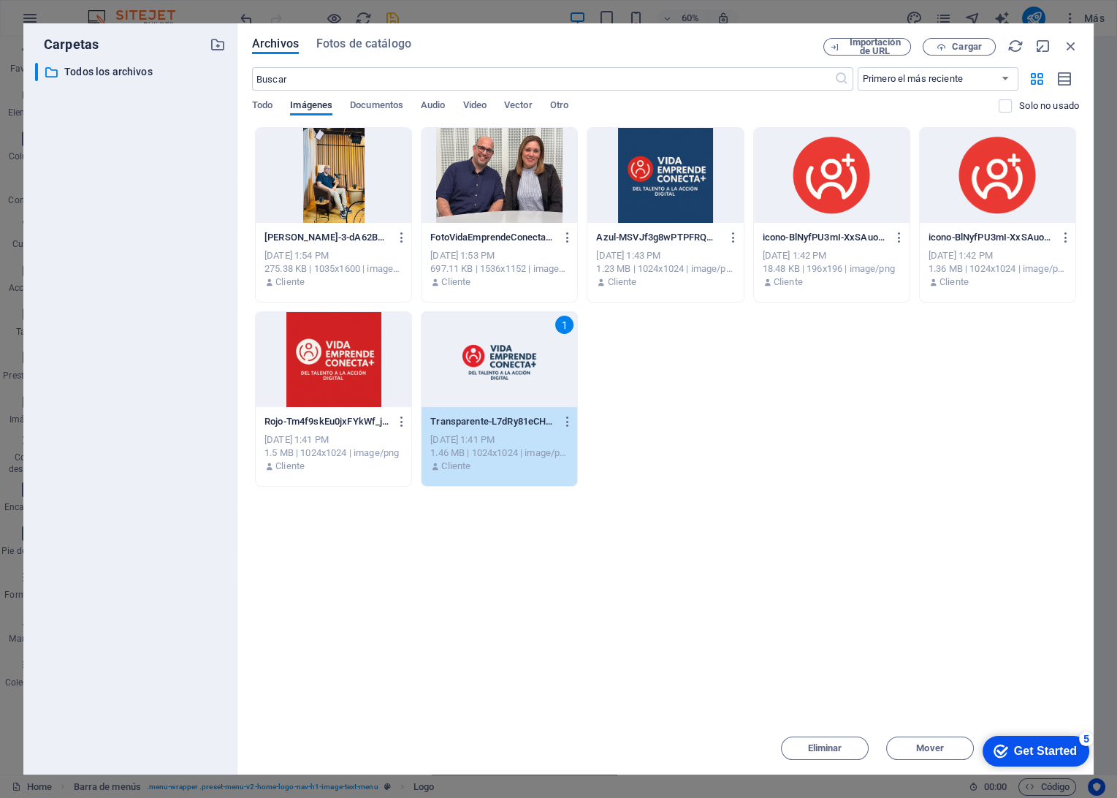
click at [1005, 718] on div "Get Started" at bounding box center [1045, 751] width 63 height 13
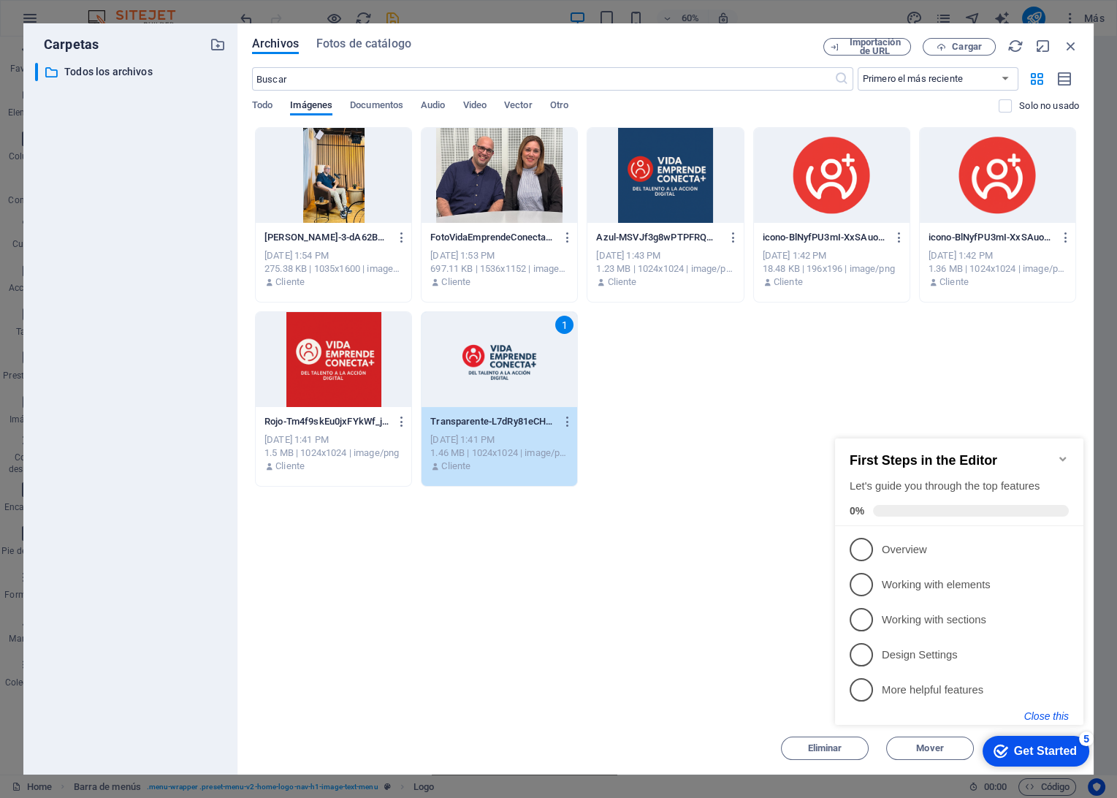
click at [1005, 717] on button "Close this" at bounding box center [1047, 716] width 45 height 12
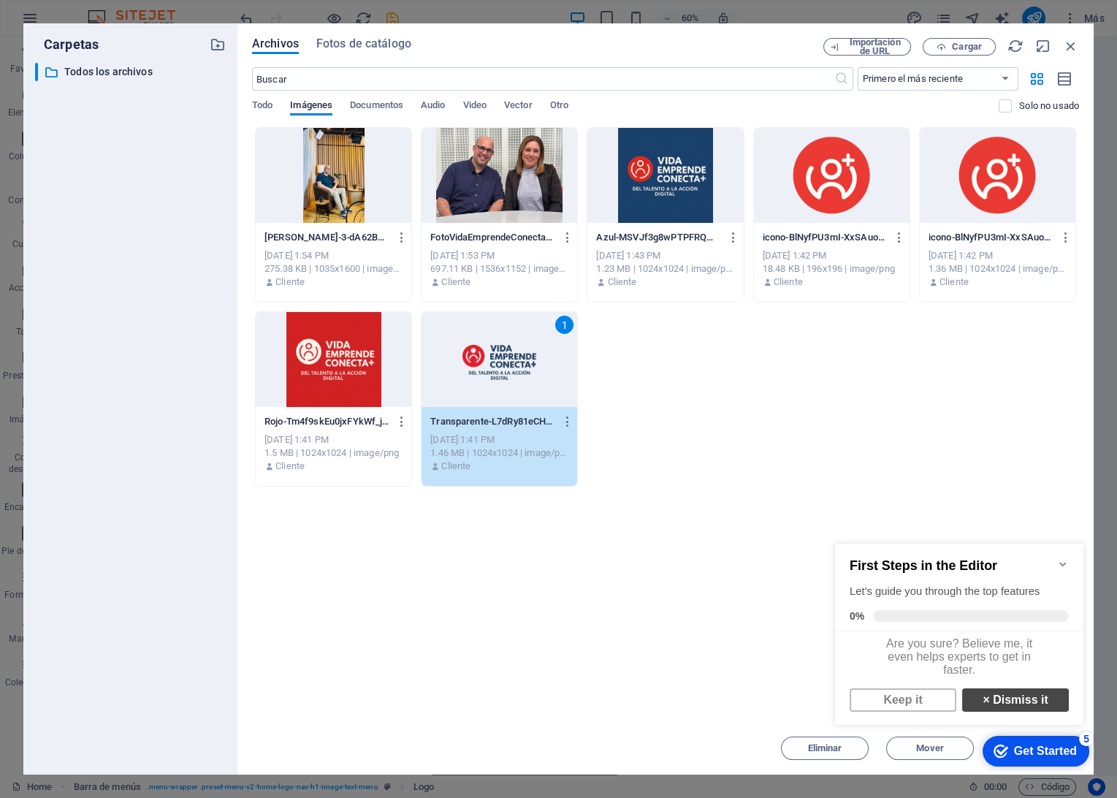
click at [983, 707] on link "× Dismiss it" at bounding box center [1015, 699] width 107 height 23
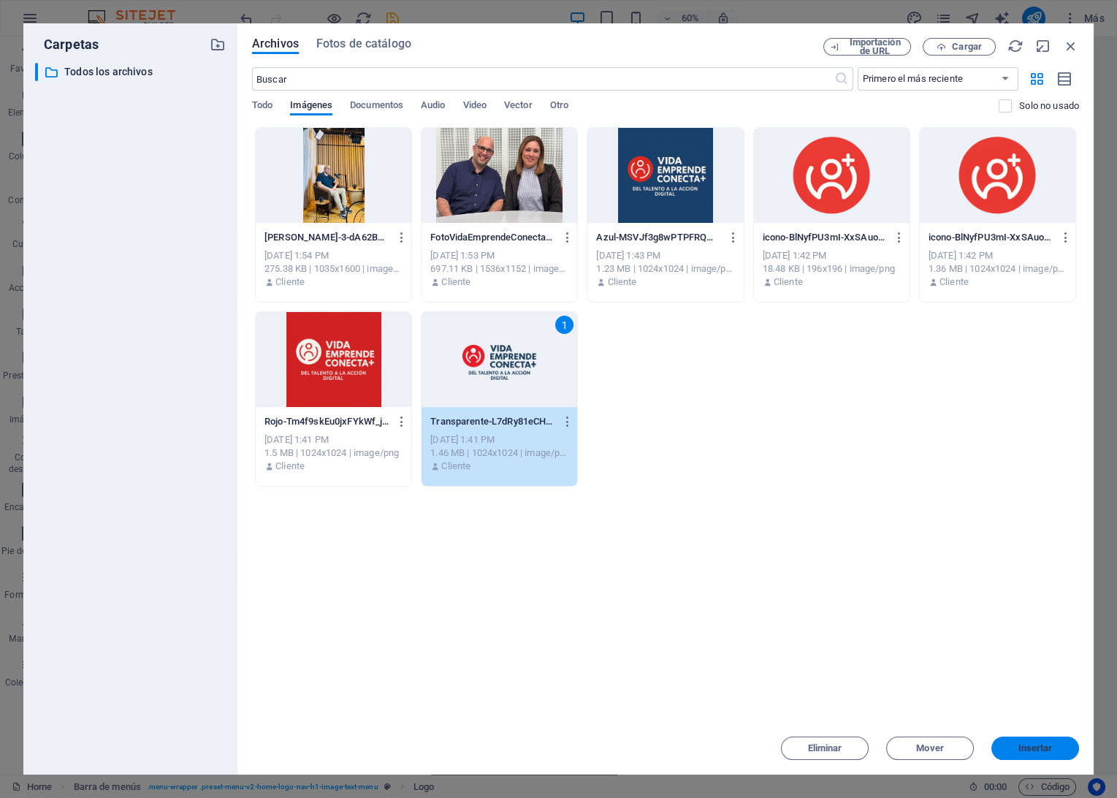
click at [1005, 718] on span "Insertar" at bounding box center [1036, 748] width 34 height 9
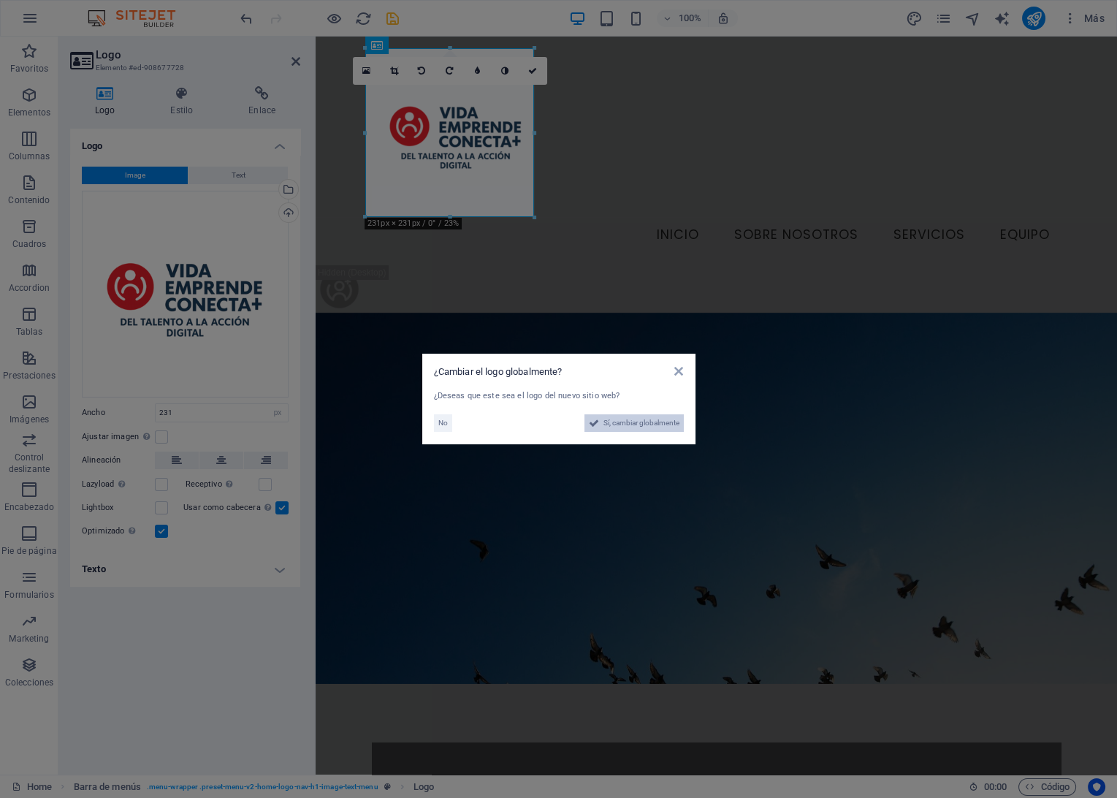
click at [653, 425] on span "Sí, cambiar globalmente" at bounding box center [642, 423] width 76 height 18
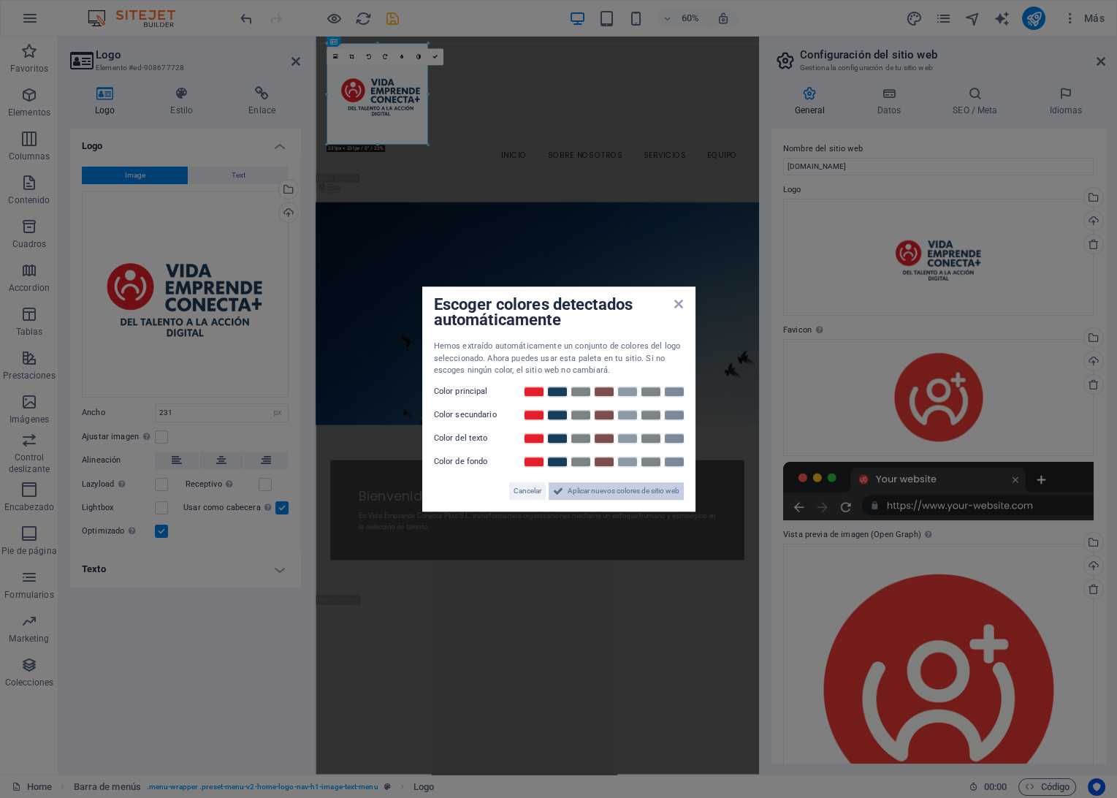
click at [620, 497] on span "Aplicar nuevos colores de sitio web" at bounding box center [624, 491] width 112 height 18
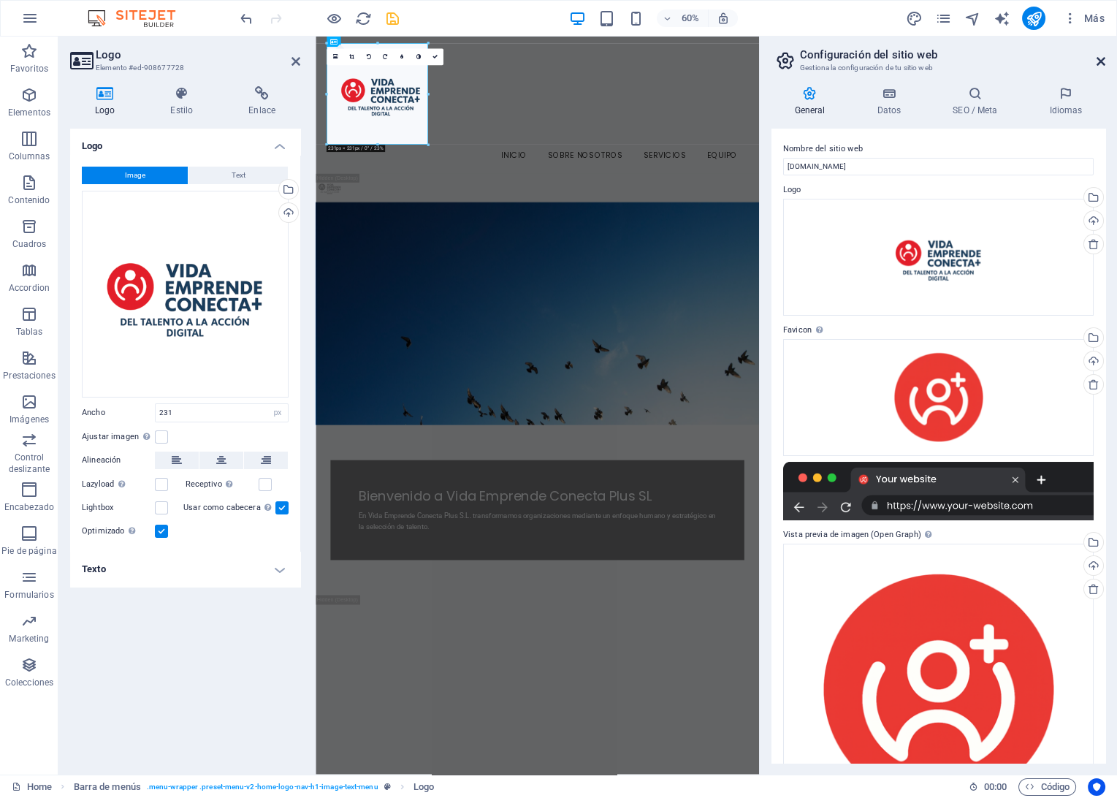
click at [1005, 60] on icon at bounding box center [1101, 62] width 9 height 12
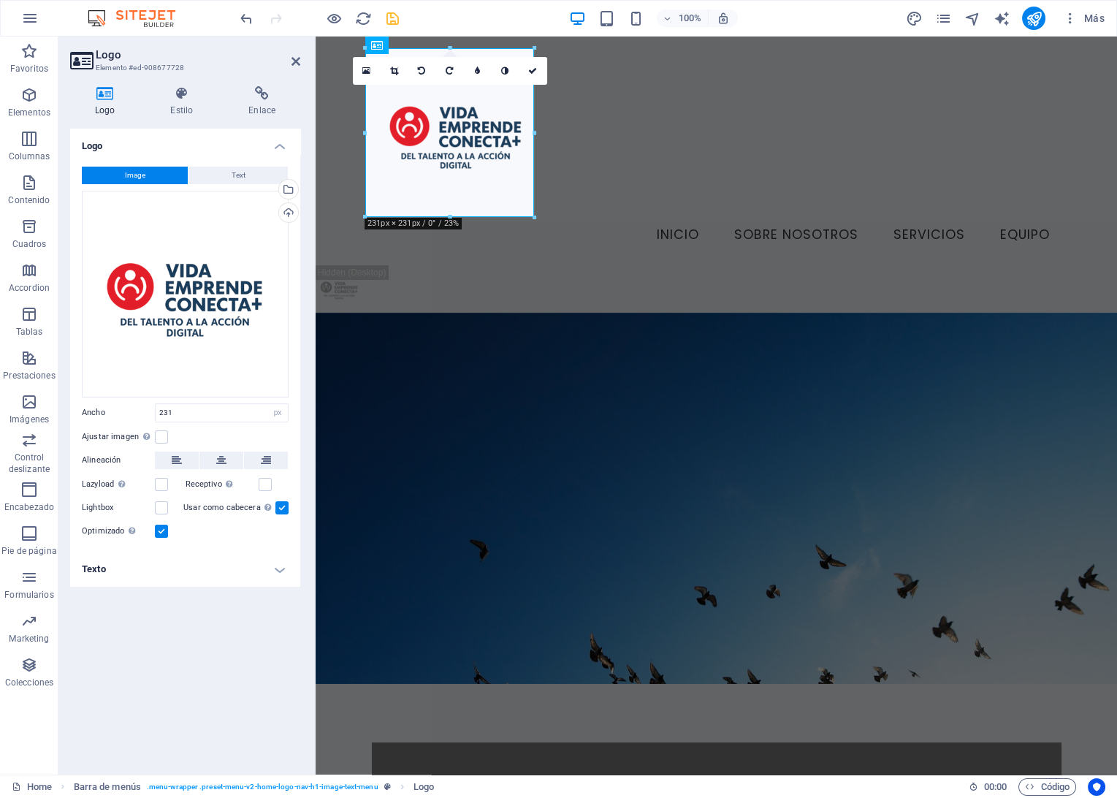
click at [711, 343] on figure at bounding box center [717, 498] width 802 height 371
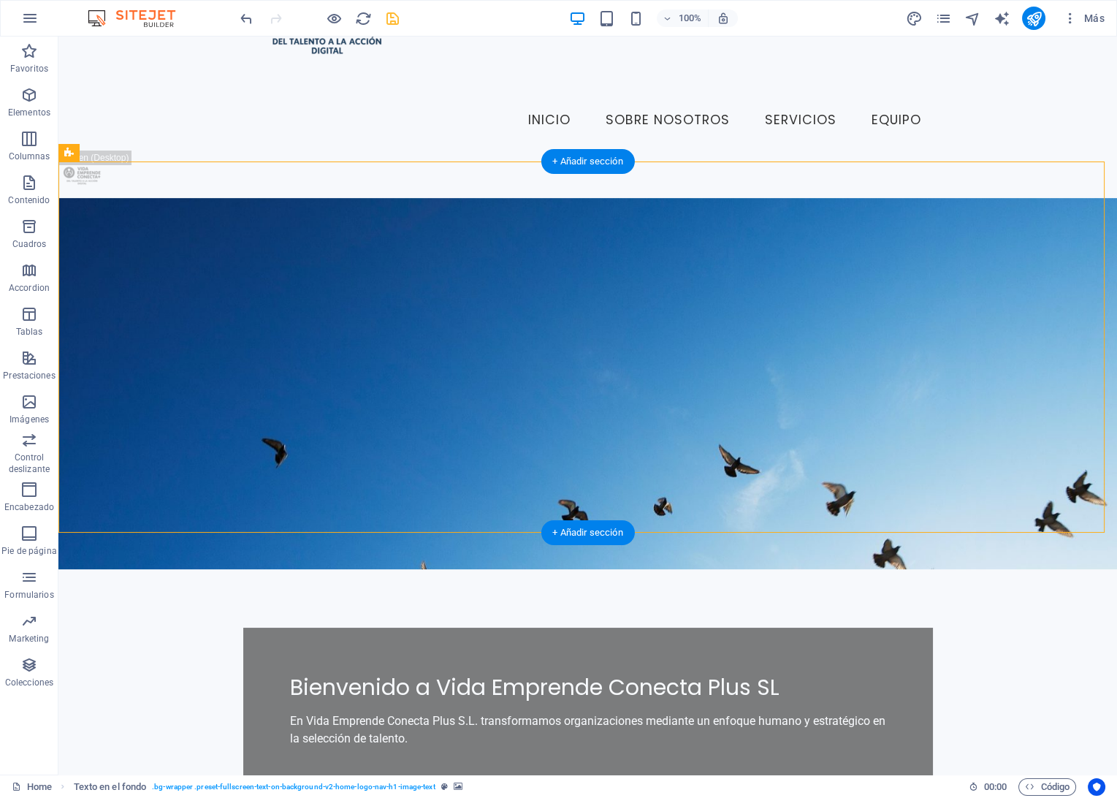
scroll to position [81, 0]
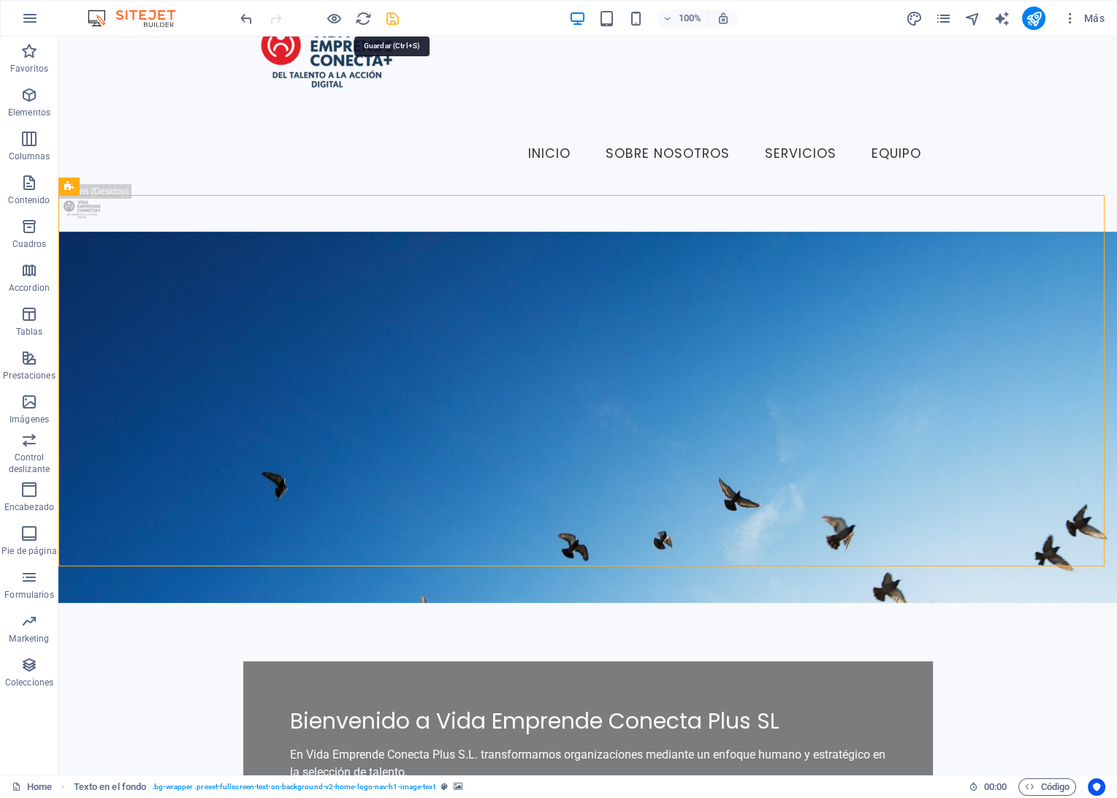
click at [391, 23] on icon "save" at bounding box center [392, 18] width 17 height 17
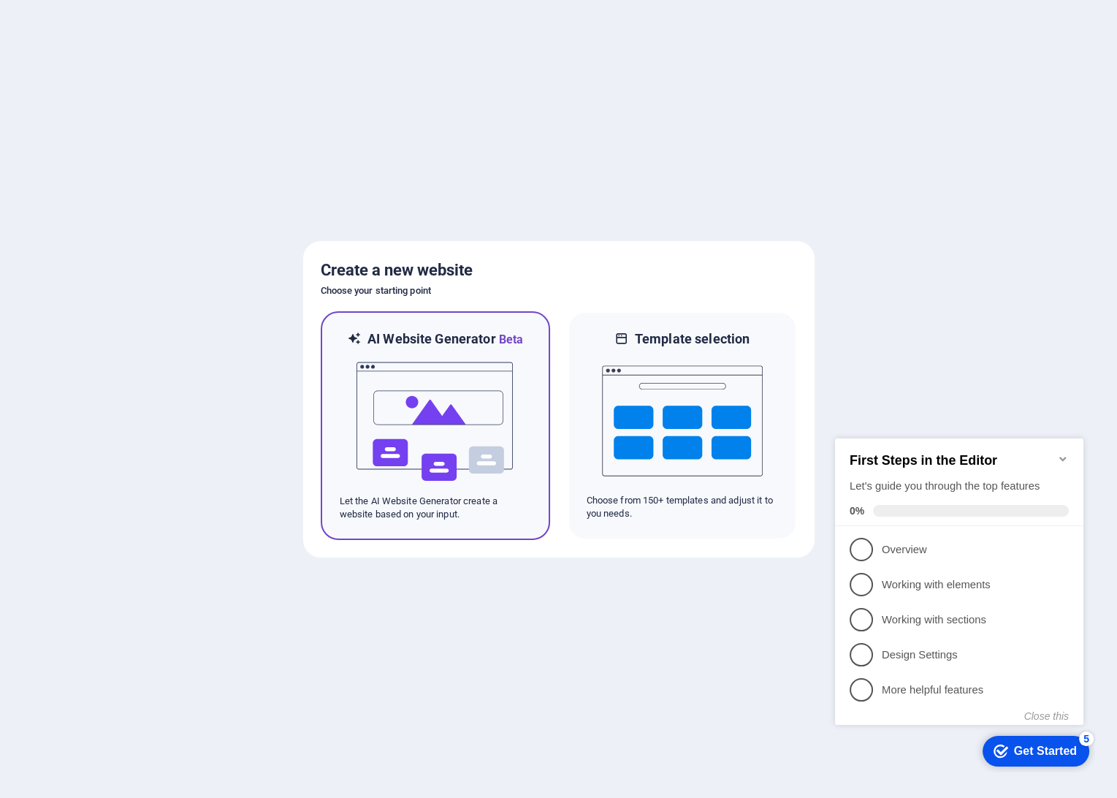
click at [436, 401] on img at bounding box center [435, 422] width 161 height 146
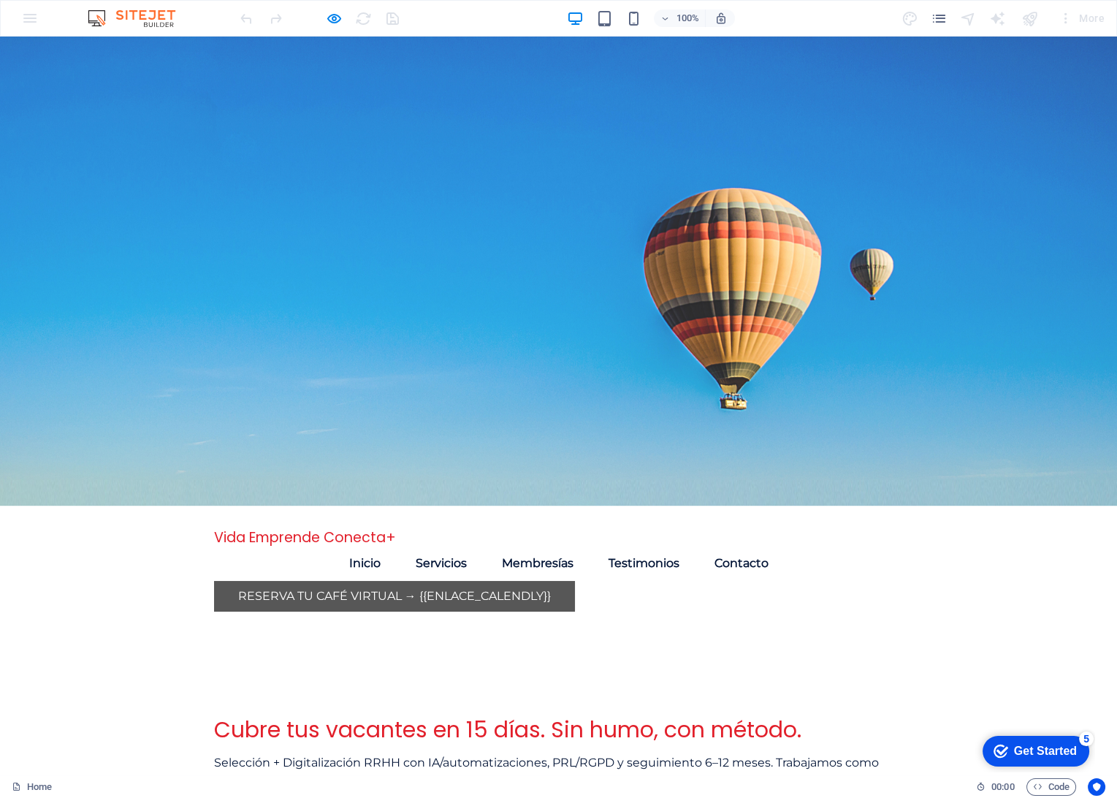
click at [396, 581] on link "Reserva tu café virtual → {{ENLACE_CALENDLY}}" at bounding box center [394, 596] width 361 height 31
click at [293, 581] on link "Reserva tu café virtual → {{ENLACE_CALENDLY}}" at bounding box center [394, 596] width 361 height 31
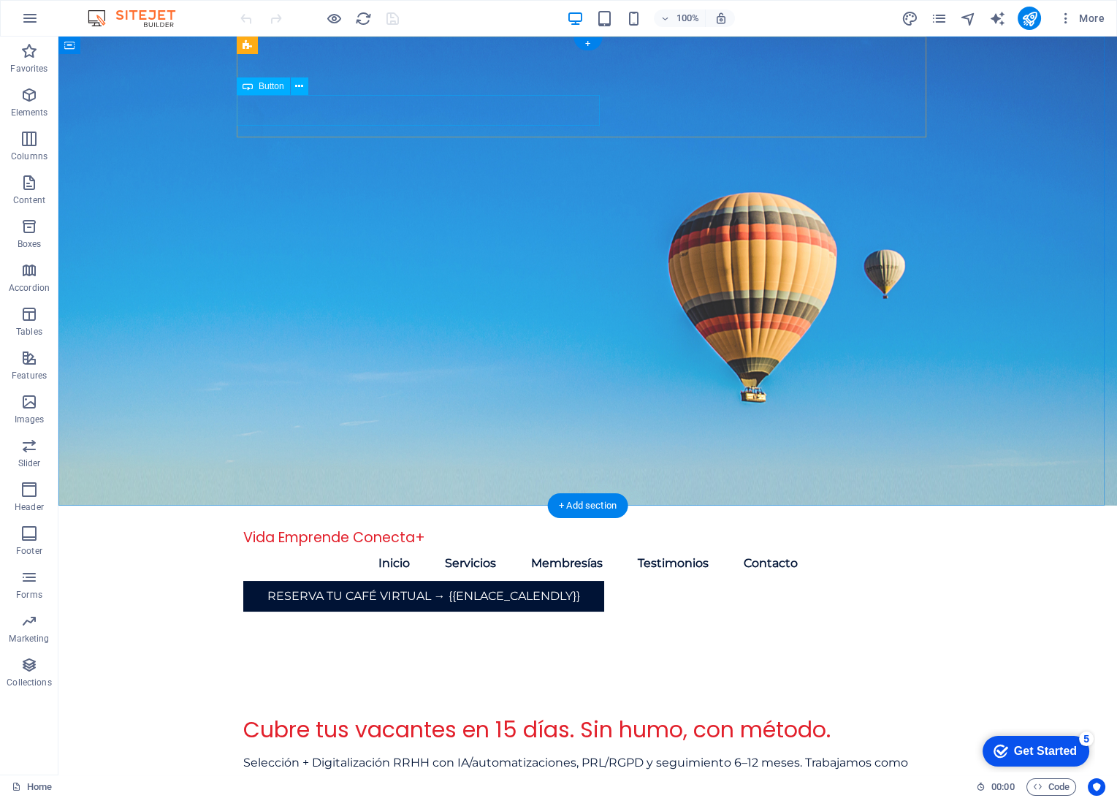
click at [477, 581] on div "Reserva tu café virtual → {{ENLACE_CALENDLY}}" at bounding box center [588, 596] width 690 height 31
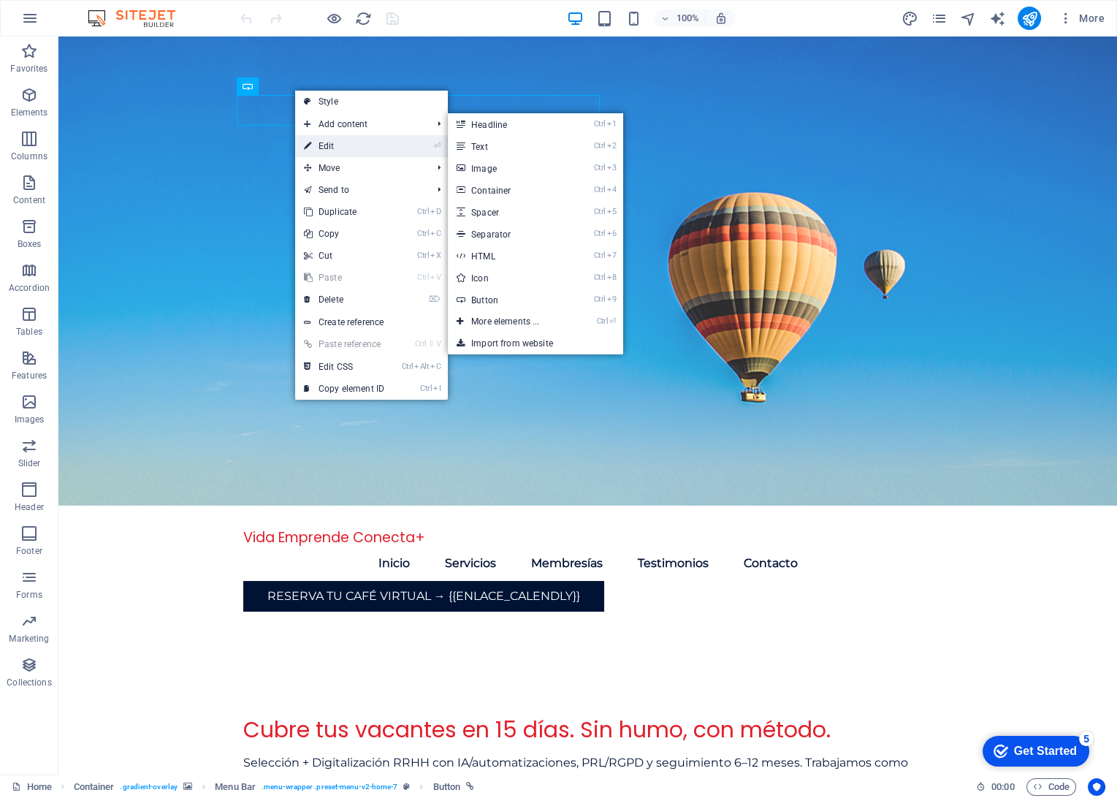
click at [318, 145] on link "⏎ Edit" at bounding box center [344, 146] width 98 height 22
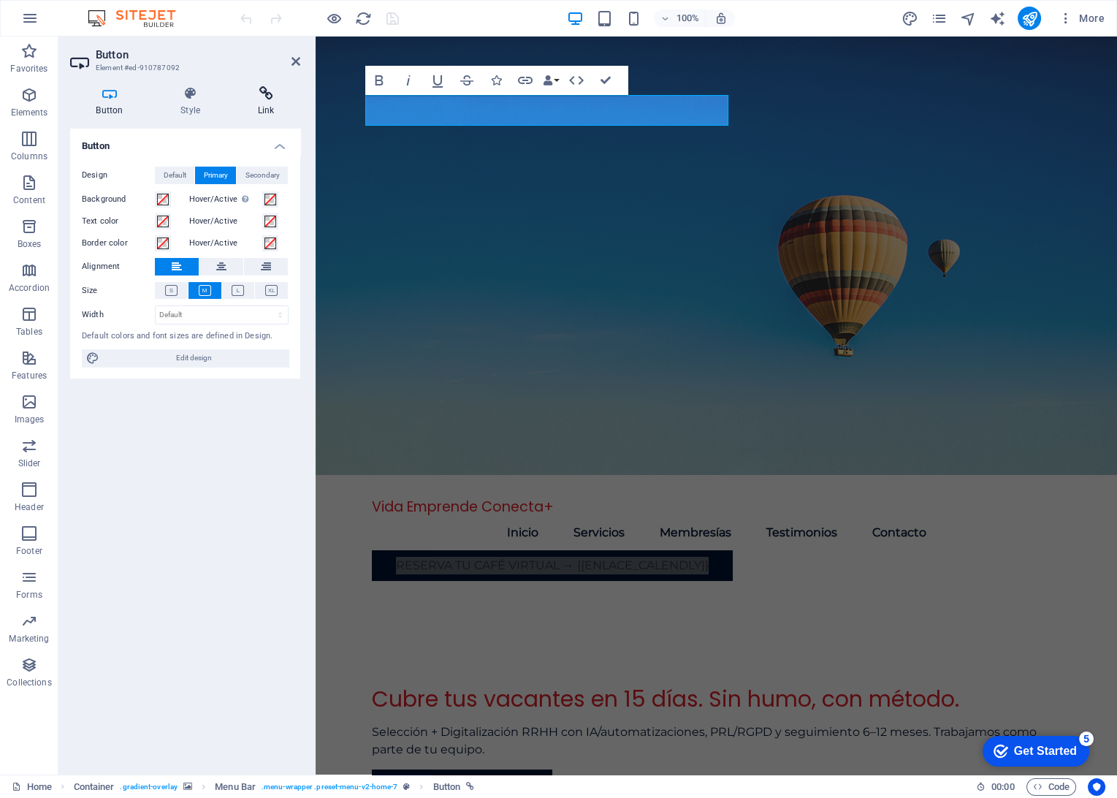
click at [270, 106] on h4 "Link" at bounding box center [266, 101] width 69 height 31
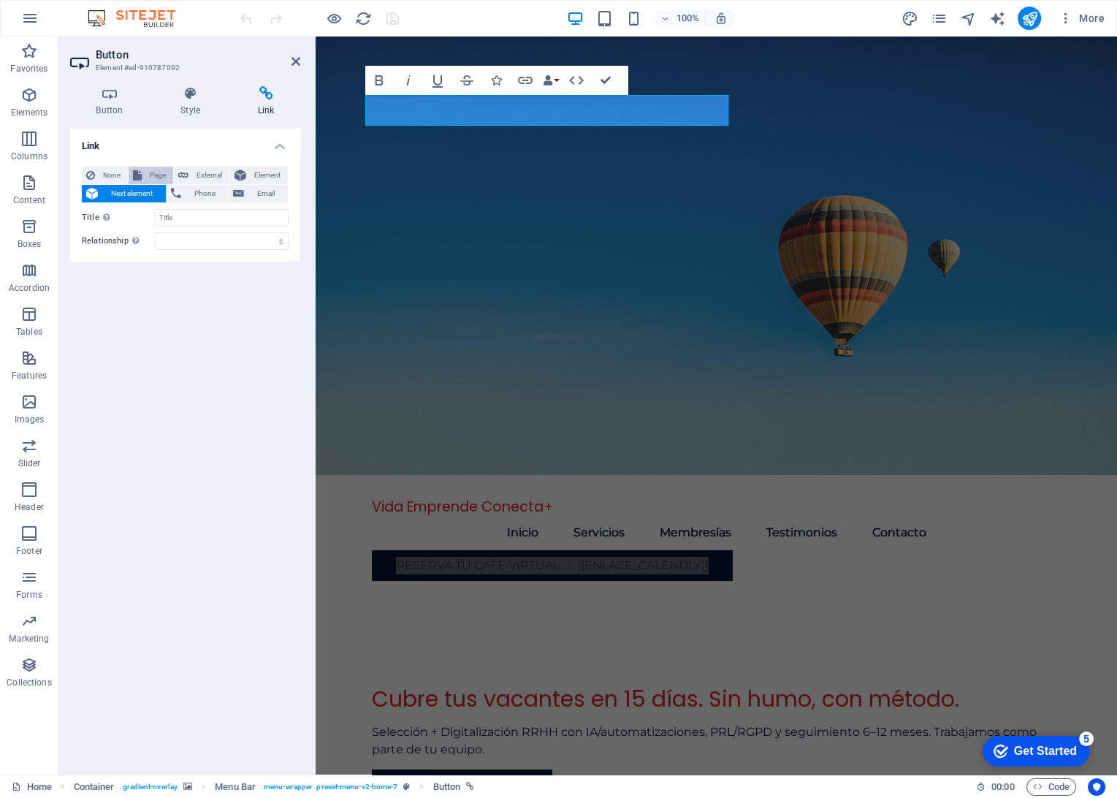
click at [142, 178] on button "Page" at bounding box center [151, 176] width 45 height 18
select select
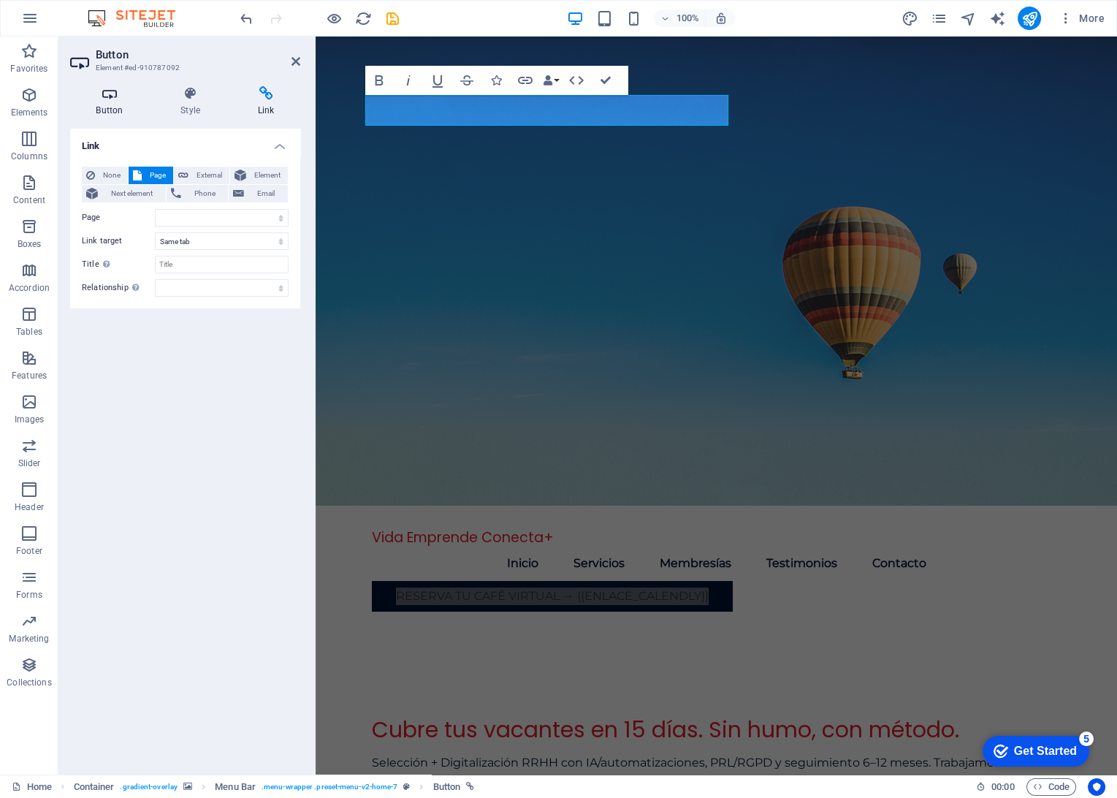
click at [121, 103] on h4 "Button" at bounding box center [112, 101] width 85 height 31
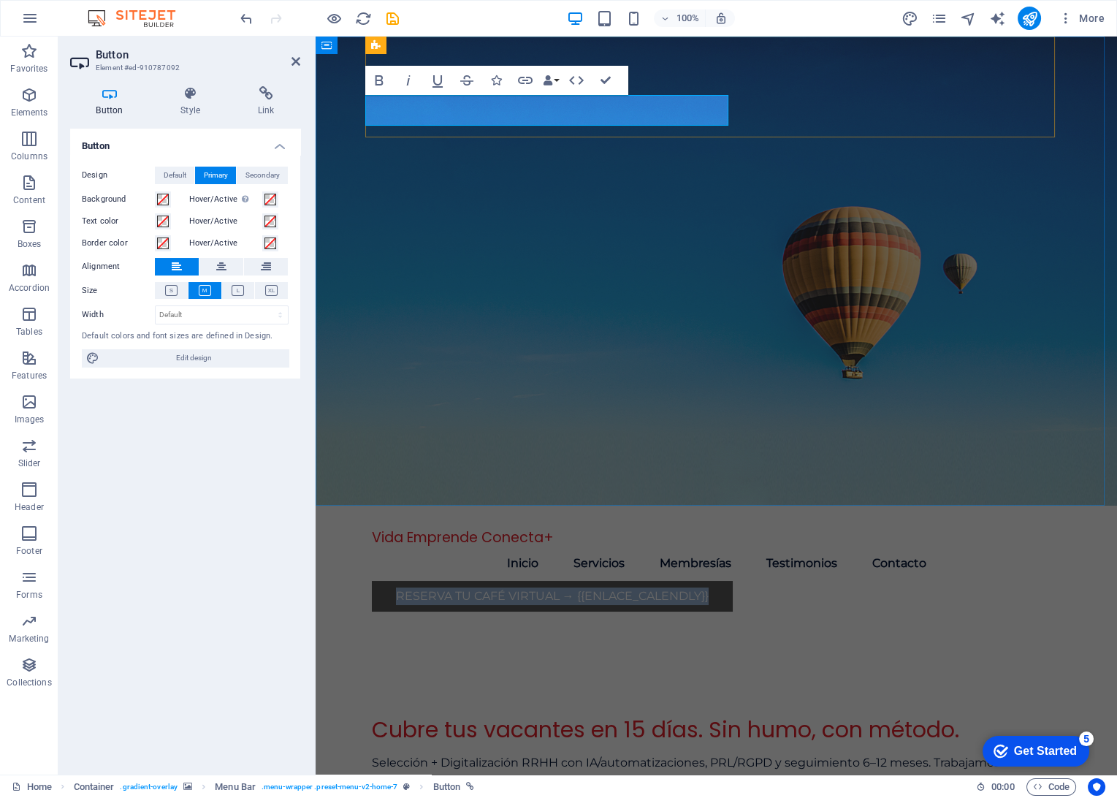
click at [716, 581] on link "Reserva tu café virtual → {{ENLACE_CALENDLY}}" at bounding box center [552, 596] width 361 height 31
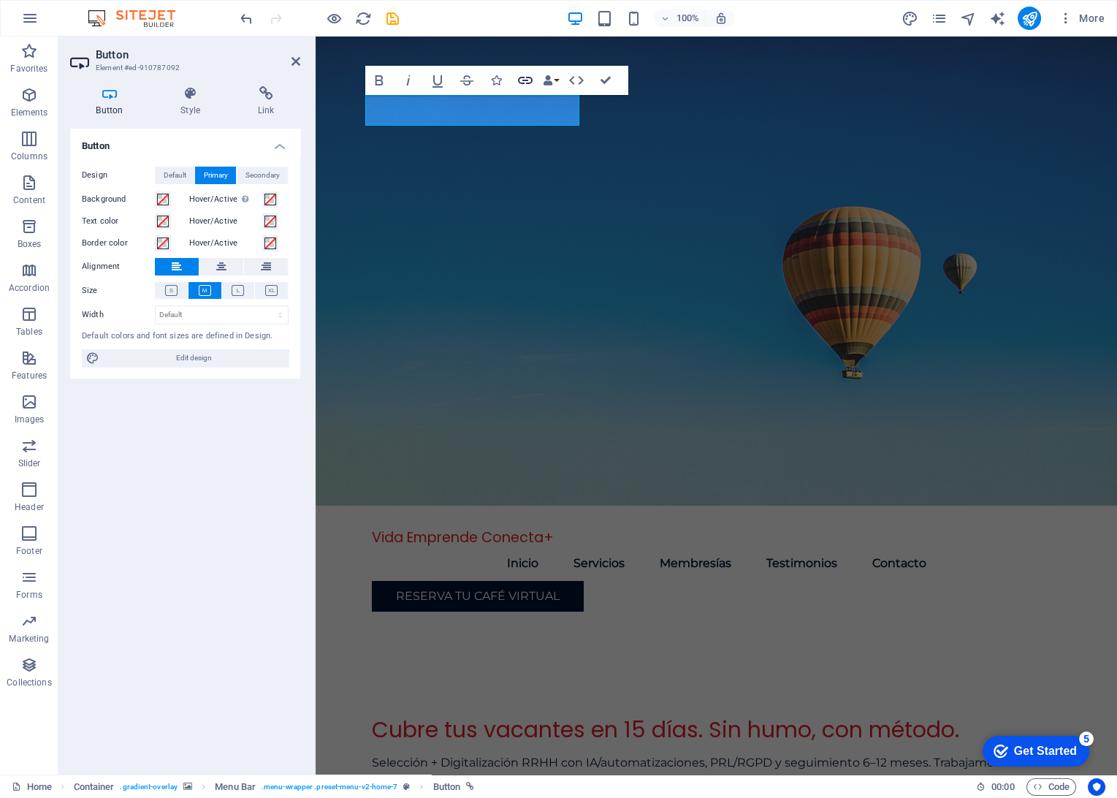
click at [523, 80] on icon "button" at bounding box center [525, 80] width 15 height 7
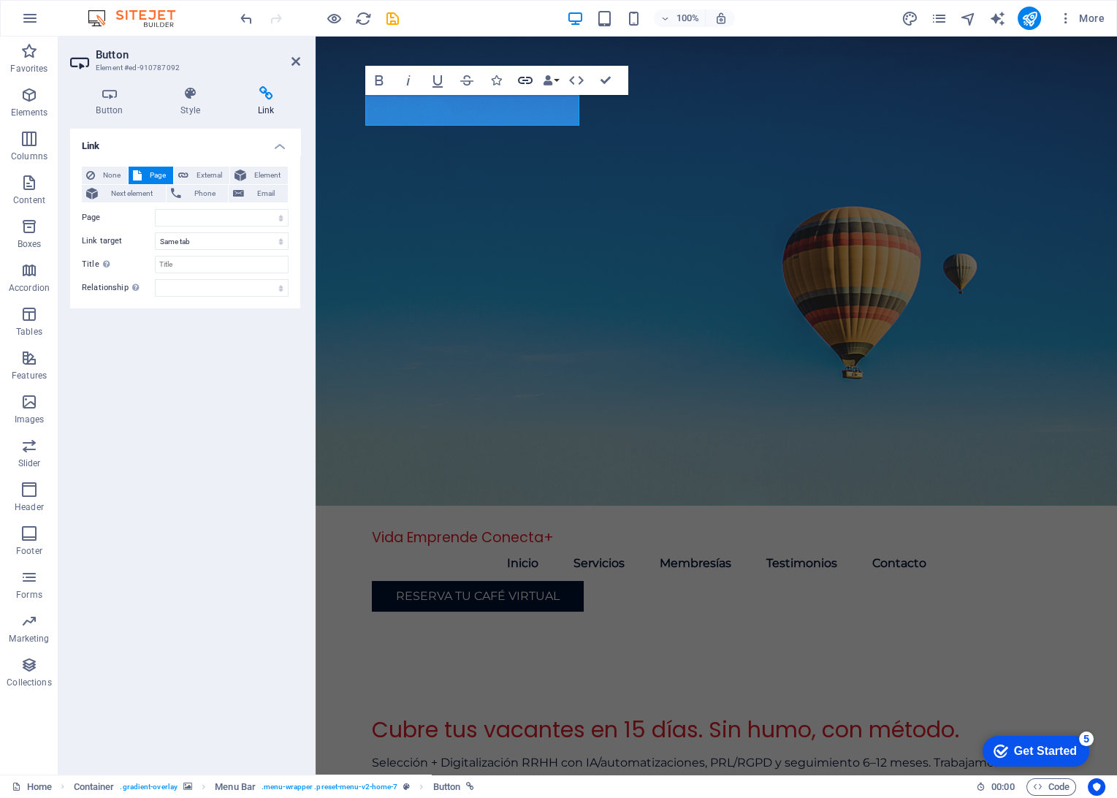
click at [528, 82] on icon "button" at bounding box center [526, 81] width 18 height 18
click at [167, 218] on select "Home Subpage Legal Notice Privacy" at bounding box center [222, 218] width 134 height 18
click at [167, 221] on select "Home Subpage Legal Notice Privacy" at bounding box center [222, 218] width 134 height 18
click at [207, 174] on span "External" at bounding box center [209, 176] width 32 height 18
select select "blank"
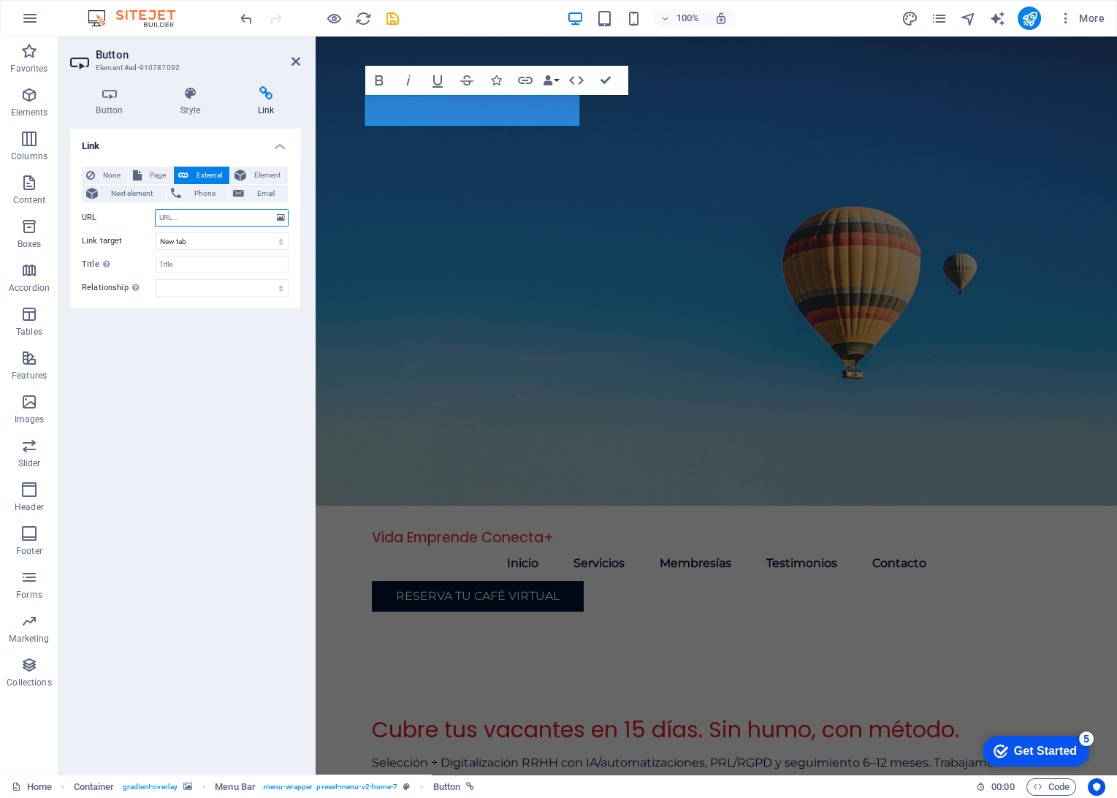
paste input "https://calendly.com/d/cvy5-bgx-f2z/cafe-networking-conexiones-con-proposito"
type input "https://calendly.com/d/cvy5-bgx-f2z/cafe-networking-conexiones-con-proposito"
click at [191, 238] on select "New tab Same tab Overlay" at bounding box center [222, 241] width 134 height 18
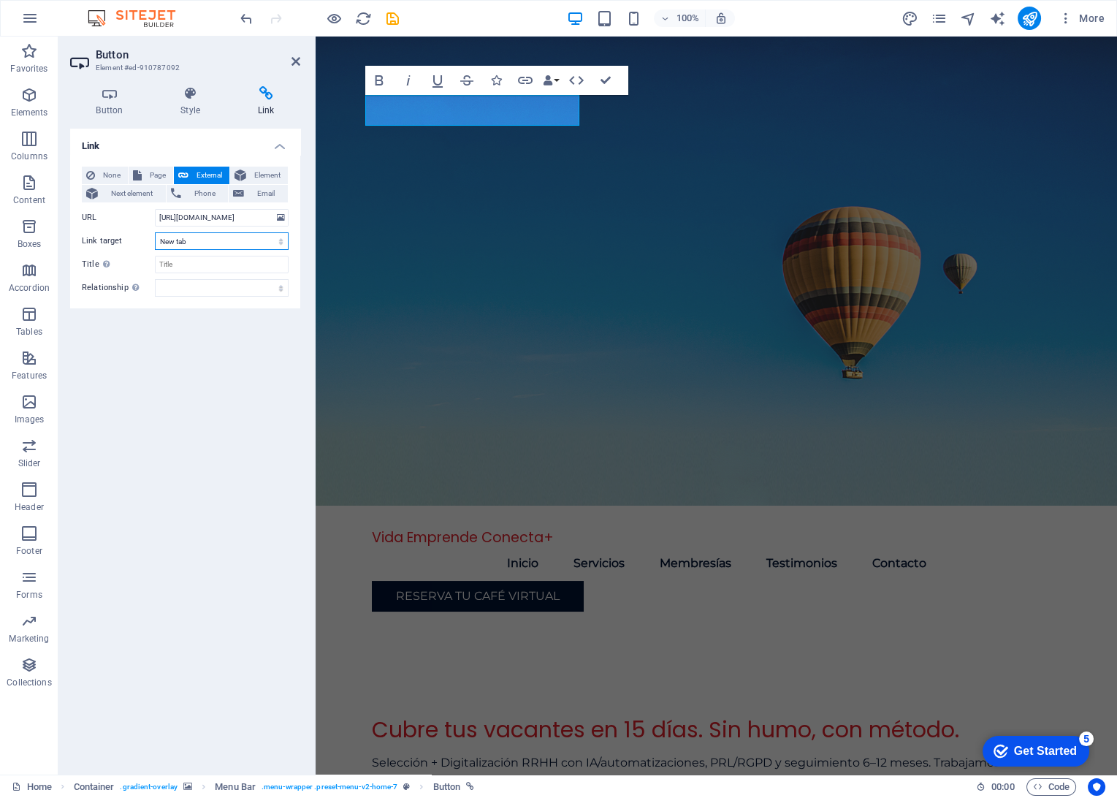
click at [155, 232] on select "New tab Same tab Overlay" at bounding box center [222, 241] width 134 height 18
click at [186, 246] on select "New tab Same tab Overlay" at bounding box center [222, 241] width 134 height 18
click at [155, 232] on select "New tab Same tab Overlay" at bounding box center [222, 241] width 134 height 18
click at [183, 263] on input "Title Additional link description, should not be the same as the link text. The…" at bounding box center [222, 265] width 134 height 18
type input "Reserva tú café"
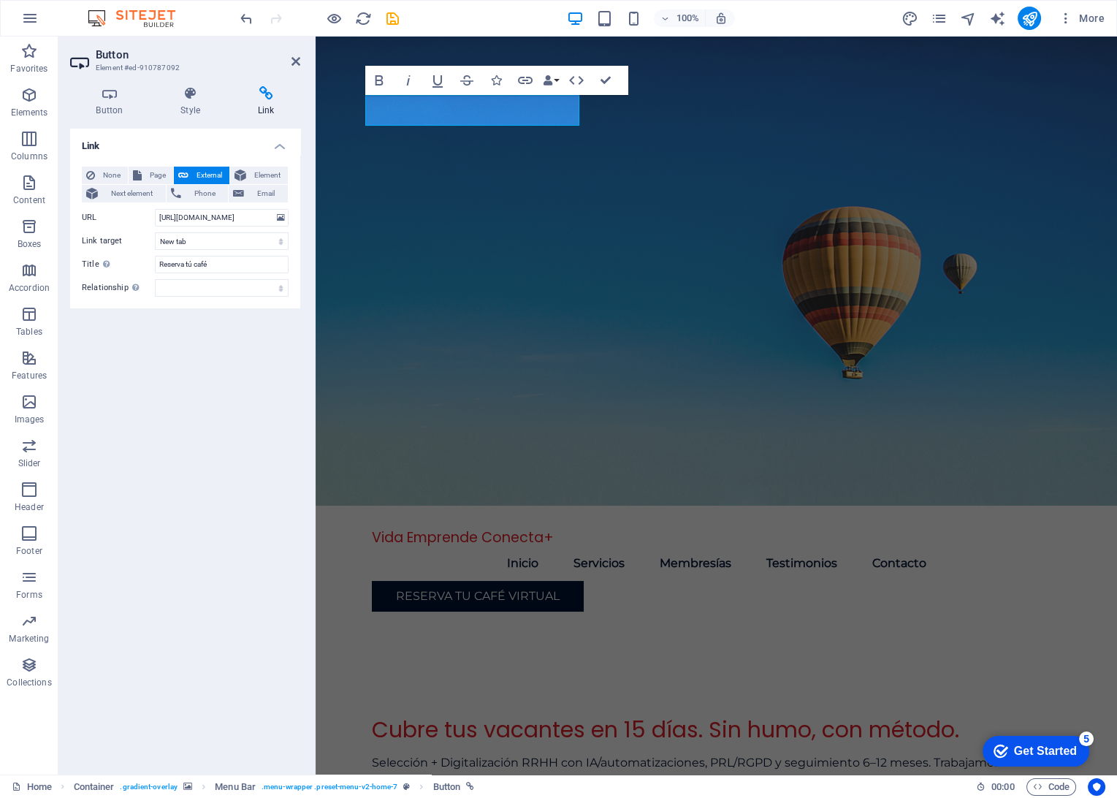
click at [222, 434] on div "Link None Page External Element Next element Phone Email Page Home Subpage Lega…" at bounding box center [185, 446] width 230 height 634
click at [396, 19] on icon "save" at bounding box center [392, 18] width 17 height 17
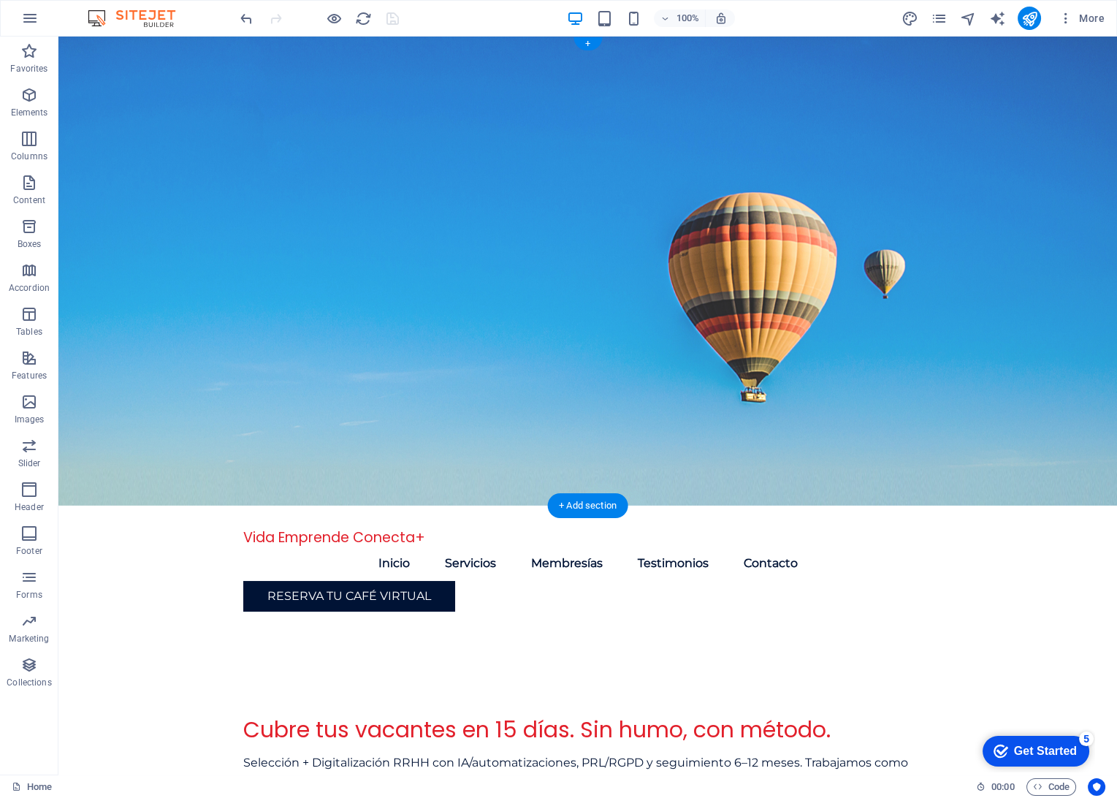
click at [734, 322] on figure at bounding box center [587, 271] width 1059 height 469
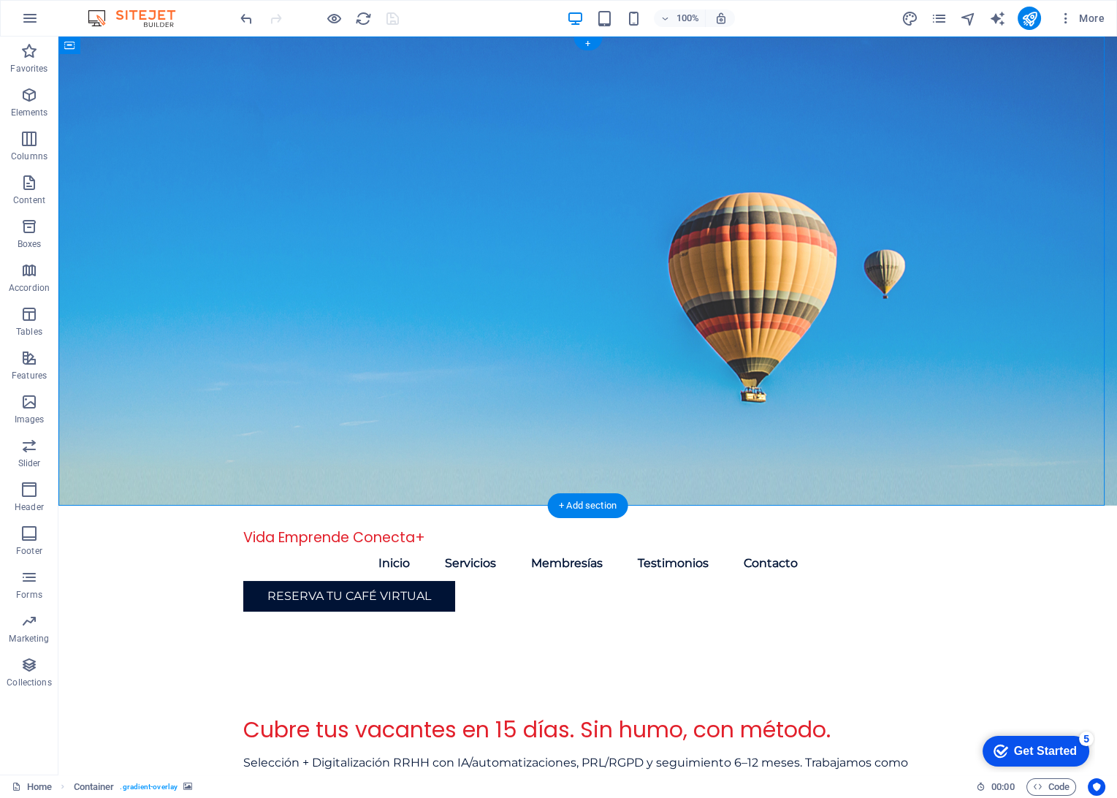
click at [719, 323] on figure at bounding box center [587, 271] width 1059 height 469
drag, startPoint x: 719, startPoint y: 323, endPoint x: 462, endPoint y: 324, distance: 257.2
click at [719, 324] on figure at bounding box center [587, 271] width 1059 height 469
select select "header"
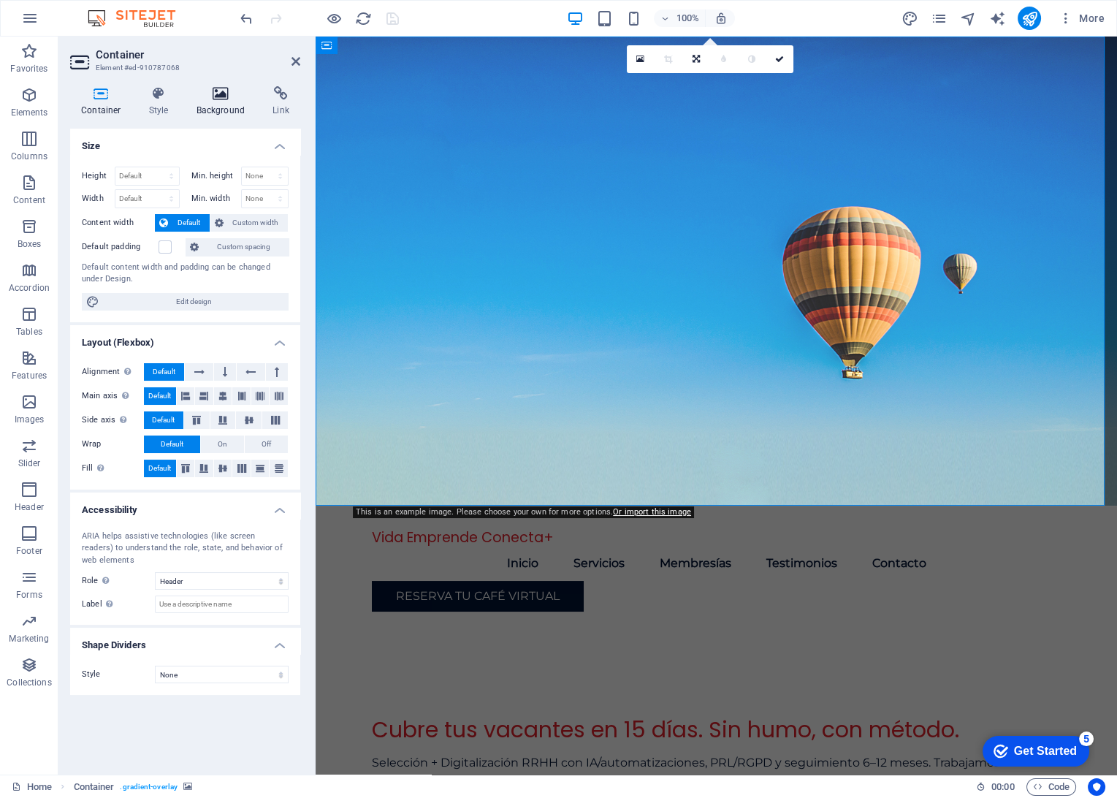
click at [206, 101] on h4 "Background" at bounding box center [224, 101] width 77 height 31
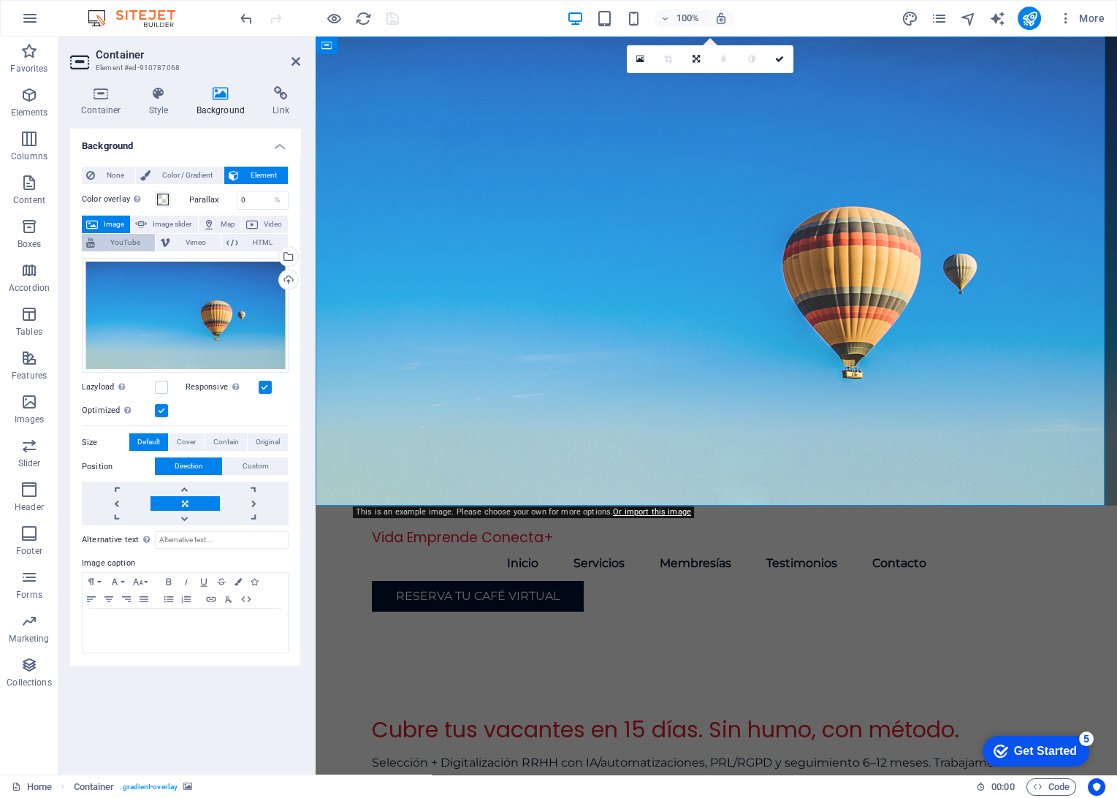
click at [110, 237] on span "YouTube" at bounding box center [124, 243] width 51 height 18
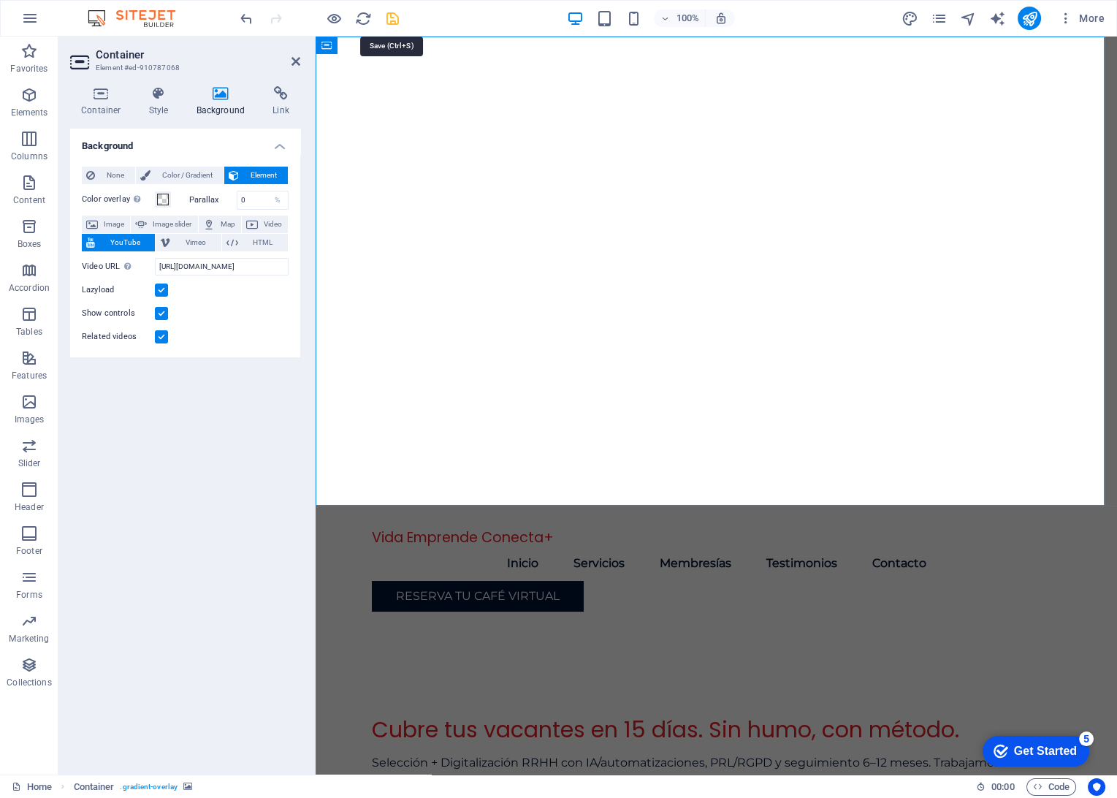
click at [395, 21] on icon "save" at bounding box center [392, 18] width 17 height 17
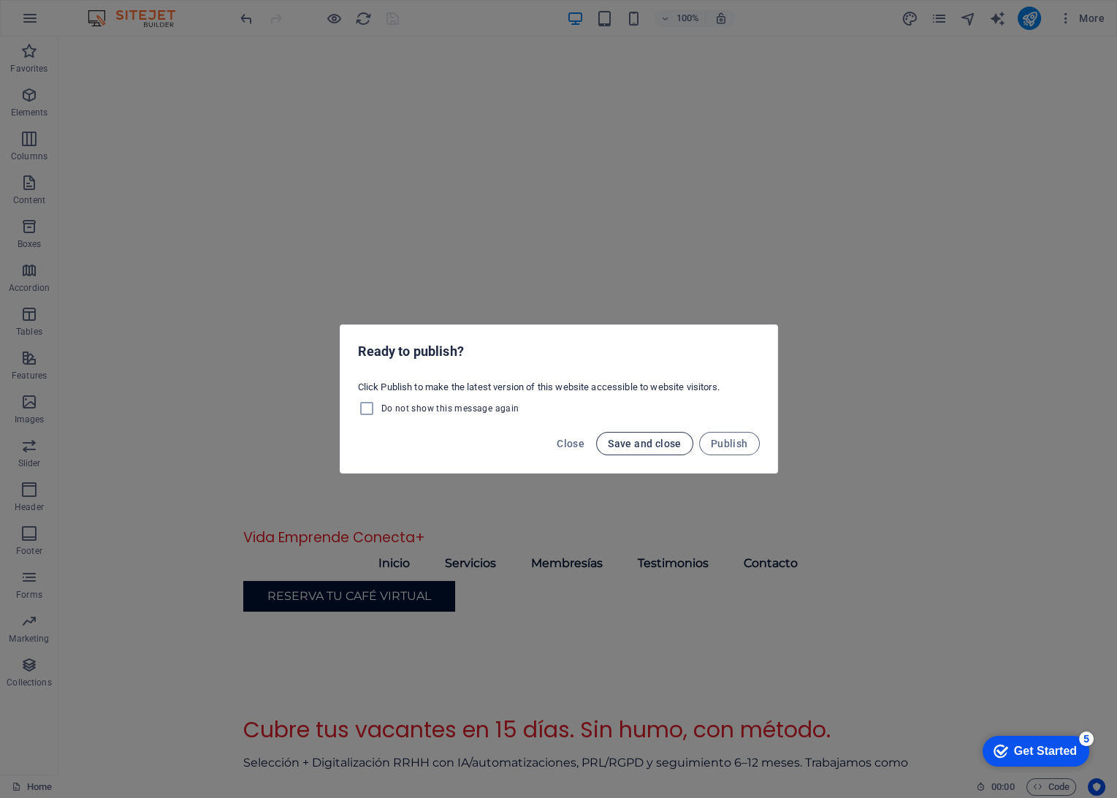
click at [647, 449] on span "Save and close" at bounding box center [645, 444] width 74 height 12
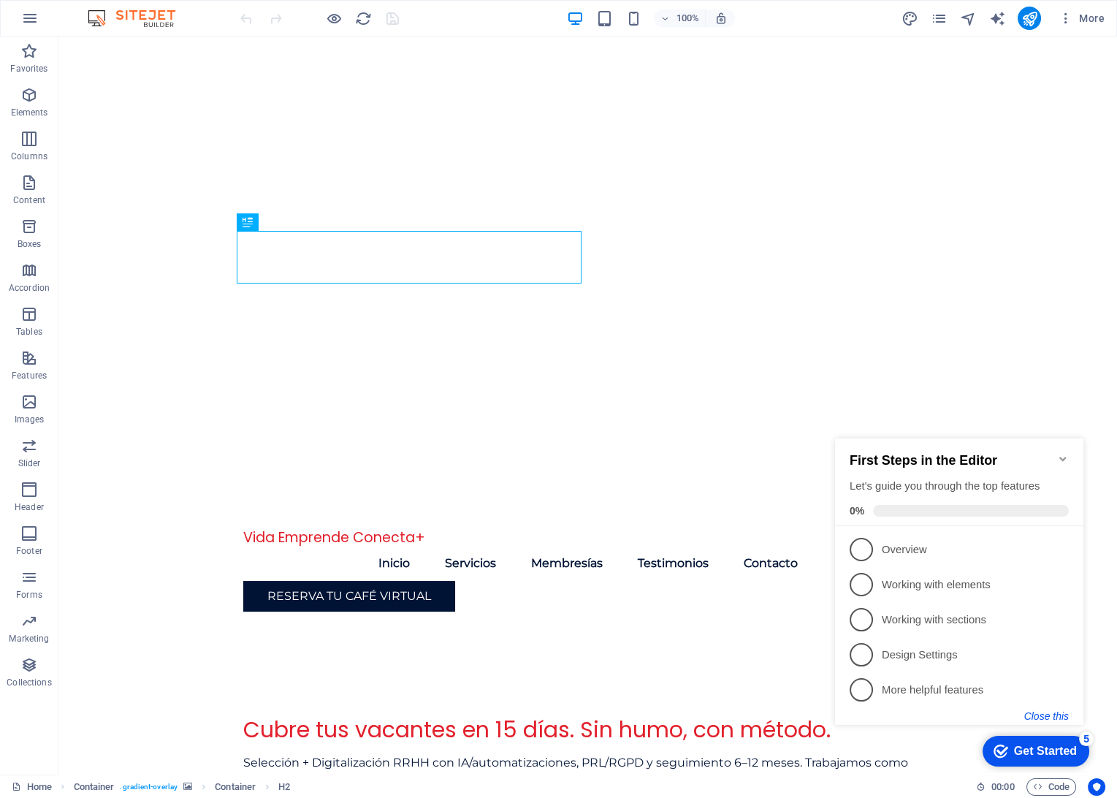
click at [1043, 712] on button "Close this" at bounding box center [1047, 716] width 45 height 12
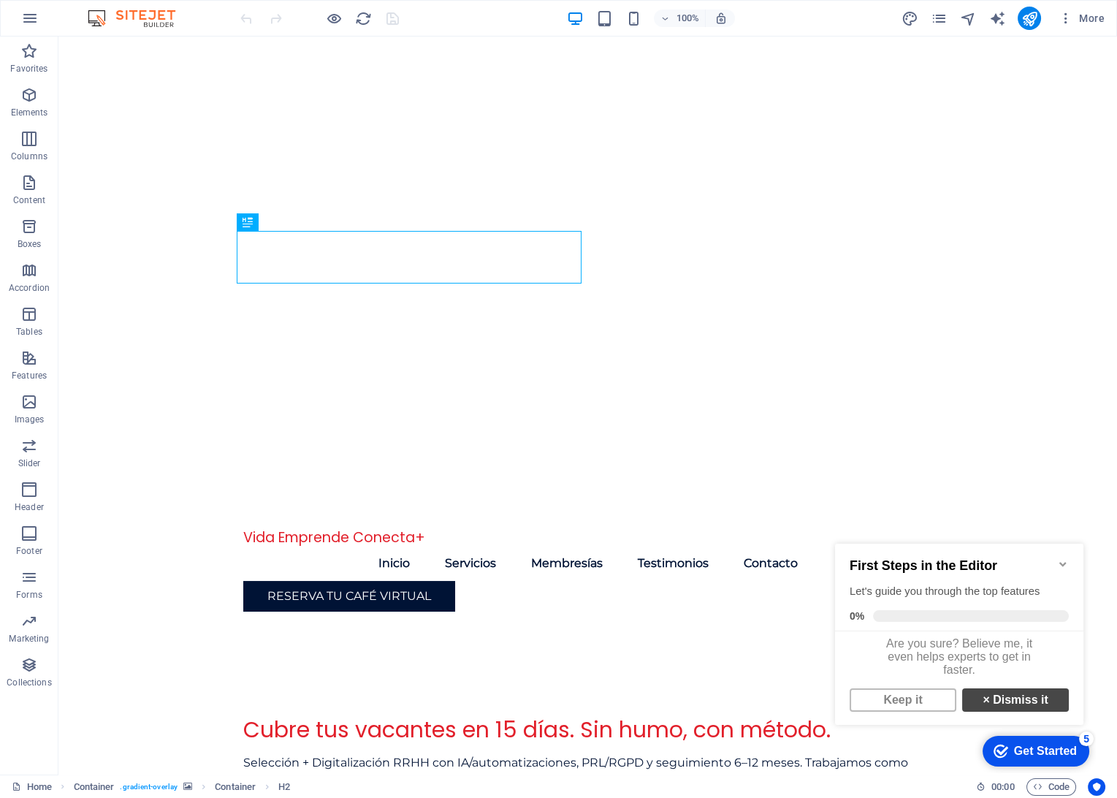
click at [1019, 704] on link "× Dismiss it" at bounding box center [1015, 699] width 107 height 23
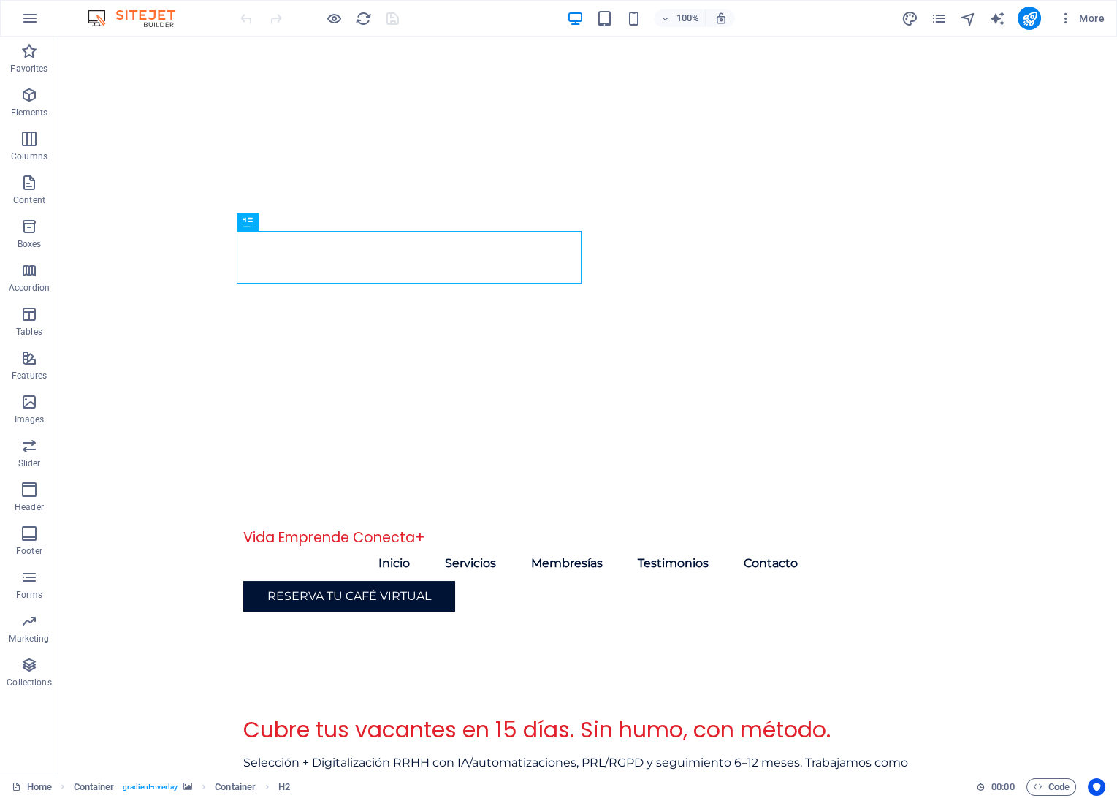
click at [1068, 479] on div at bounding box center [587, 271] width 1059 height 469
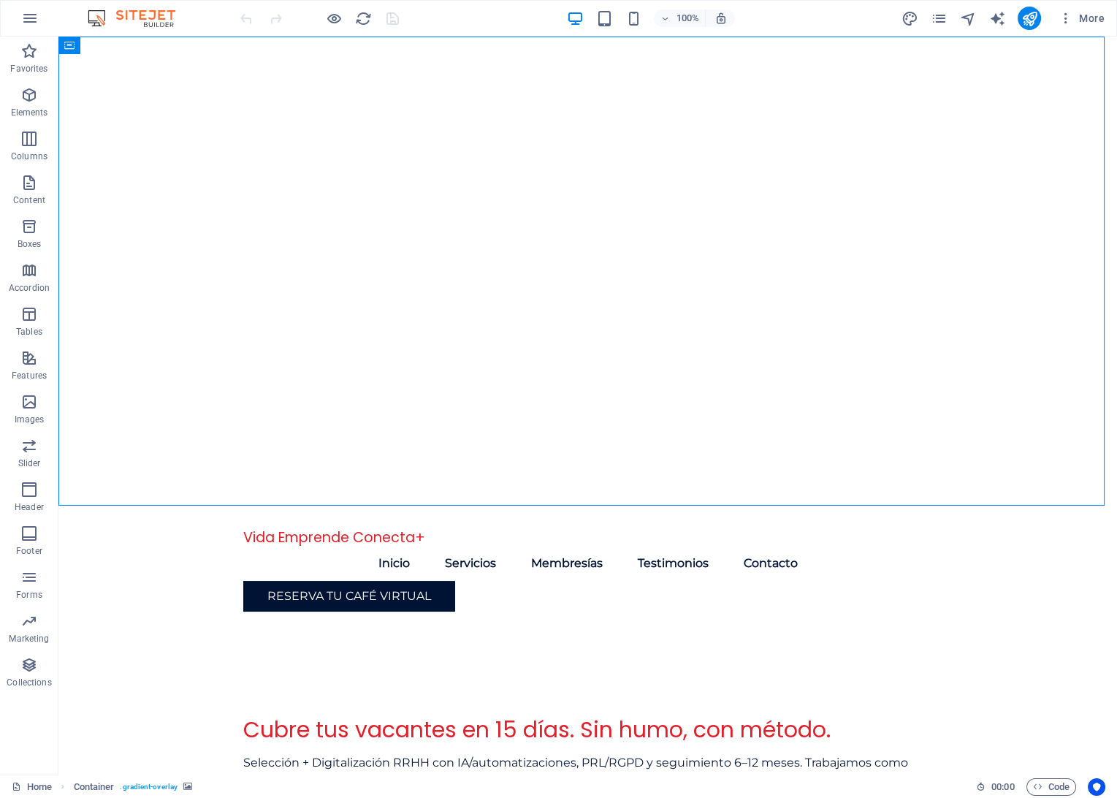
click at [827, 406] on div at bounding box center [587, 271] width 1059 height 469
click at [992, 364] on div at bounding box center [587, 271] width 1059 height 469
select select "header"
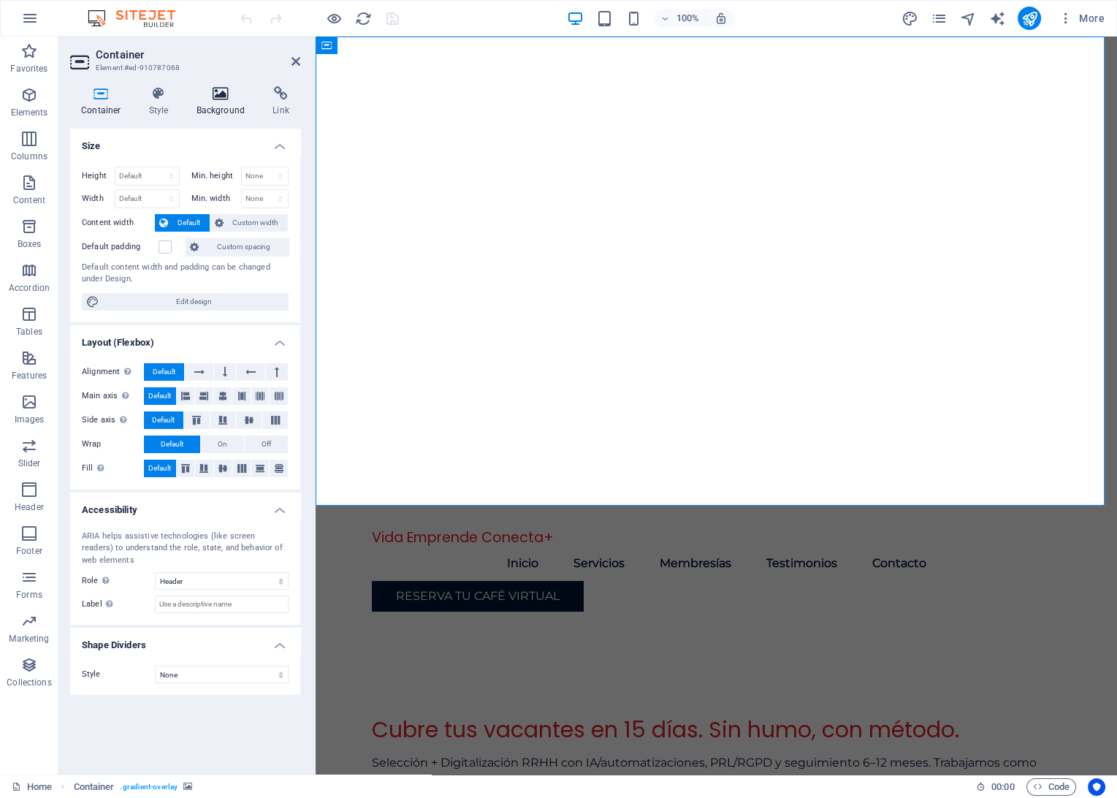
click at [217, 97] on icon at bounding box center [221, 93] width 71 height 15
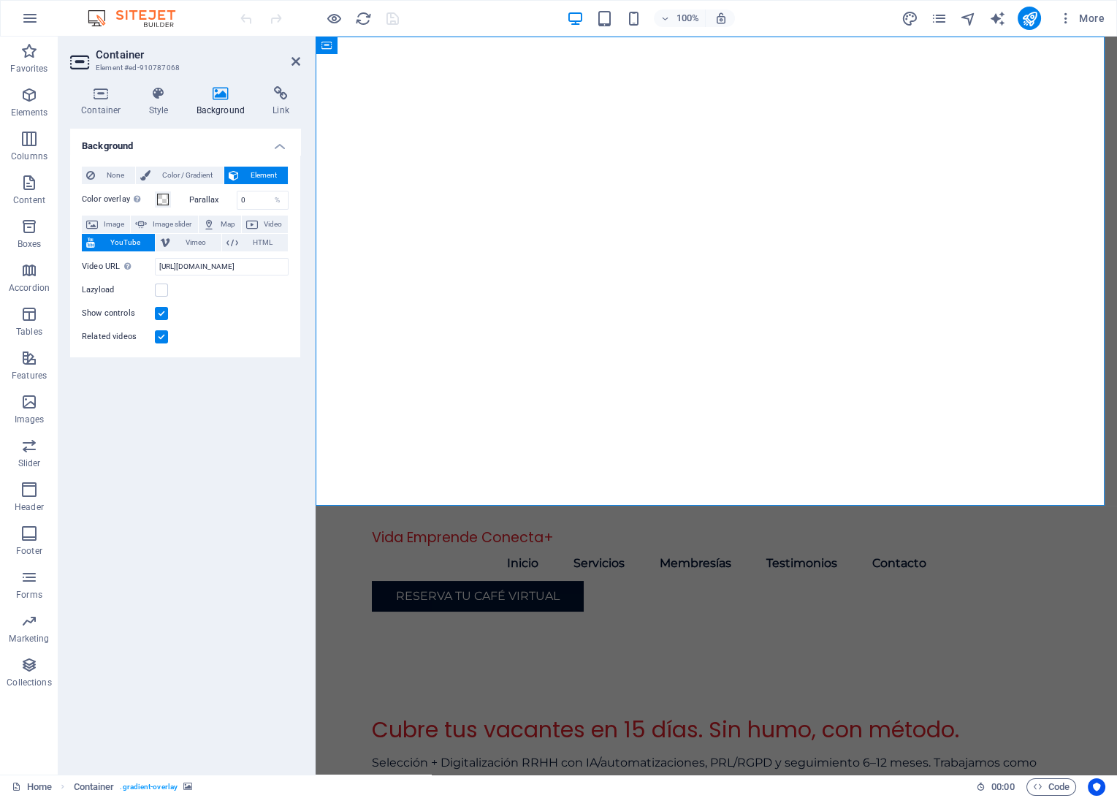
click at [301, 56] on aside "Container Element #ed-910787068 Container Style Background Link Size Height Def…" at bounding box center [186, 406] width 257 height 738
click at [299, 58] on icon at bounding box center [296, 62] width 9 height 12
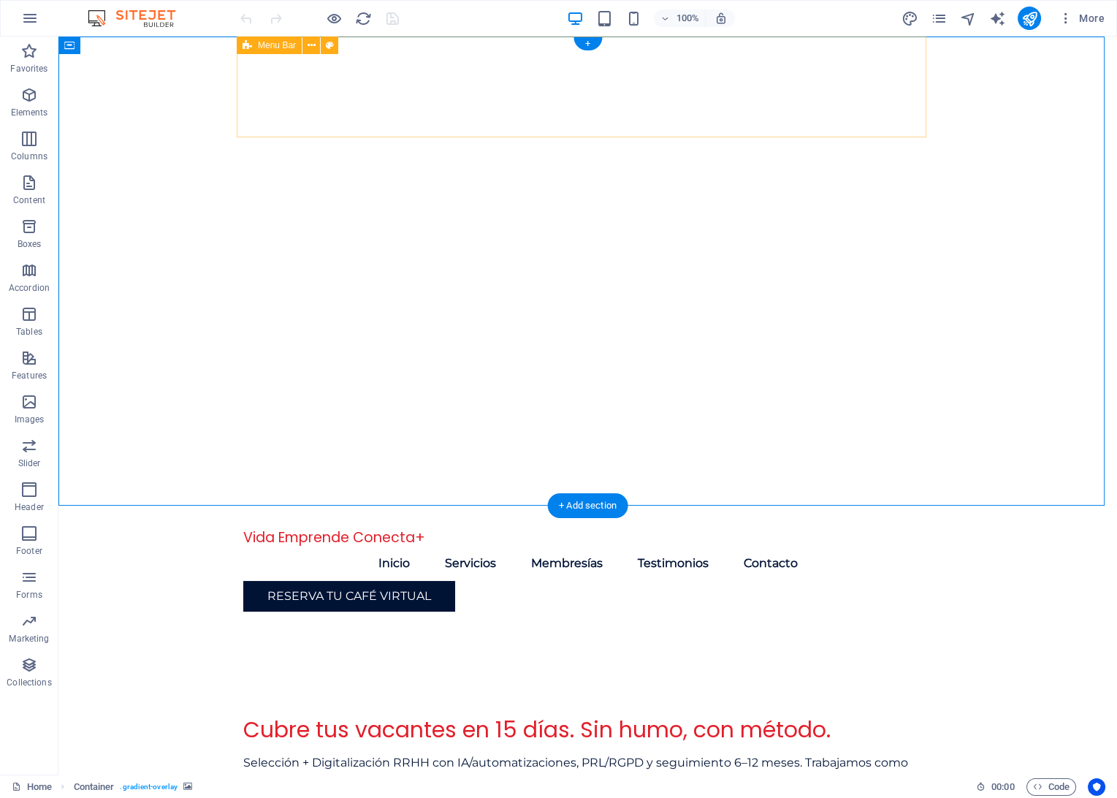
click at [313, 506] on div "Vida Emprende Conecta+ Menu Inicio Servicios Membresías Testimonios Contacto Re…" at bounding box center [588, 565] width 690 height 118
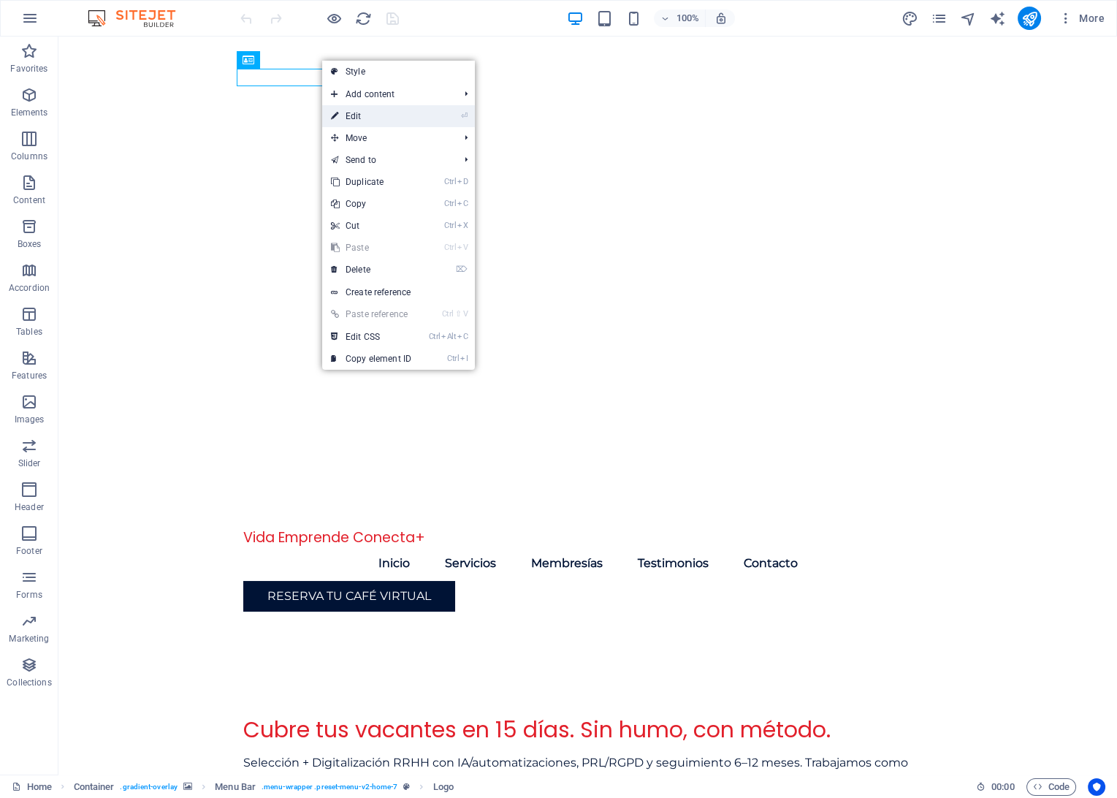
click at [346, 113] on link "⏎ Edit" at bounding box center [371, 116] width 98 height 22
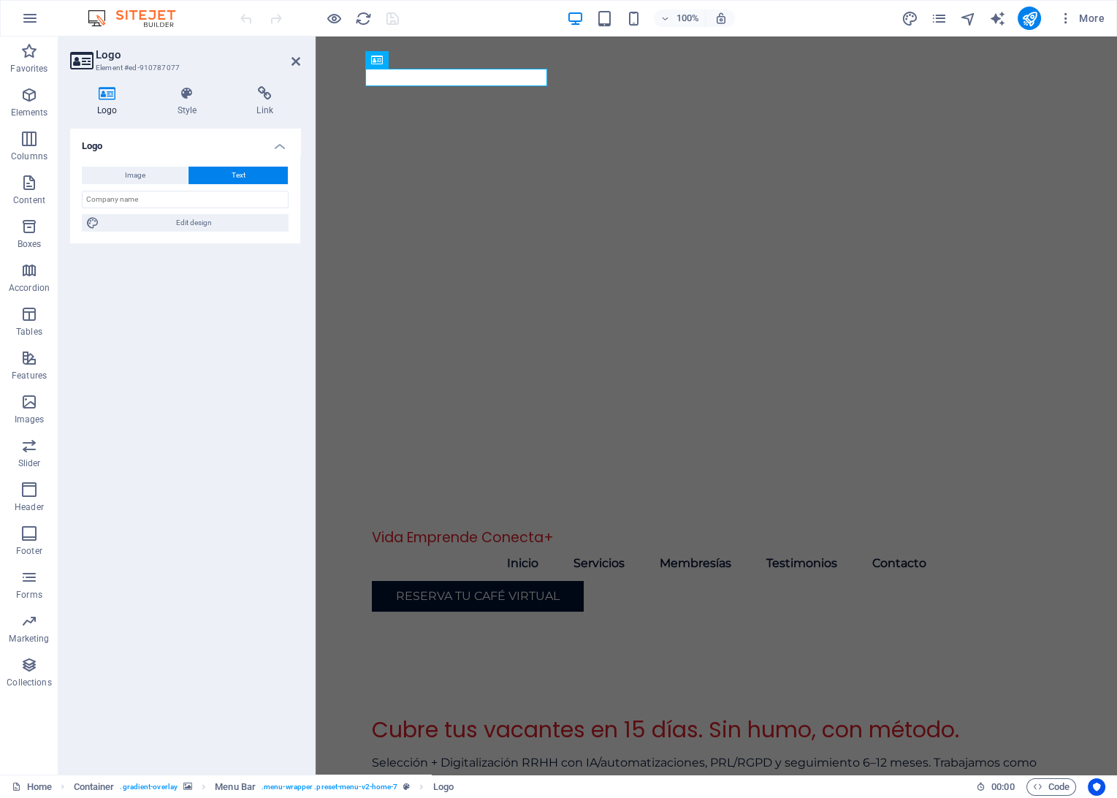
click at [113, 98] on icon at bounding box center [107, 93] width 75 height 15
click at [102, 176] on button "Image" at bounding box center [135, 176] width 106 height 18
select select "DISABLED_OPTION_VALUE"
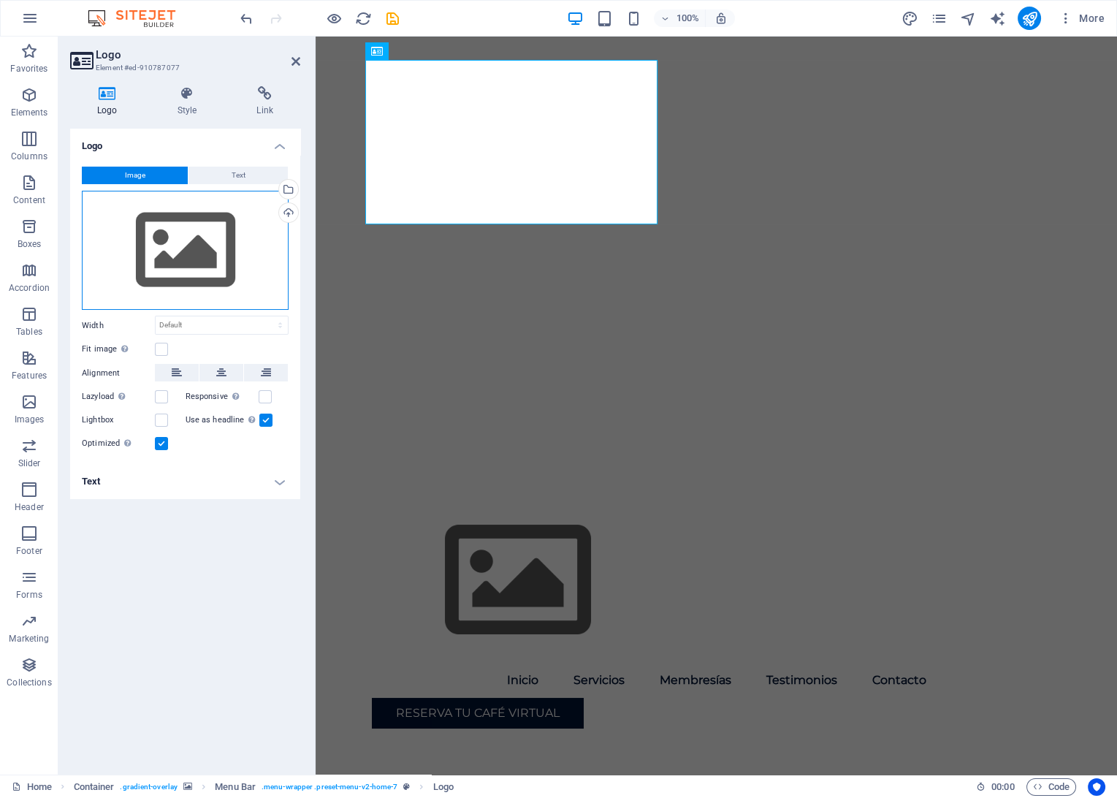
click at [202, 246] on div "Drag files here, click to choose files or select files from Files or our free s…" at bounding box center [185, 251] width 207 height 120
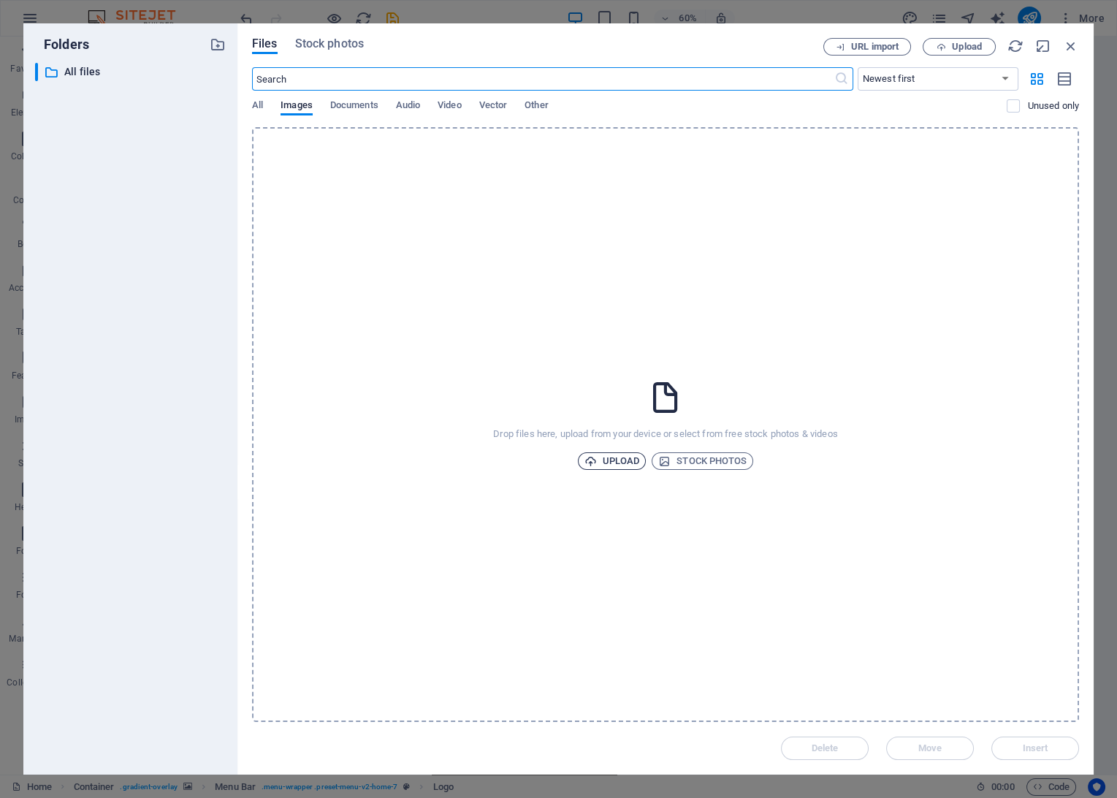
click at [609, 462] on span "Upload" at bounding box center [613, 461] width 56 height 18
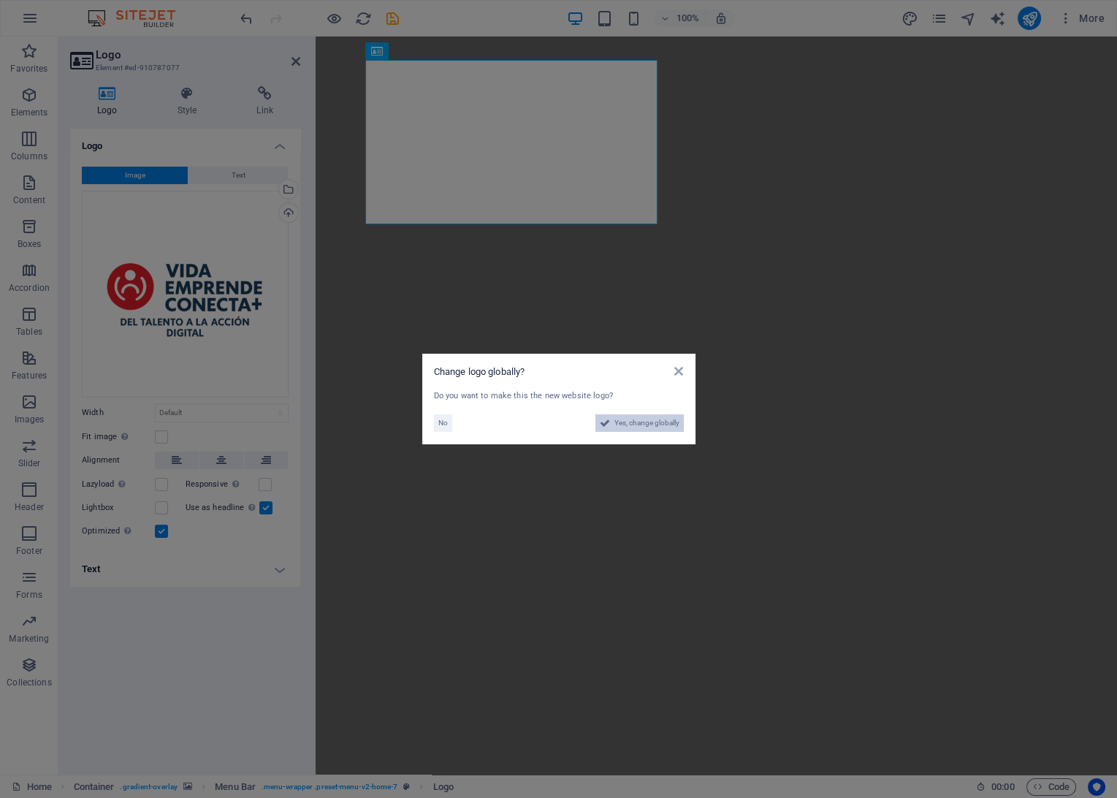
click at [621, 429] on span "Yes, change globally" at bounding box center [647, 423] width 65 height 18
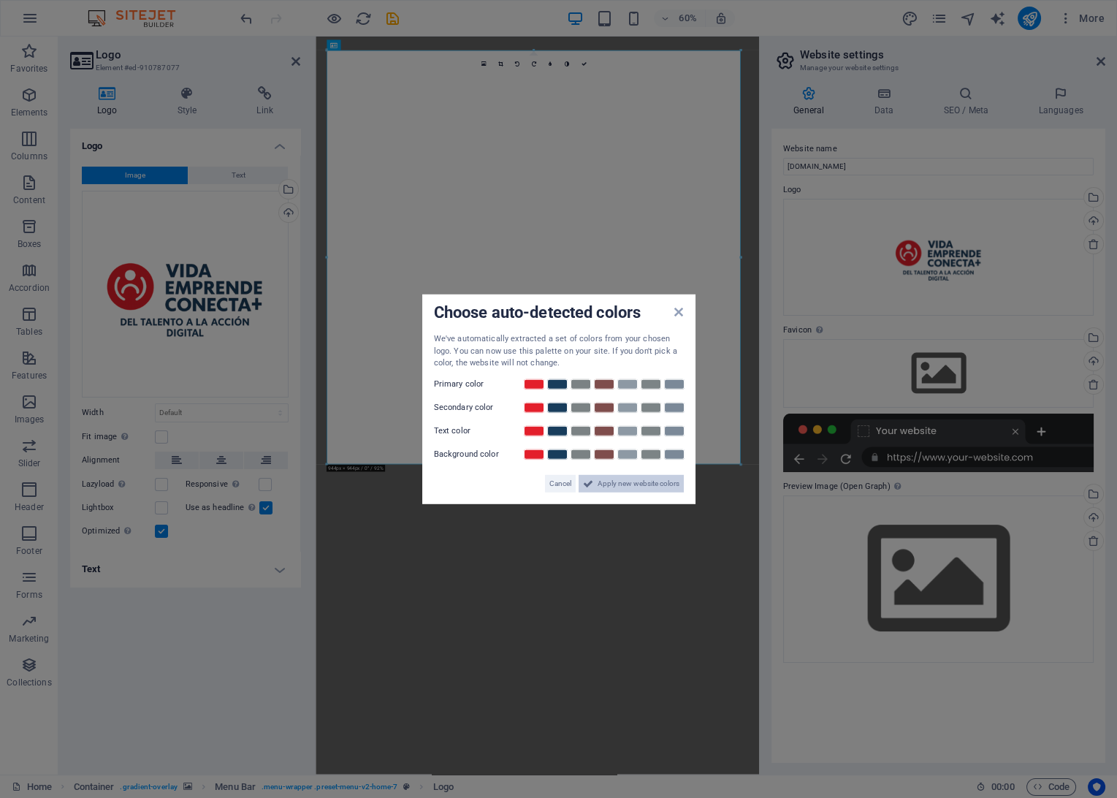
click at [647, 488] on span "Apply new website colors" at bounding box center [639, 483] width 82 height 18
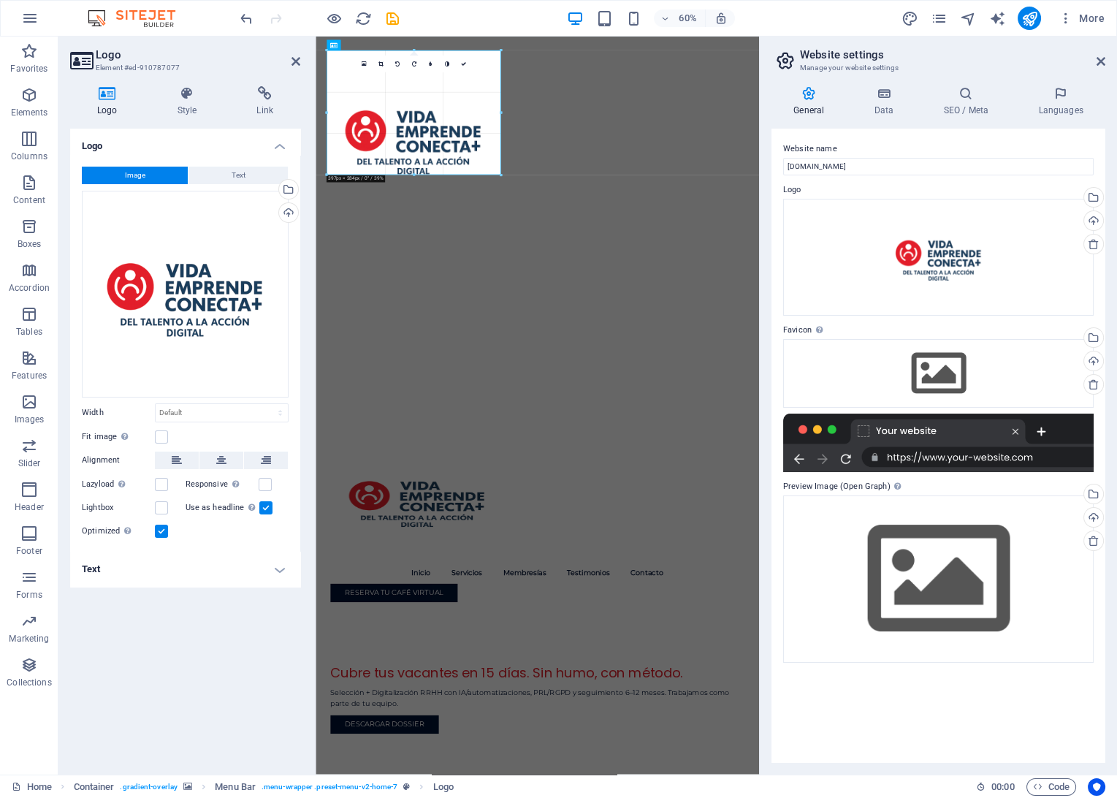
drag, startPoint x: 740, startPoint y: 463, endPoint x: 268, endPoint y: -20, distance: 674.4
type input "396"
select select "px"
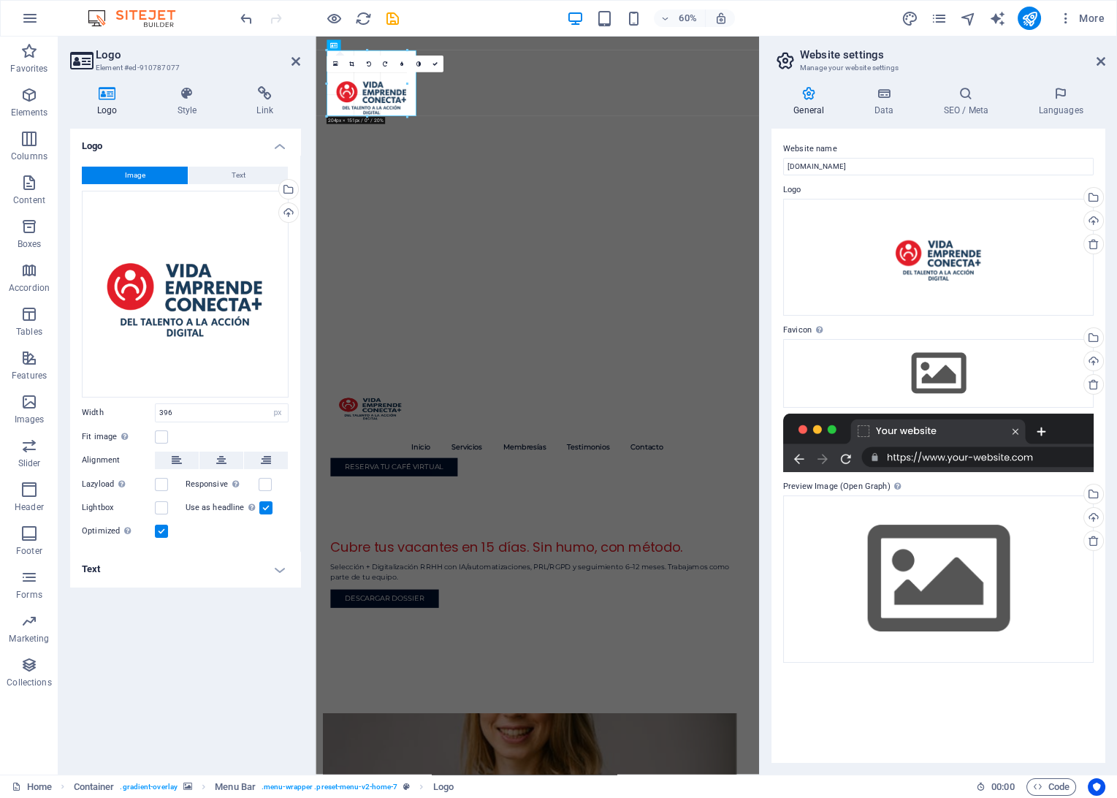
drag, startPoint x: 500, startPoint y: 223, endPoint x: 305, endPoint y: 34, distance: 271.3
type input "182"
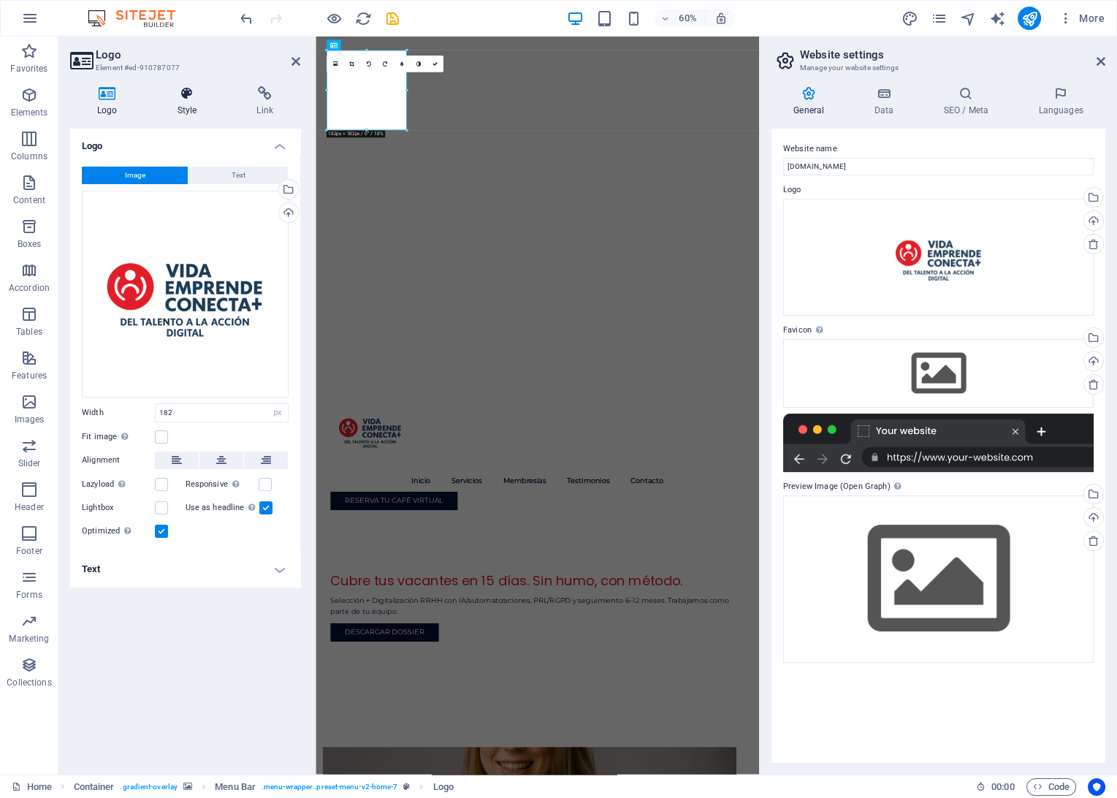
click at [178, 99] on icon at bounding box center [188, 93] width 74 height 15
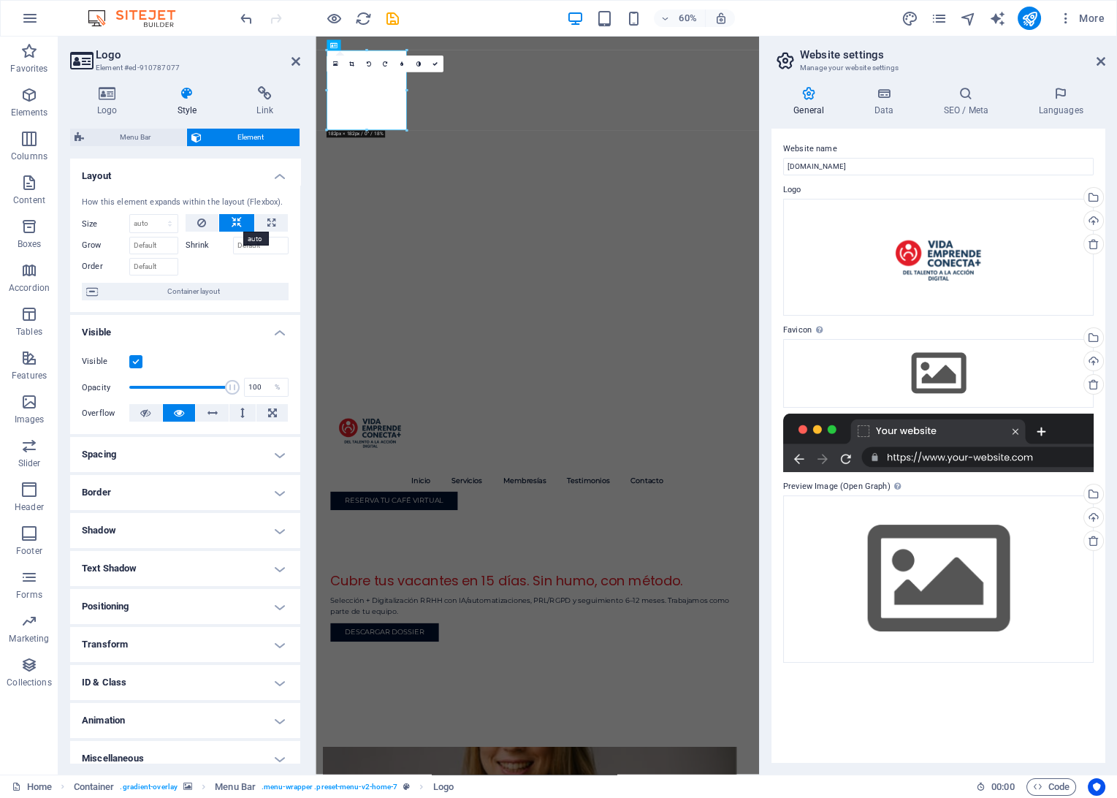
click at [235, 221] on icon at bounding box center [237, 223] width 10 height 18
click at [292, 60] on icon at bounding box center [296, 62] width 9 height 12
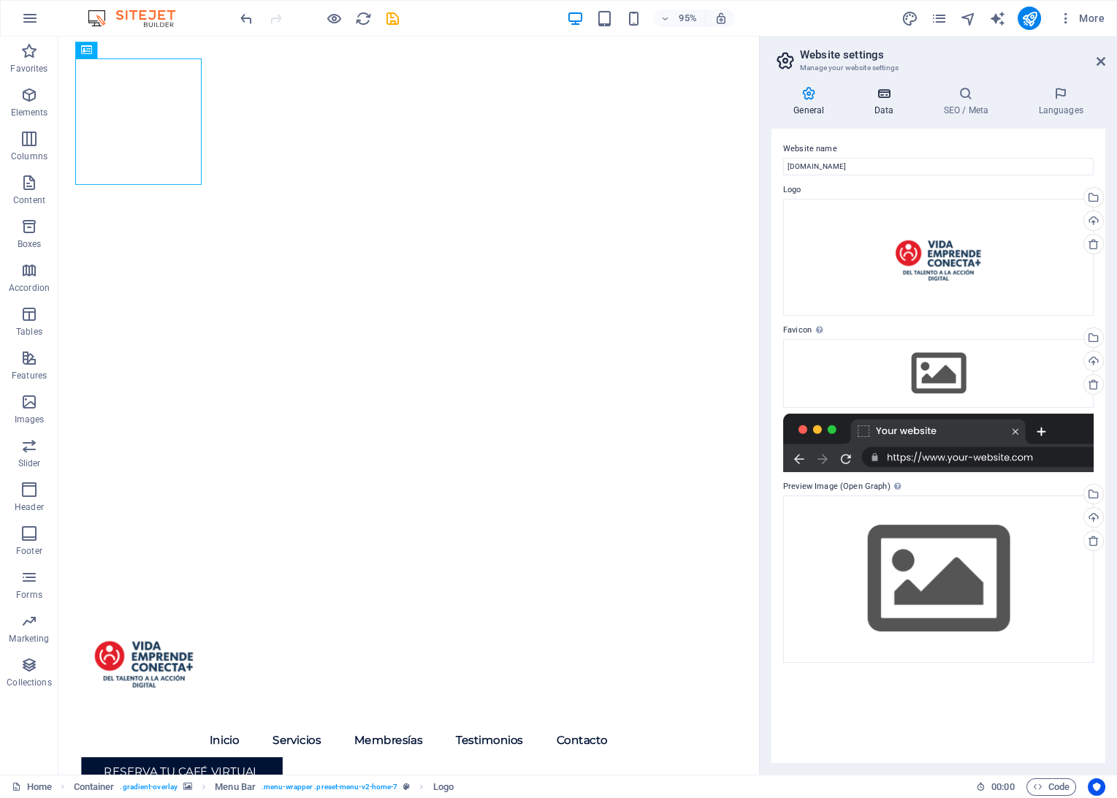
click at [891, 99] on icon at bounding box center [884, 93] width 64 height 15
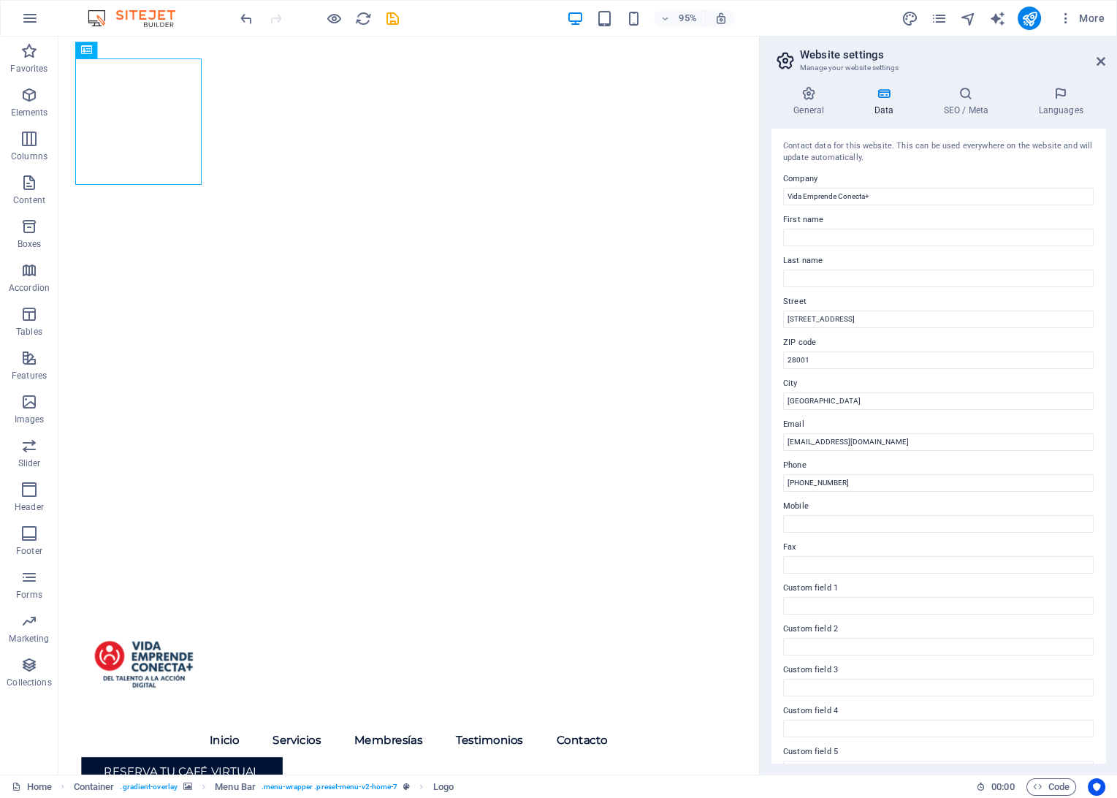
click at [1093, 58] on h2 "Website settings" at bounding box center [952, 54] width 305 height 13
click at [1102, 66] on icon at bounding box center [1101, 62] width 9 height 12
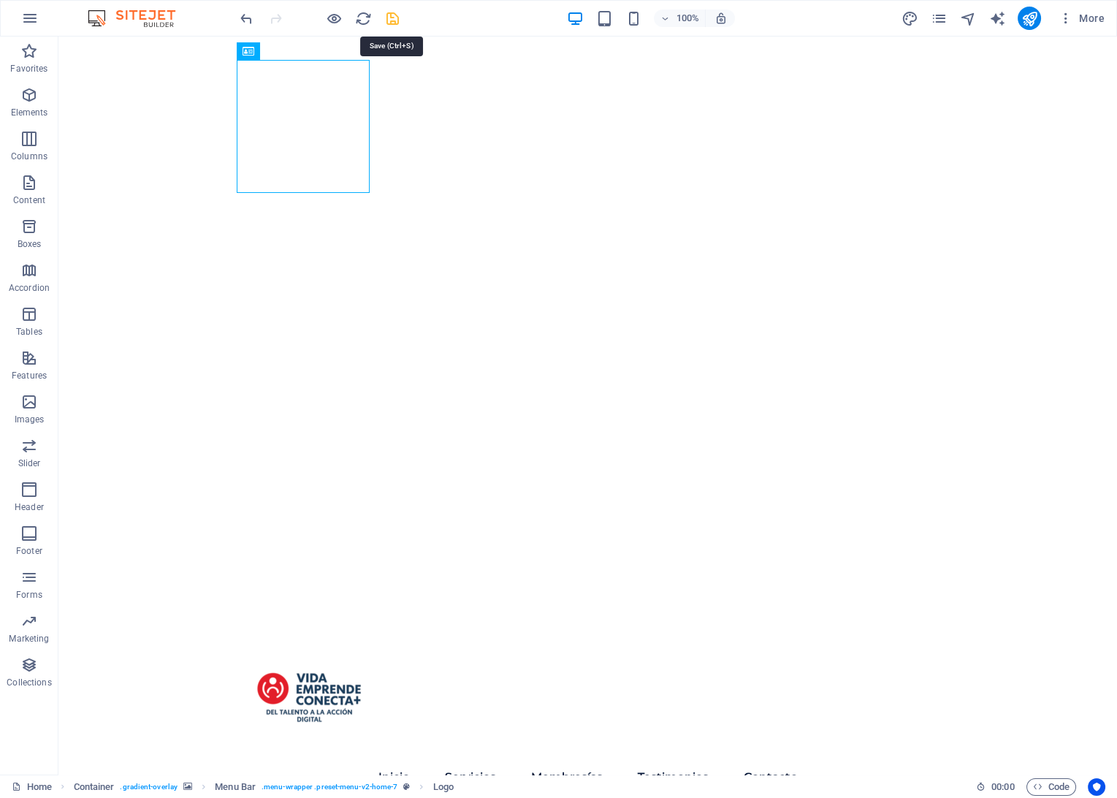
click at [389, 20] on icon "save" at bounding box center [392, 18] width 17 height 17
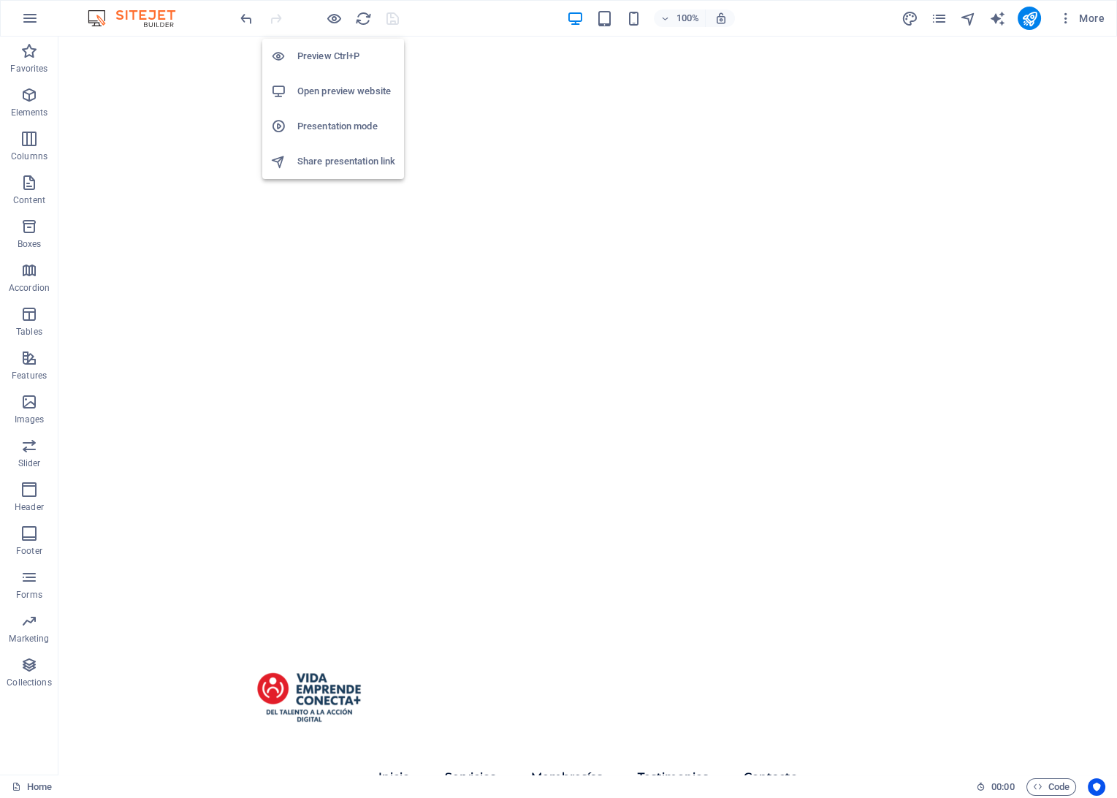
click at [314, 92] on h6 "Open preview website" at bounding box center [346, 92] width 98 height 18
